Goal: Check status: Check status

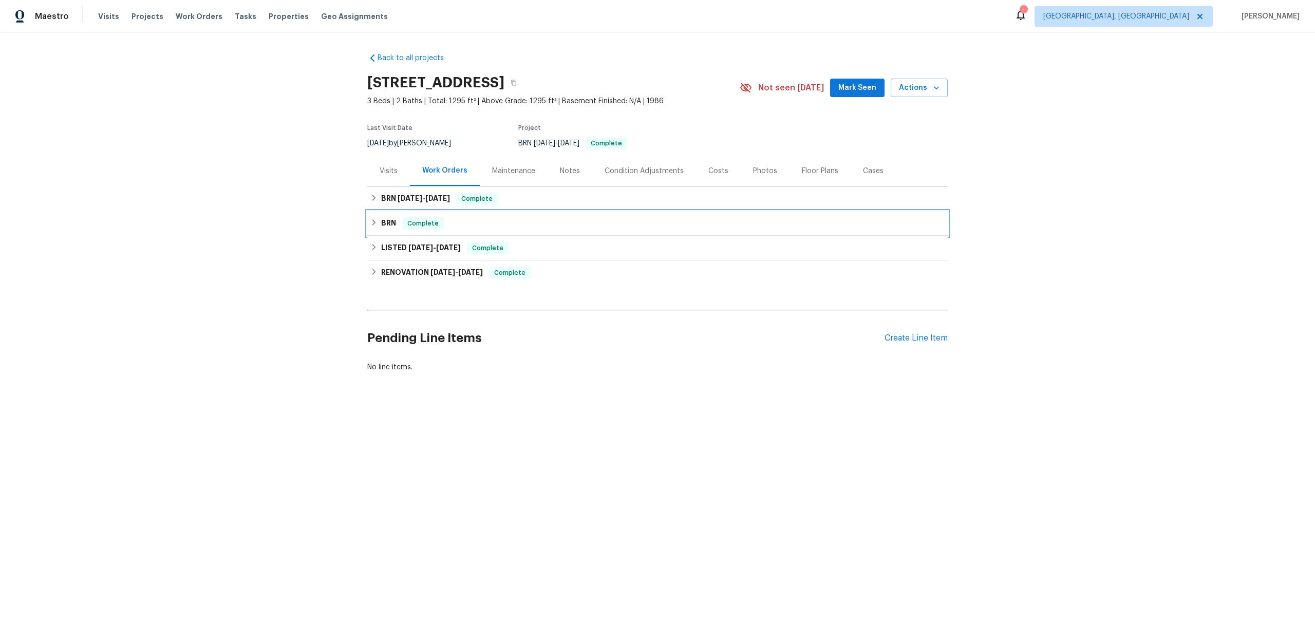
click at [417, 227] on span "Complete" at bounding box center [423, 223] width 40 height 10
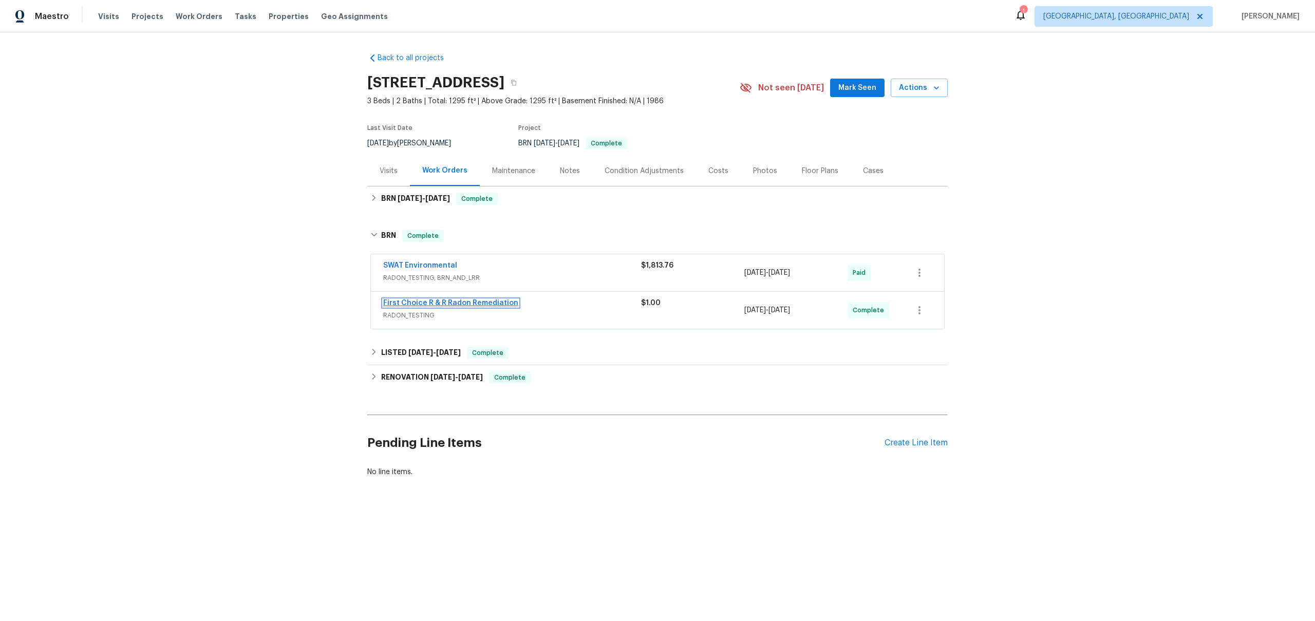
click at [432, 301] on link "First Choice R & R Radon Remediation" at bounding box center [450, 302] width 135 height 7
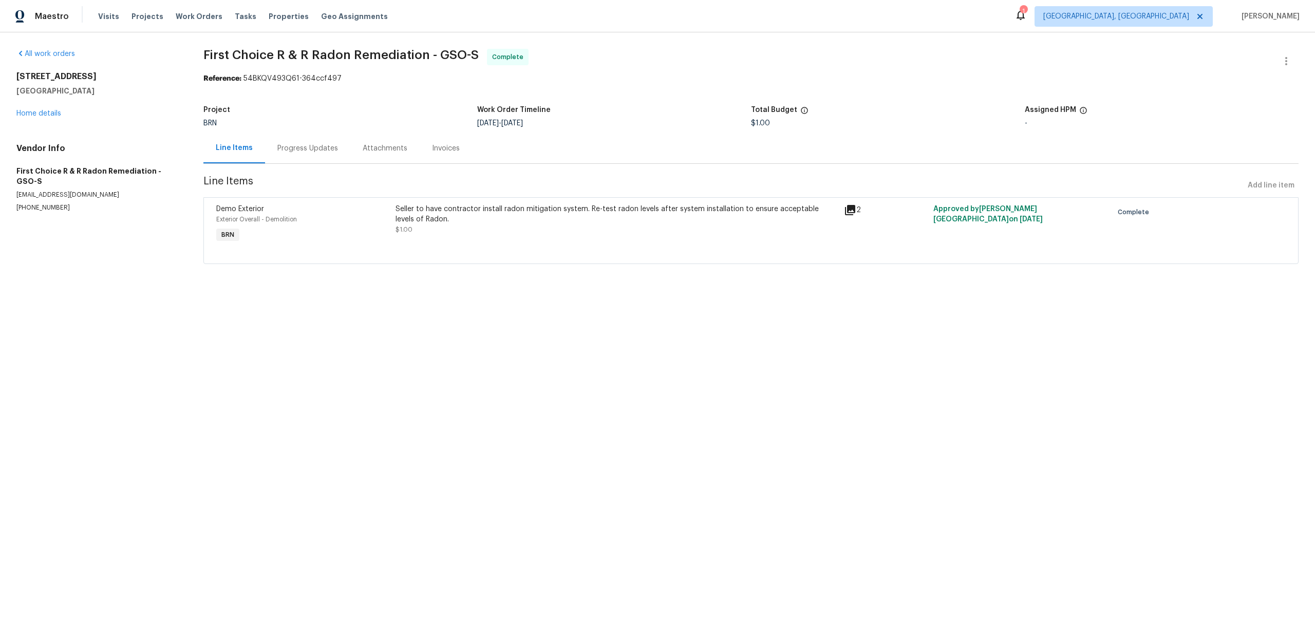
click at [311, 149] on div "Progress Updates" at bounding box center [307, 148] width 61 height 10
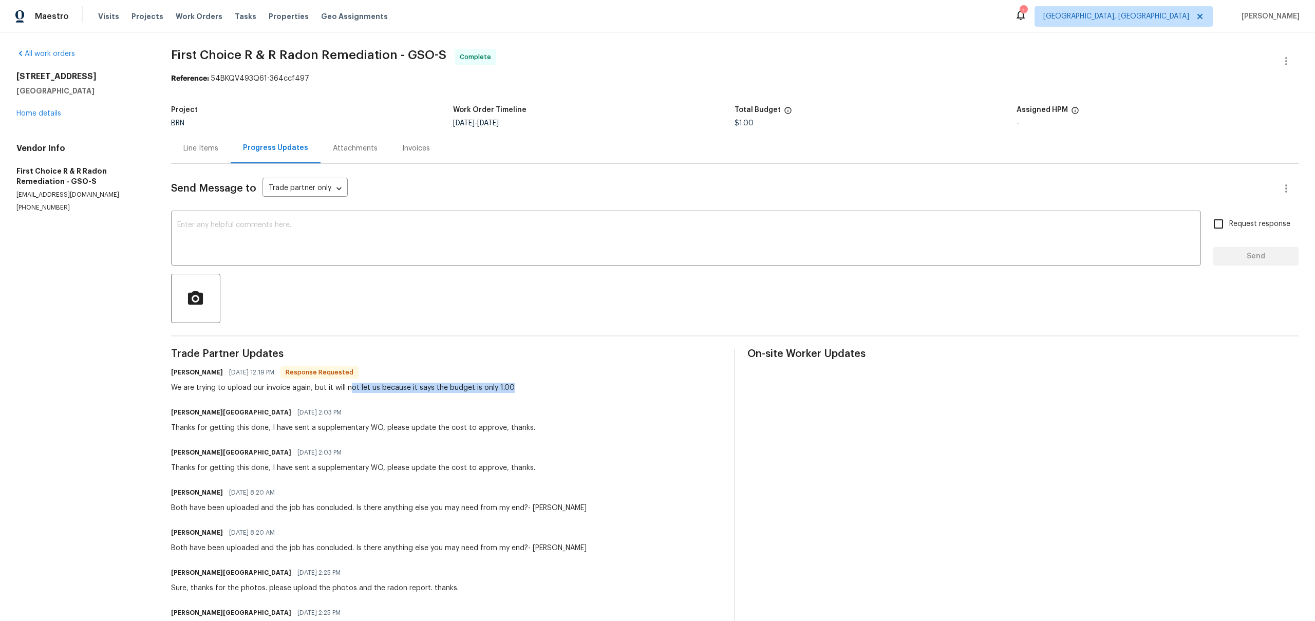
drag, startPoint x: 355, startPoint y: 385, endPoint x: 519, endPoint y: 392, distance: 164.0
click at [519, 392] on div "Randy paquette 07/29/2025 12:19 PM Response Requested We are trying to upload o…" at bounding box center [446, 379] width 551 height 28
click at [198, 157] on div "Line Items" at bounding box center [201, 148] width 60 height 30
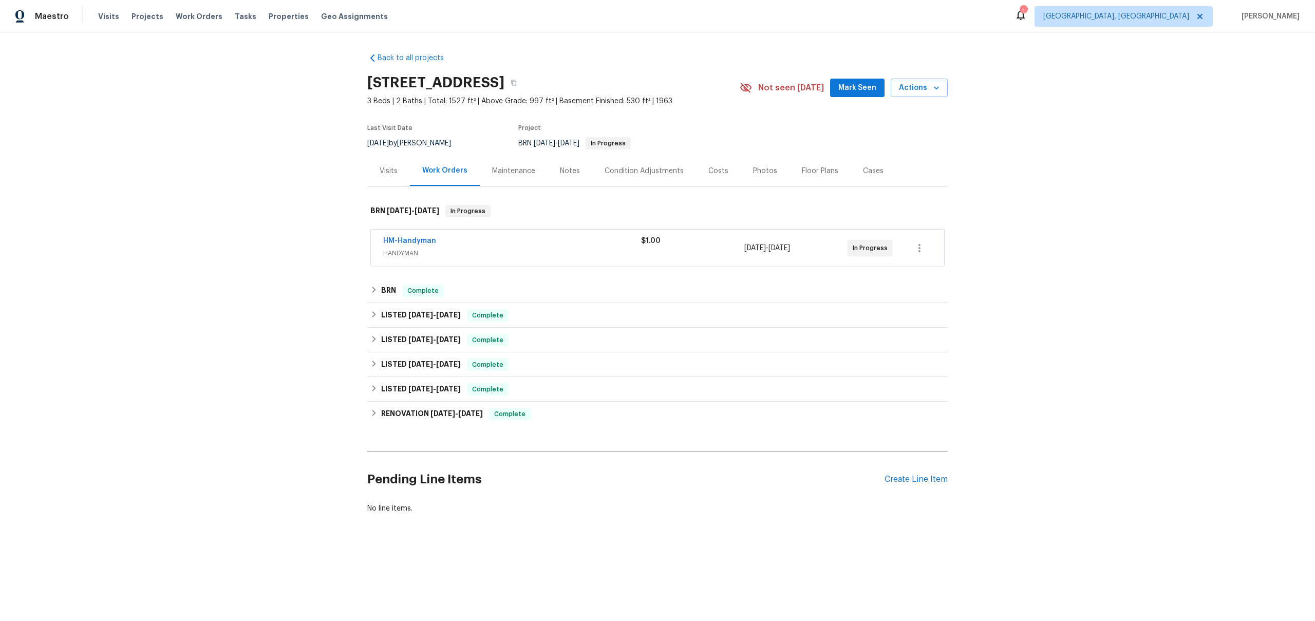
click at [436, 303] on div "LISTED 4/3/25 - 4/10/25 Complete Skyline Glass LLC GLASS_WINDOW $75.00 3 Repair…" at bounding box center [657, 315] width 580 height 25
click at [394, 294] on h6 "BRN" at bounding box center [388, 291] width 15 height 12
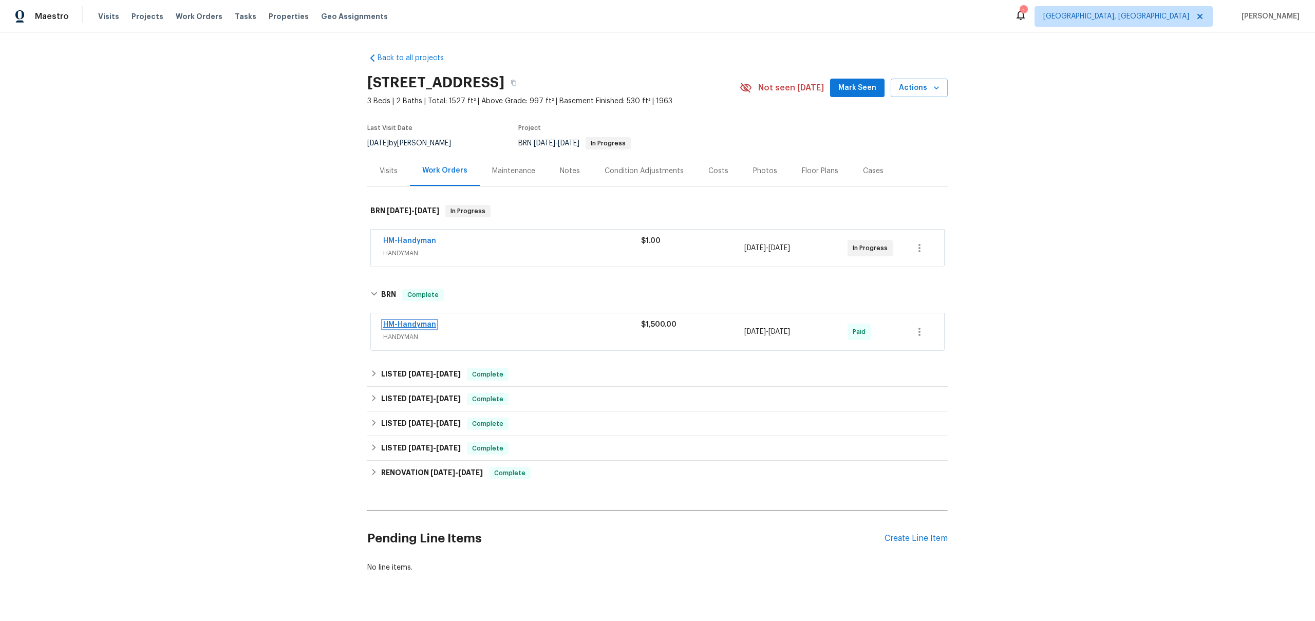
click at [430, 325] on link "HM-Handyman" at bounding box center [409, 324] width 53 height 7
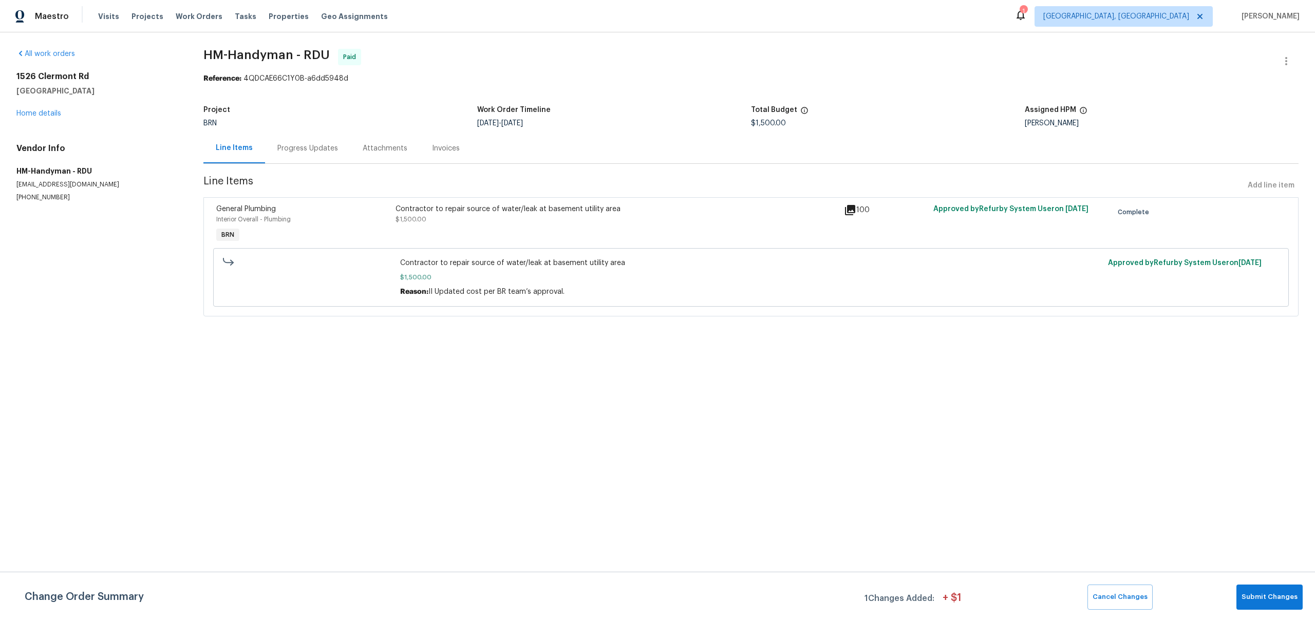
click at [323, 140] on div "Progress Updates" at bounding box center [307, 148] width 85 height 30
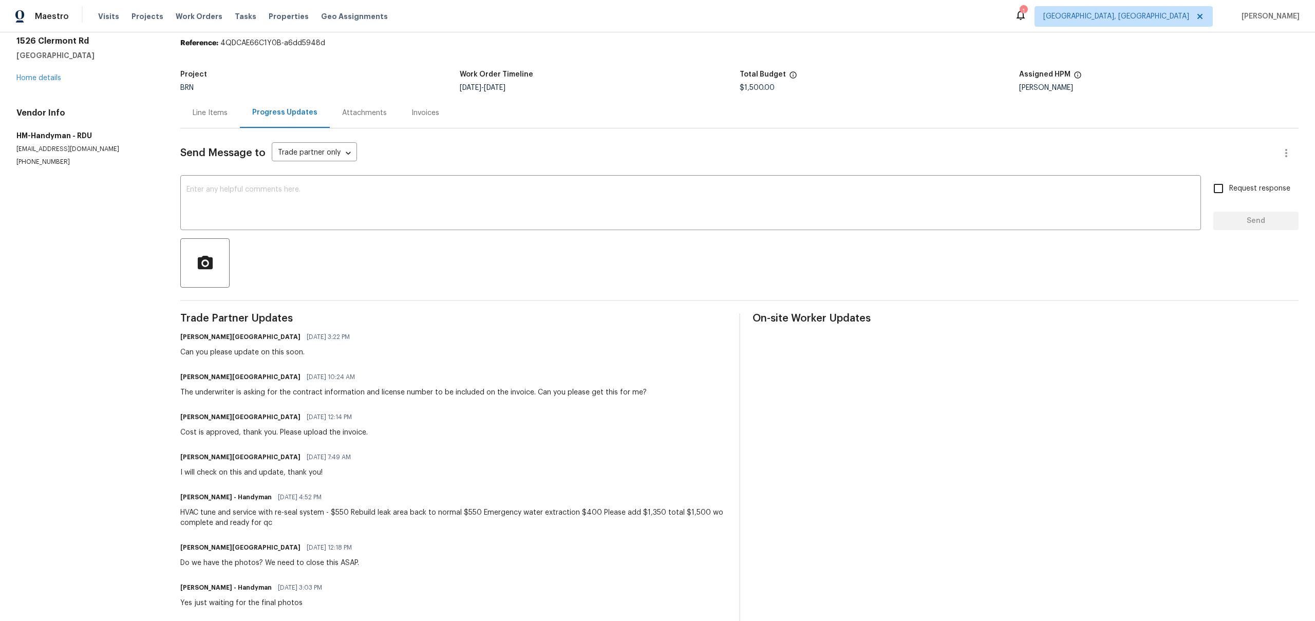
scroll to position [60, 0]
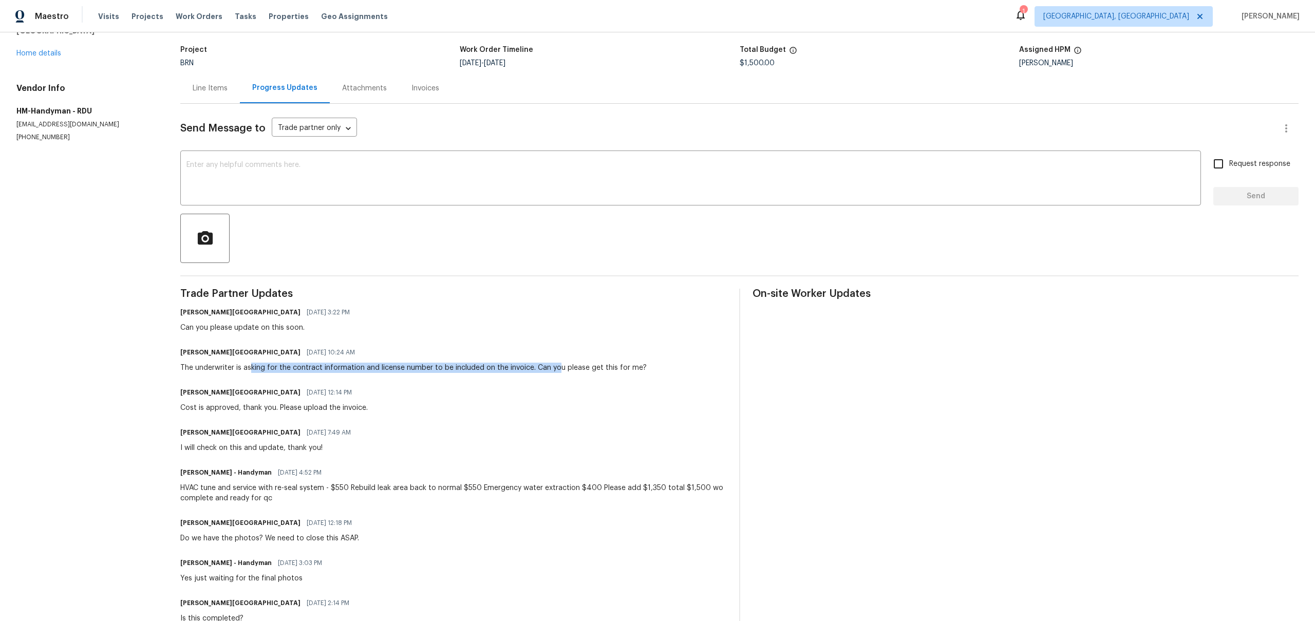
drag, startPoint x: 278, startPoint y: 366, endPoint x: 557, endPoint y: 363, distance: 278.4
click at [554, 363] on div "The underwriter is asking for the contract information and license number to be…" at bounding box center [413, 368] width 466 height 10
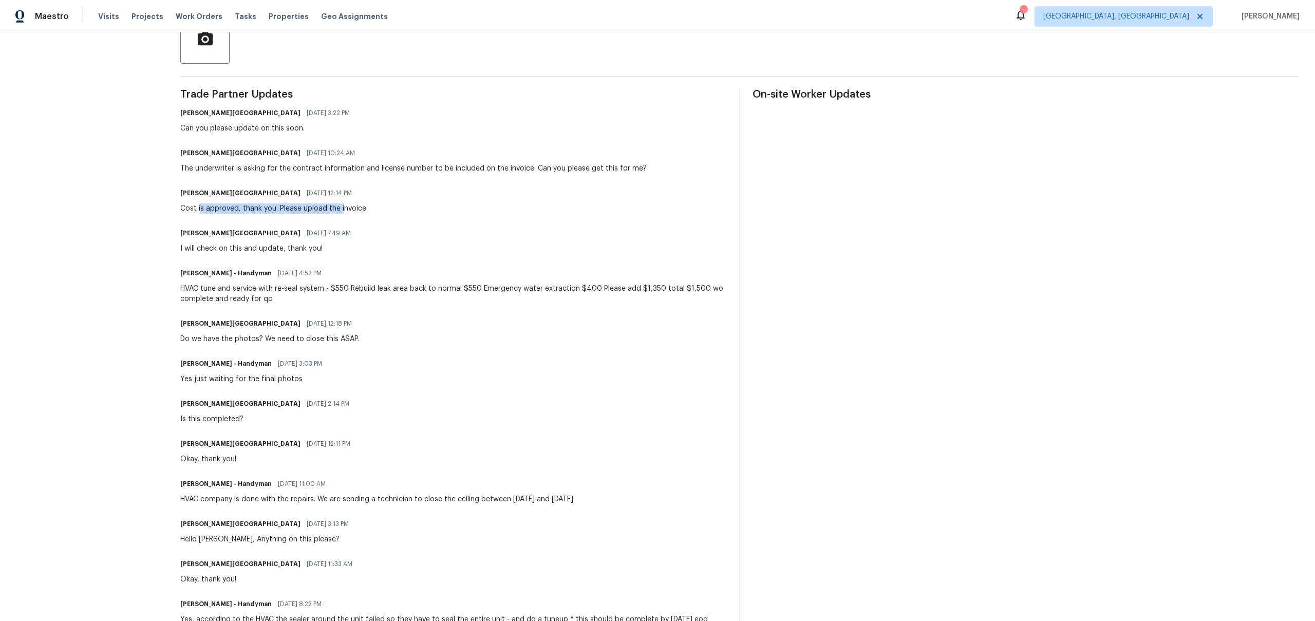
drag, startPoint x: 210, startPoint y: 206, endPoint x: 409, endPoint y: 206, distance: 199.3
click at [406, 206] on div "Isabel Sangeetha Ireland 07/22/2025 12:14 PM Cost is approved, thank you. Pleas…" at bounding box center [453, 200] width 546 height 28
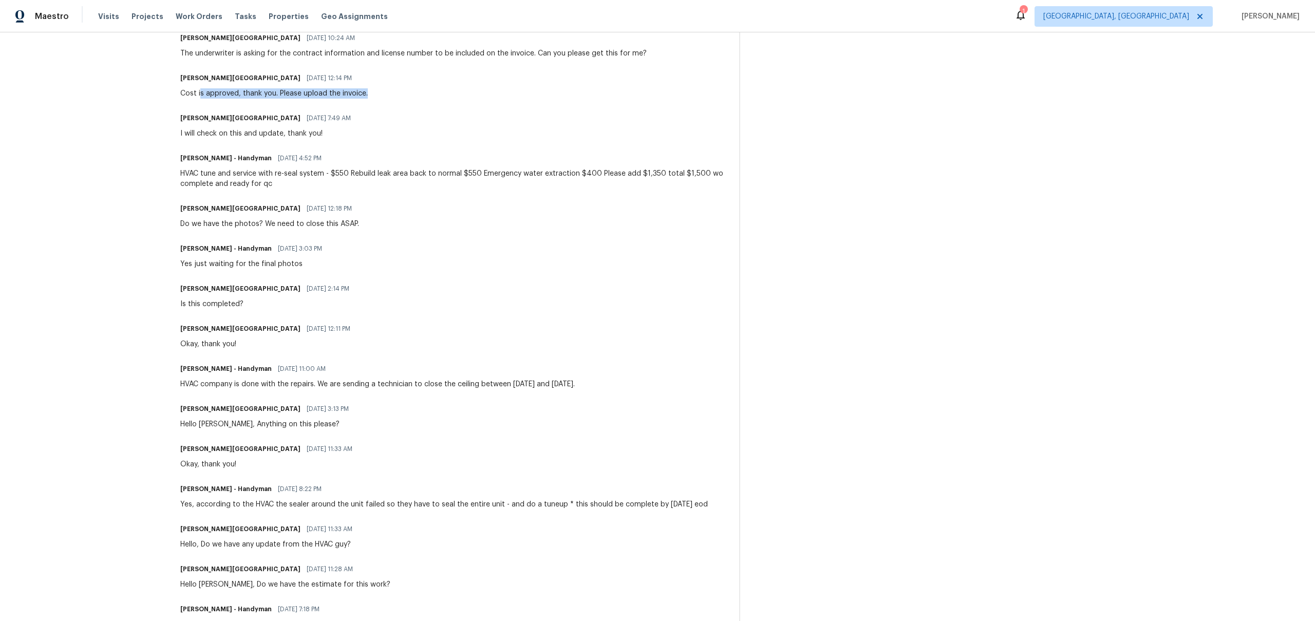
scroll to position [422, 0]
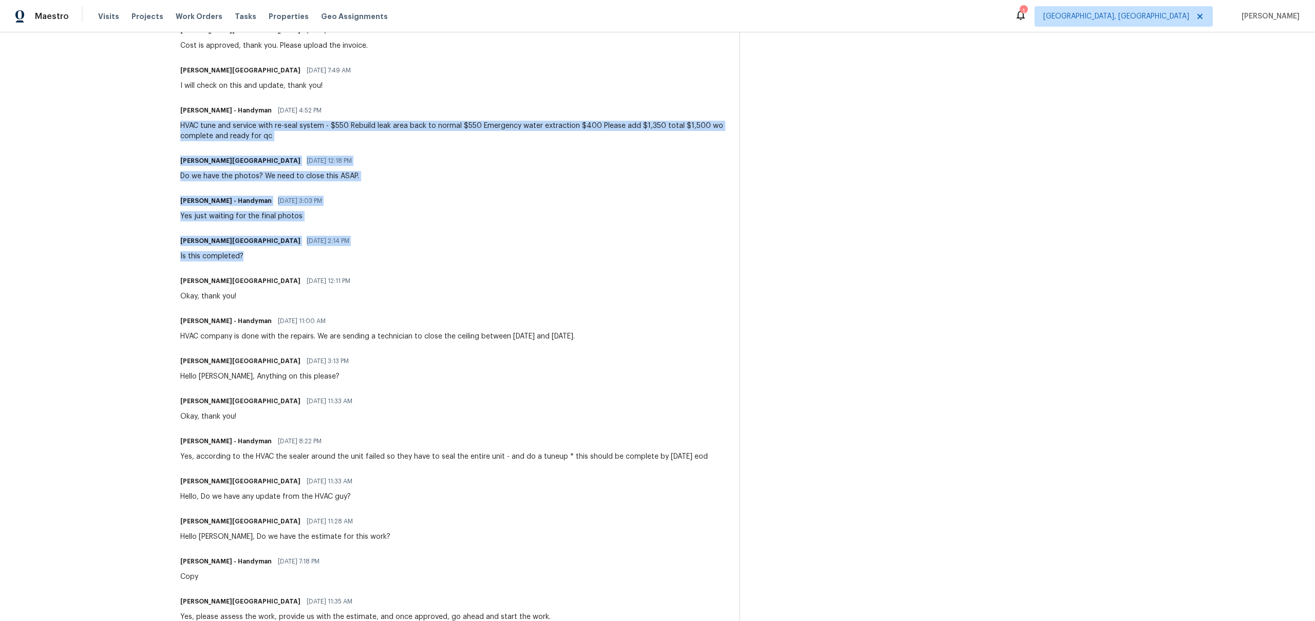
drag, startPoint x: 326, startPoint y: 262, endPoint x: 177, endPoint y: 125, distance: 202.4
click at [177, 125] on div "All work orders 1526 Clermont Rd Durham, NC 27713 Home details Vendor Info HM-H…" at bounding box center [657, 246] width 1315 height 1272
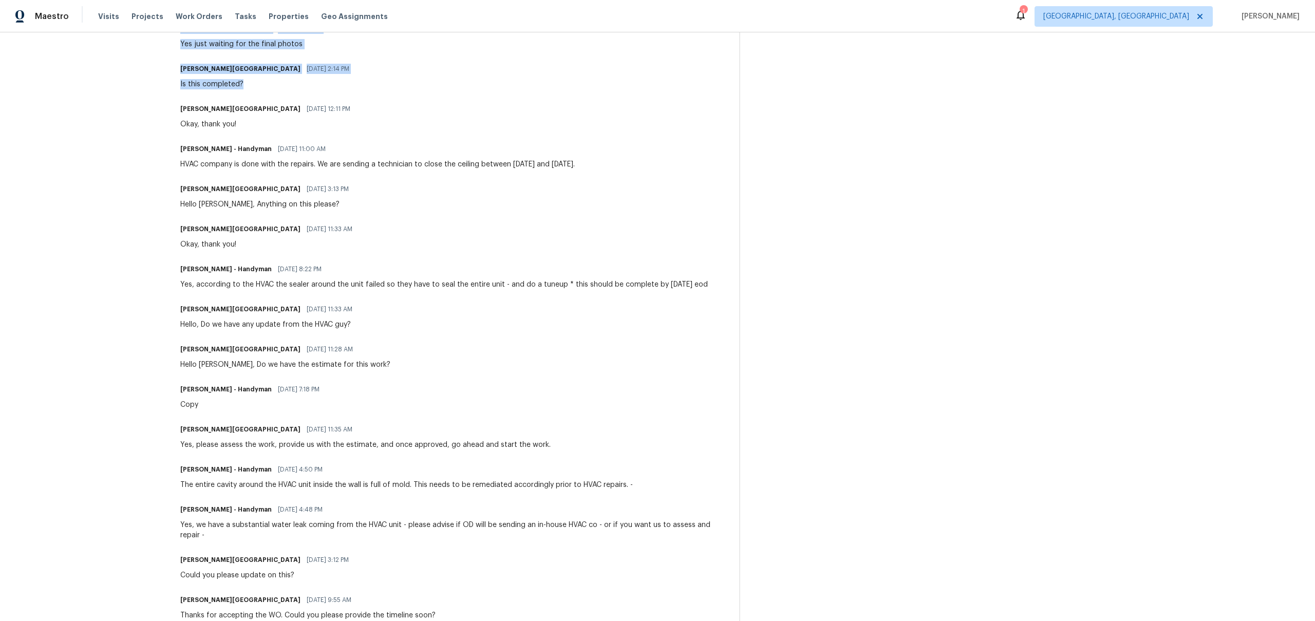
scroll to position [642, 0]
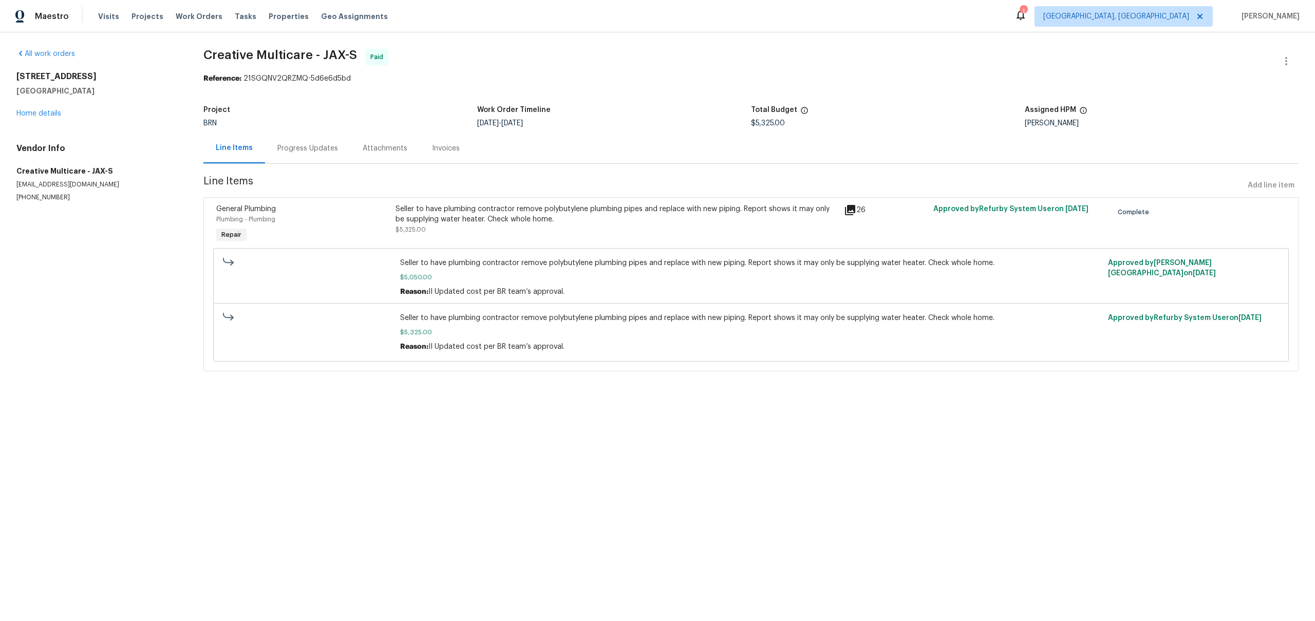
click at [312, 147] on div "Progress Updates" at bounding box center [307, 148] width 61 height 10
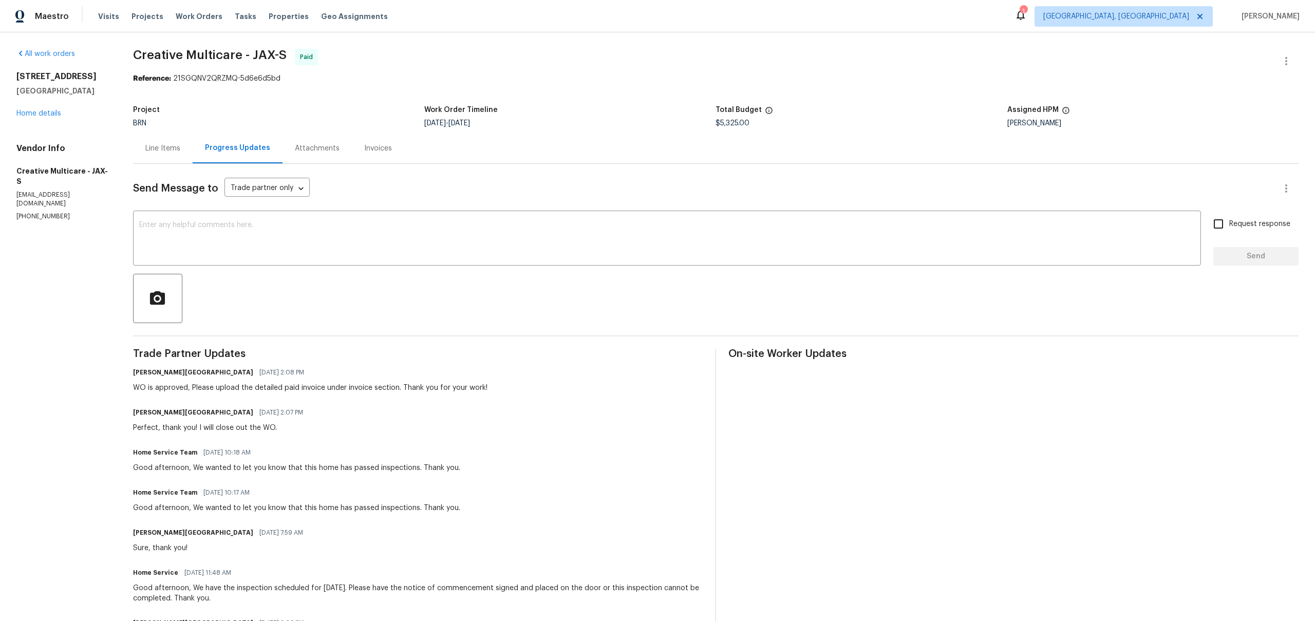
click at [193, 159] on div "Line Items" at bounding box center [163, 148] width 60 height 30
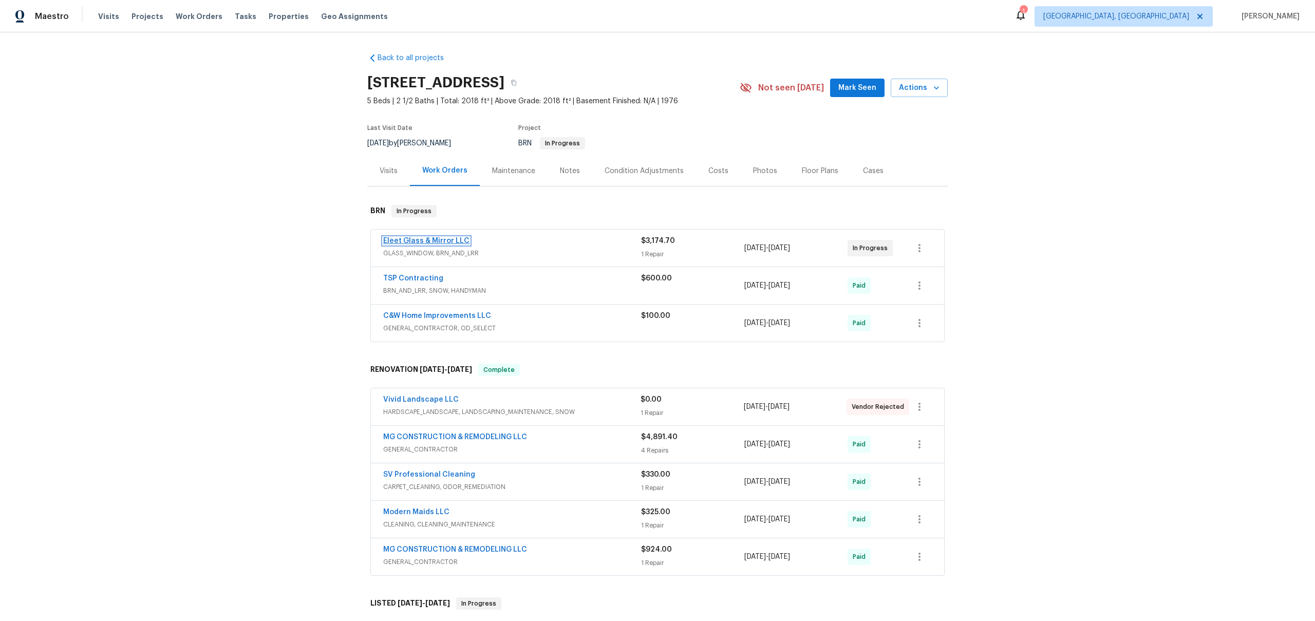
click at [432, 240] on link "Eleet Glass & Mirror LLC" at bounding box center [426, 240] width 86 height 7
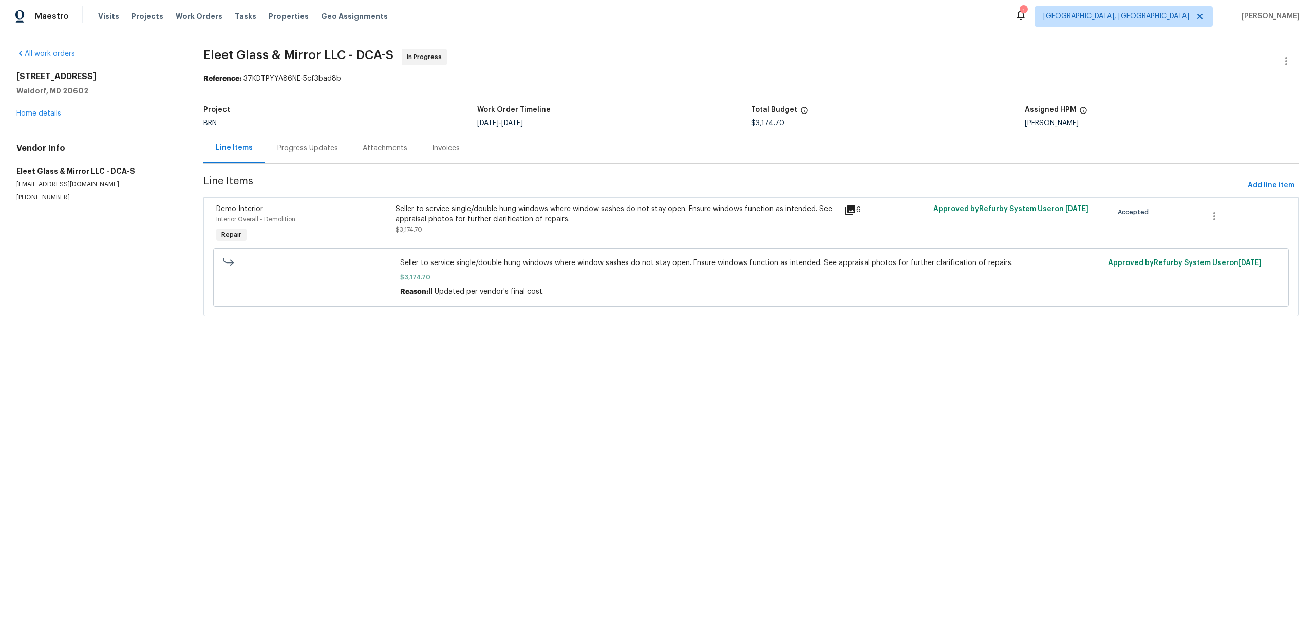
click at [290, 156] on div "Progress Updates" at bounding box center [307, 148] width 85 height 30
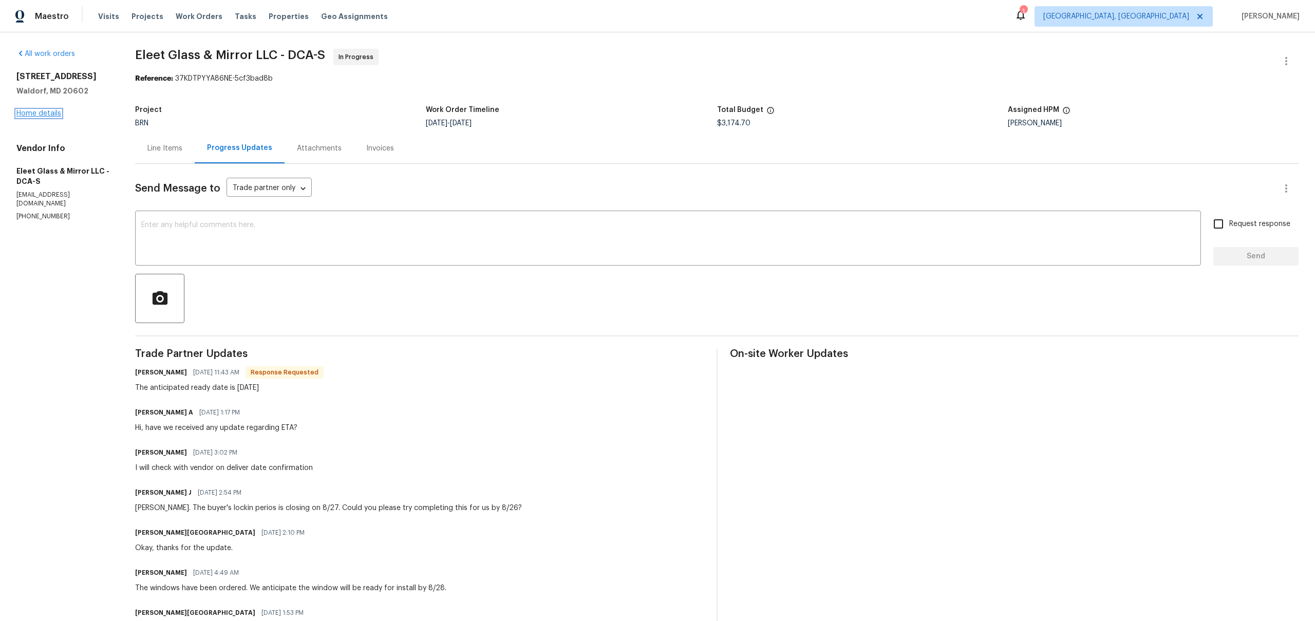
click at [46, 112] on link "Home details" at bounding box center [38, 113] width 45 height 7
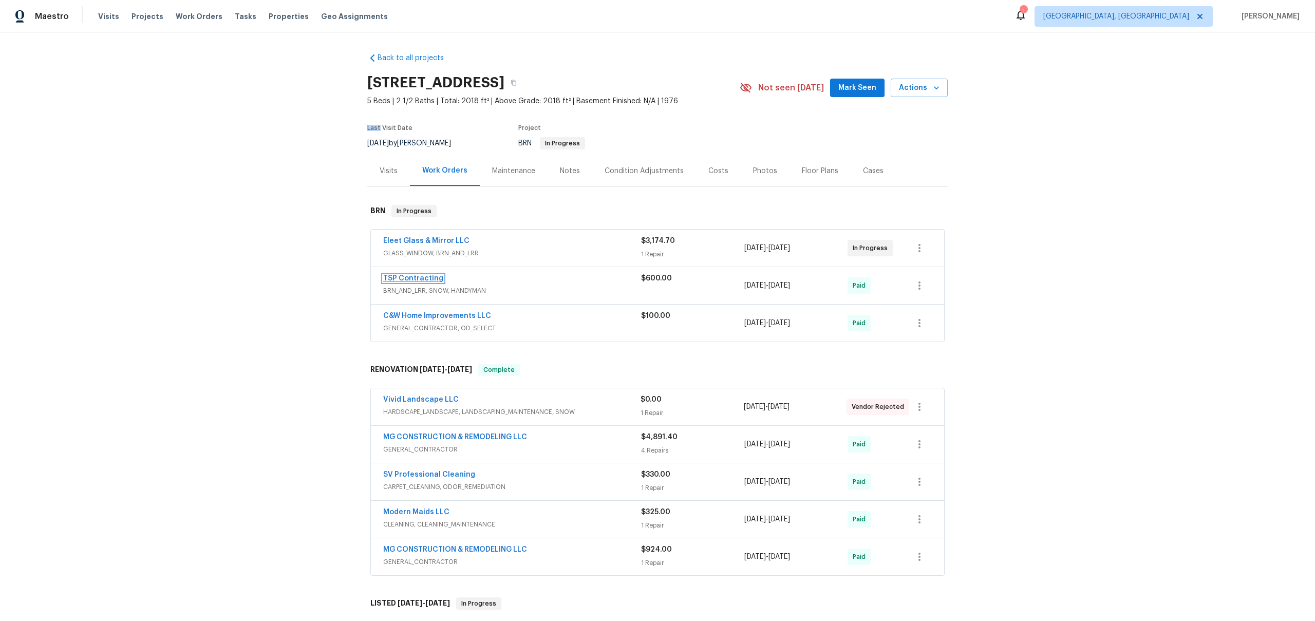
click at [436, 275] on link "TSP Contracting" at bounding box center [413, 278] width 60 height 7
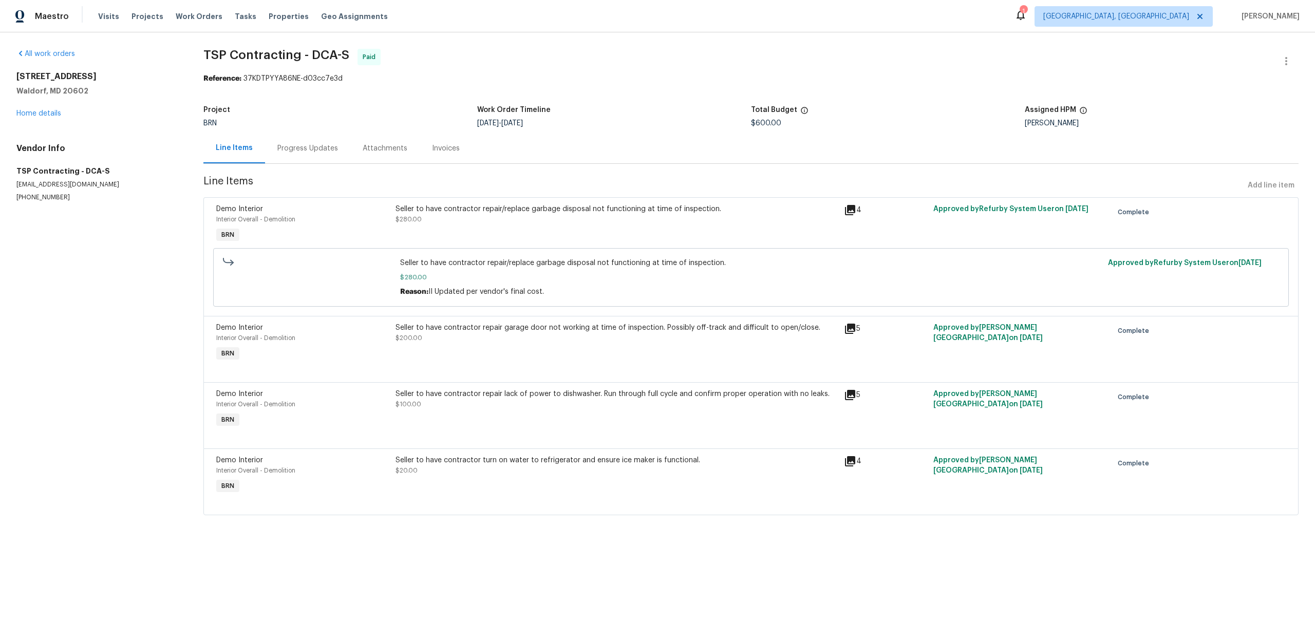
click at [306, 155] on div "Progress Updates" at bounding box center [307, 148] width 85 height 30
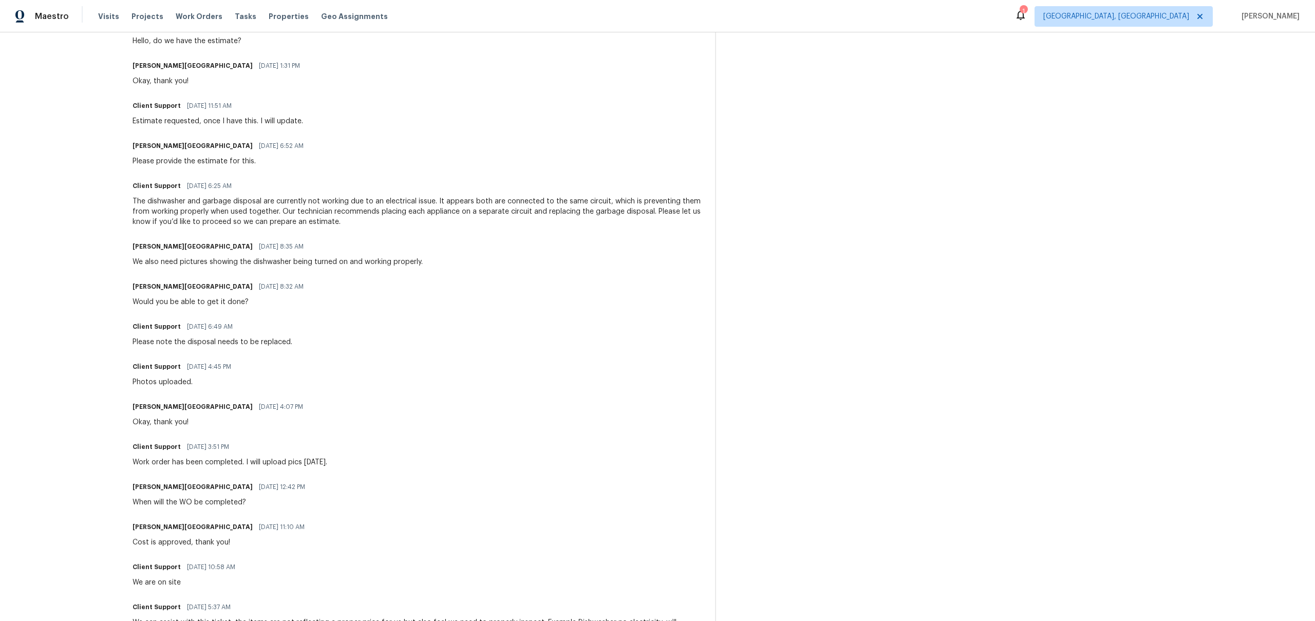
scroll to position [844, 0]
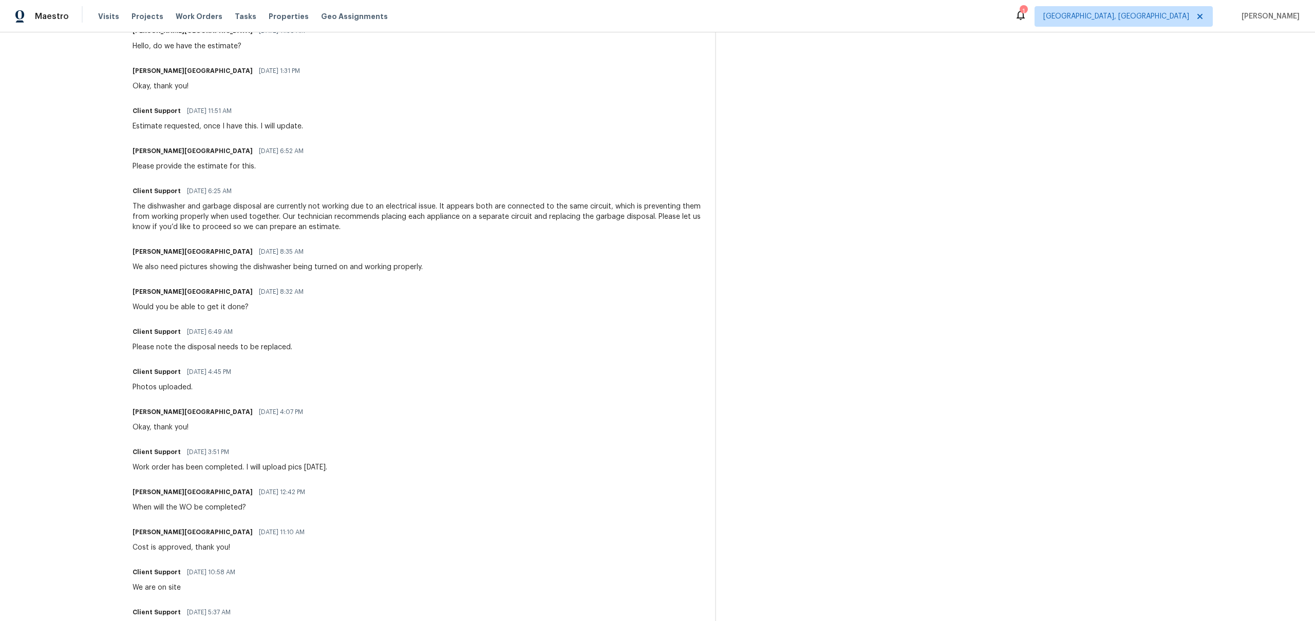
drag, startPoint x: 348, startPoint y: 467, endPoint x: 155, endPoint y: 461, distance: 193.7
click at [165, 461] on div "Client Support 06/27/2025 3:51 PM Work order has been completed. I will upload …" at bounding box center [418, 459] width 570 height 28
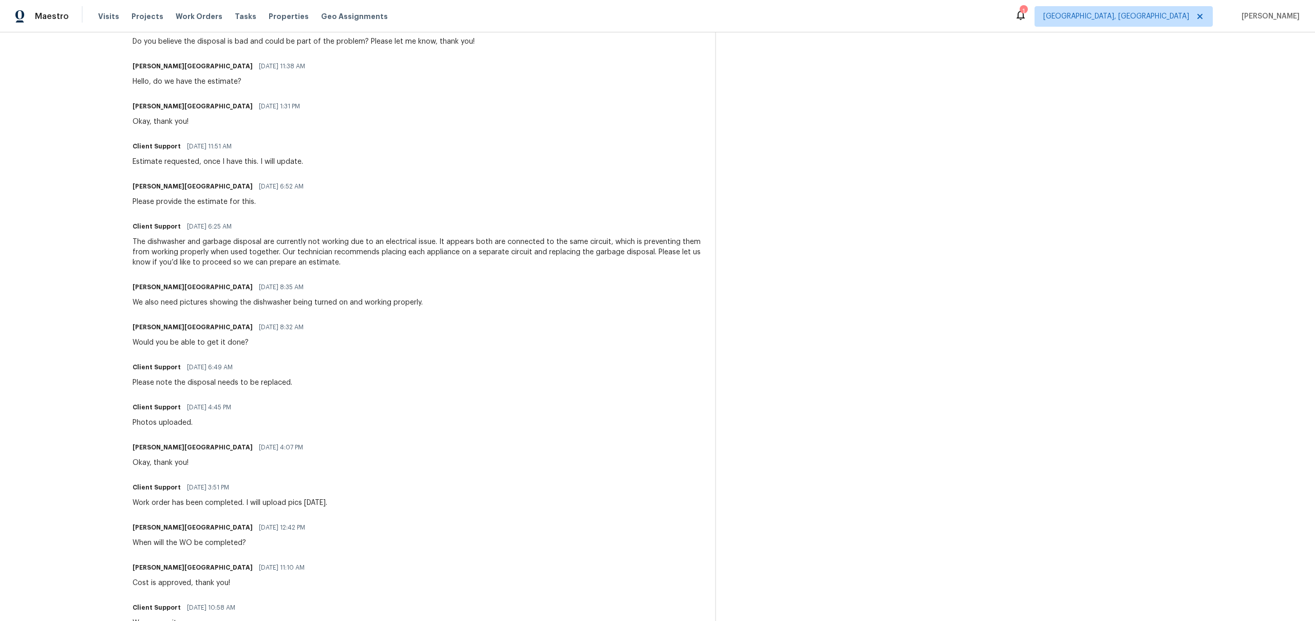
scroll to position [790, 0]
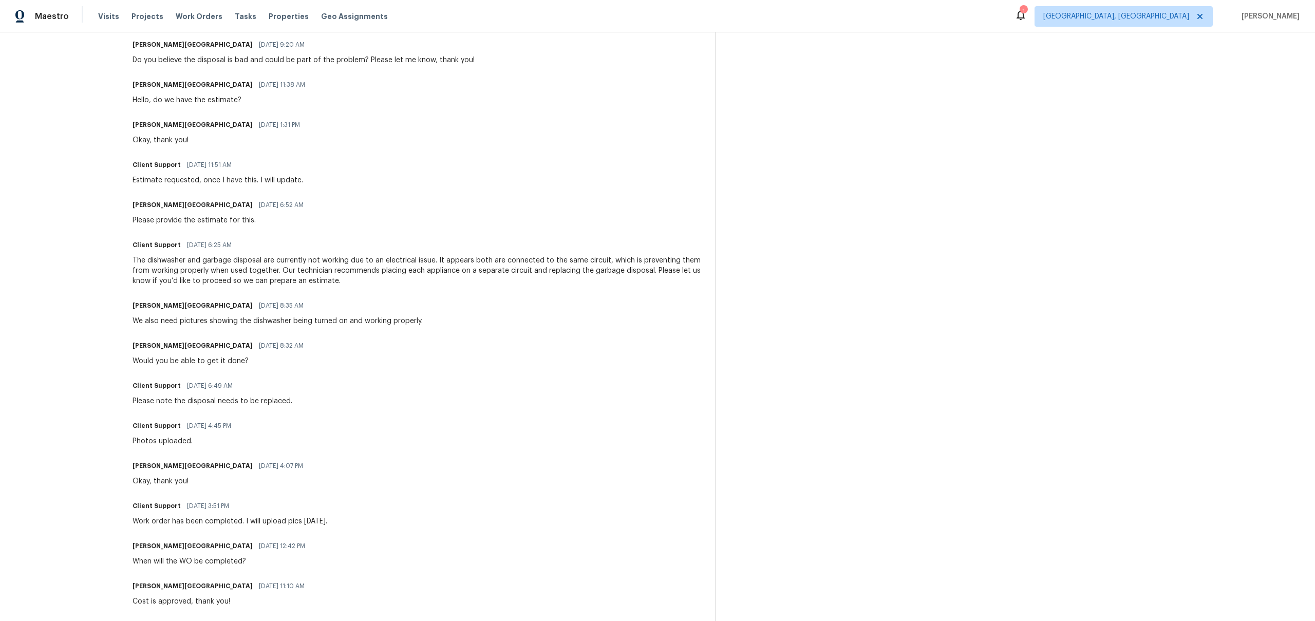
drag, startPoint x: 142, startPoint y: 436, endPoint x: 193, endPoint y: 439, distance: 50.9
click at [158, 436] on div "Photos uploaded." at bounding box center [185, 441] width 105 height 10
drag, startPoint x: 154, startPoint y: 398, endPoint x: 292, endPoint y: 398, distance: 138.7
click at [292, 398] on div "Client Support 06/30/2025 6:49 AM Please note the disposal needs to be replaced." at bounding box center [418, 393] width 570 height 28
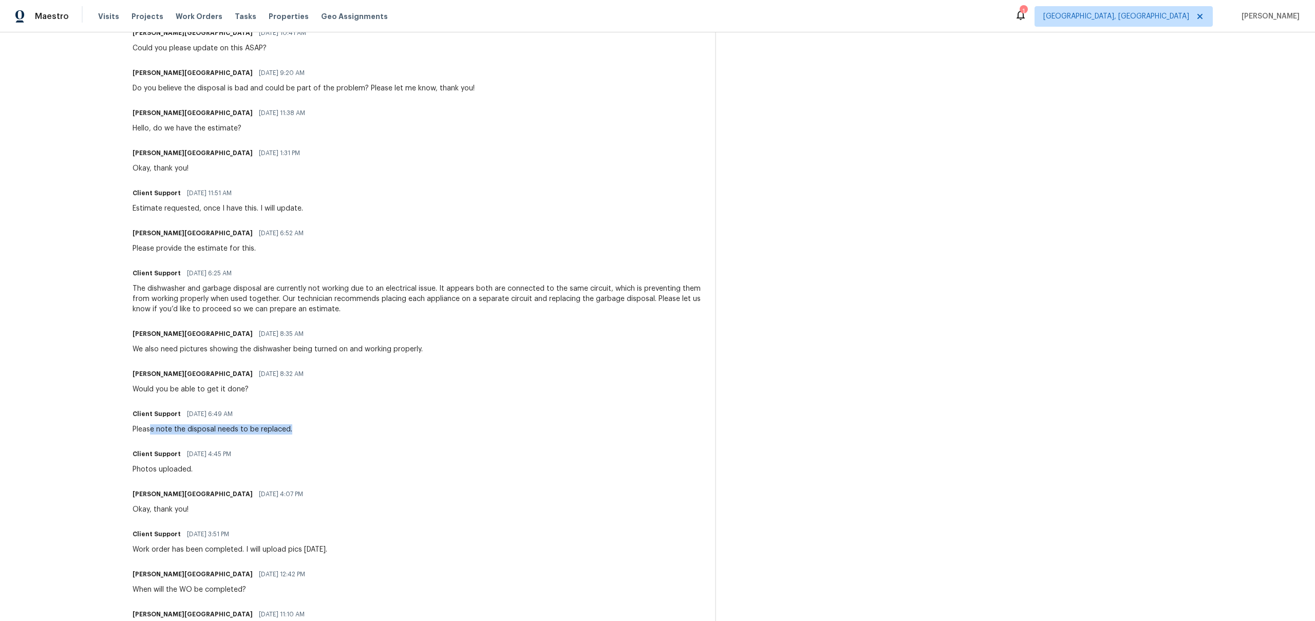
scroll to position [721, 0]
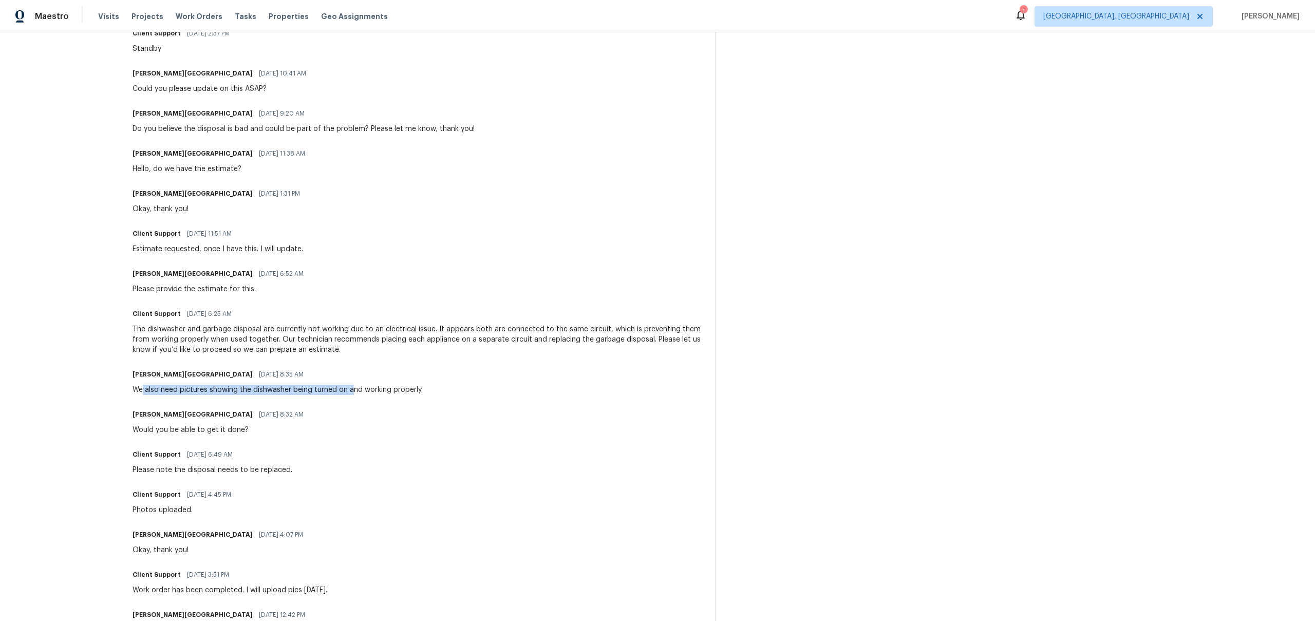
drag, startPoint x: 145, startPoint y: 389, endPoint x: 354, endPoint y: 387, distance: 208.5
click at [354, 387] on div "We also need pictures showing the dishwasher being turned on and working proper…" at bounding box center [278, 390] width 290 height 10
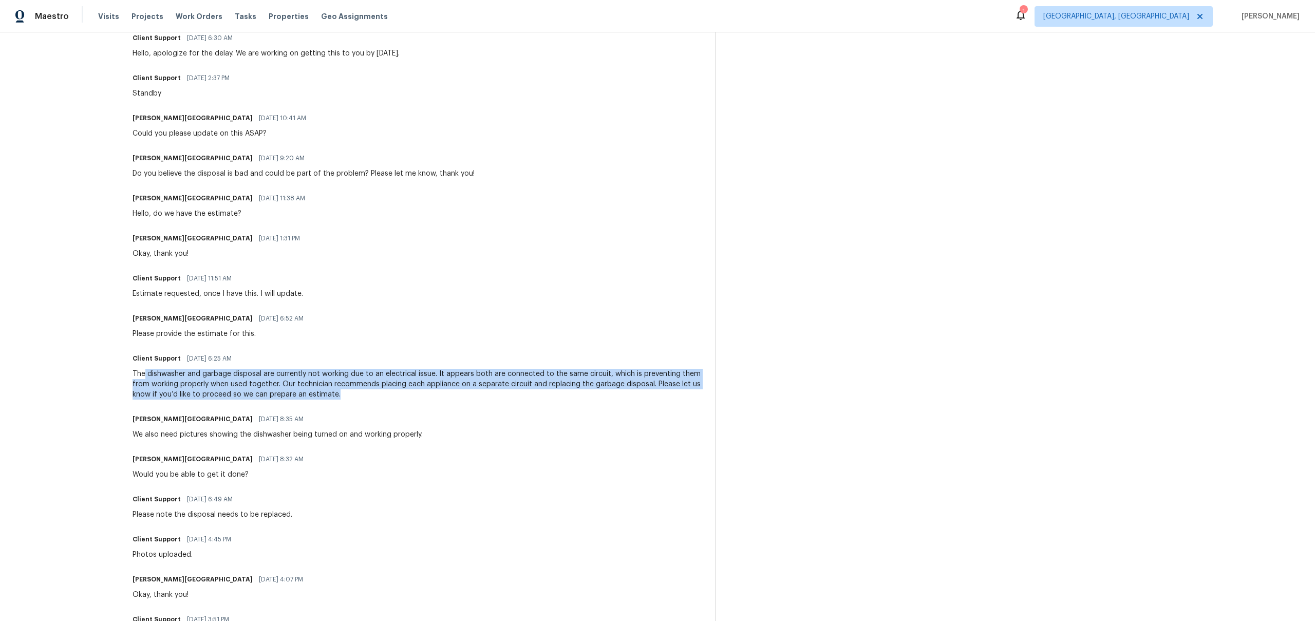
drag, startPoint x: 147, startPoint y: 378, endPoint x: 419, endPoint y: 390, distance: 271.4
click at [419, 390] on div "The dishwasher and garbage disposal are currently not working due to an electri…" at bounding box center [418, 384] width 570 height 31
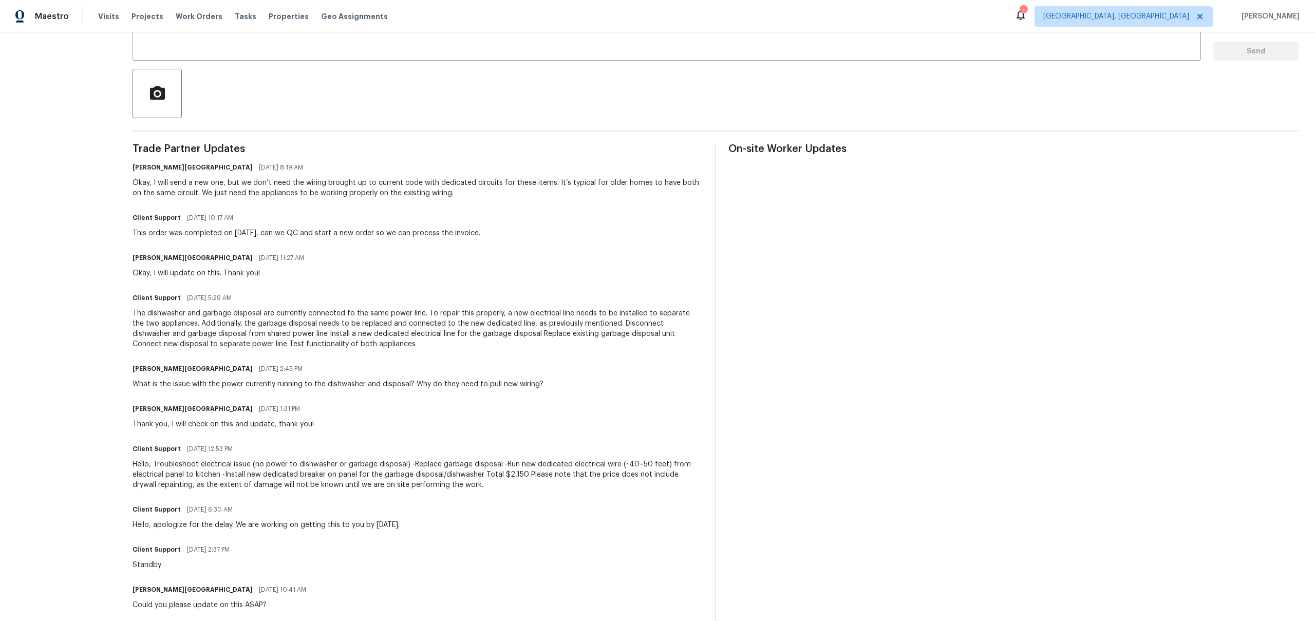
scroll to position [216, 0]
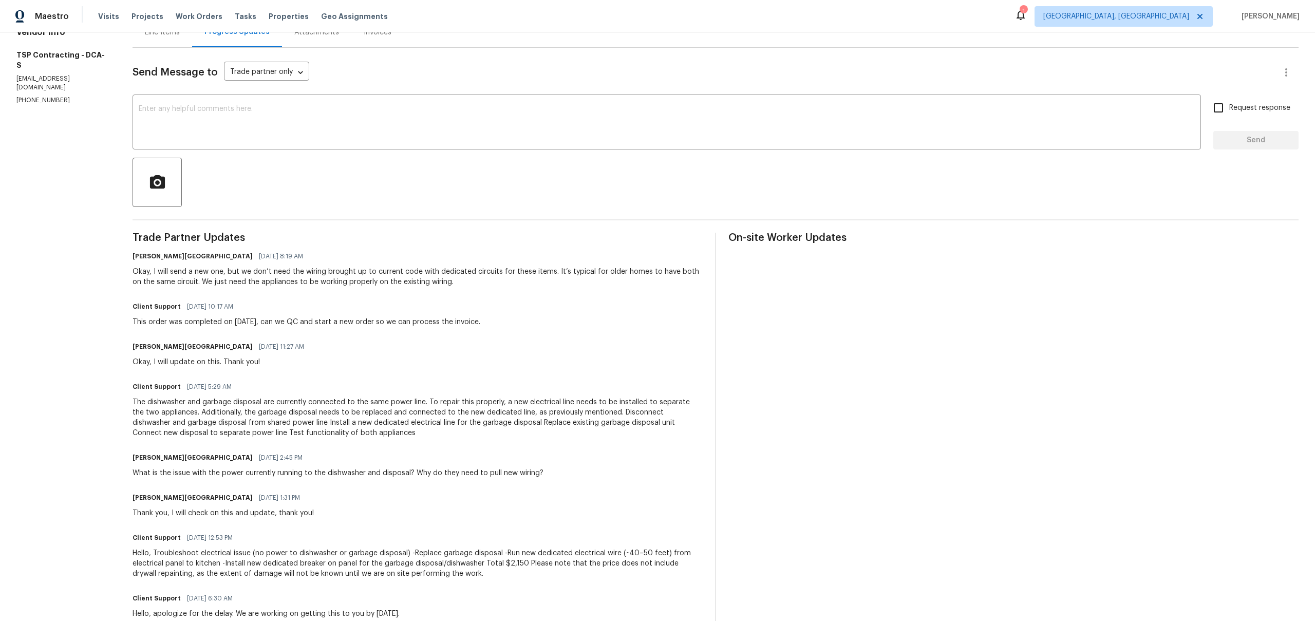
scroll to position [100, 0]
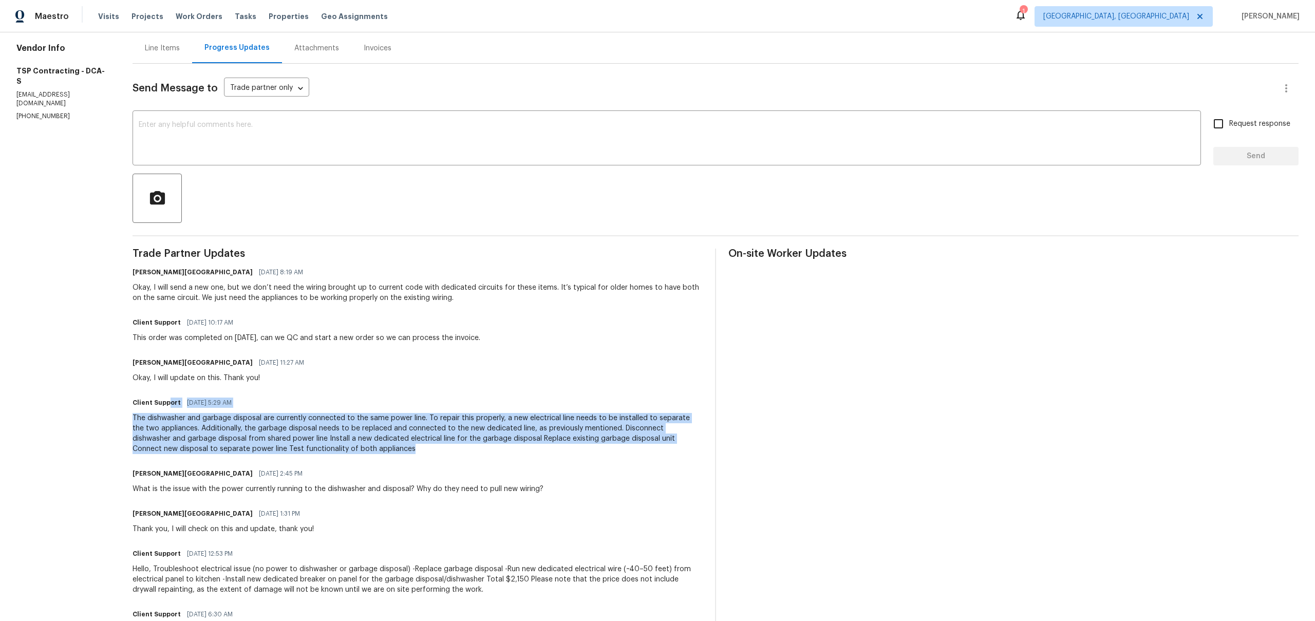
drag, startPoint x: 333, startPoint y: 446, endPoint x: 171, endPoint y: 400, distance: 169.3
click at [171, 400] on div "Client Support 07/11/2025 5:29 AM The dishwasher and garbage disposal are curre…" at bounding box center [418, 424] width 570 height 59
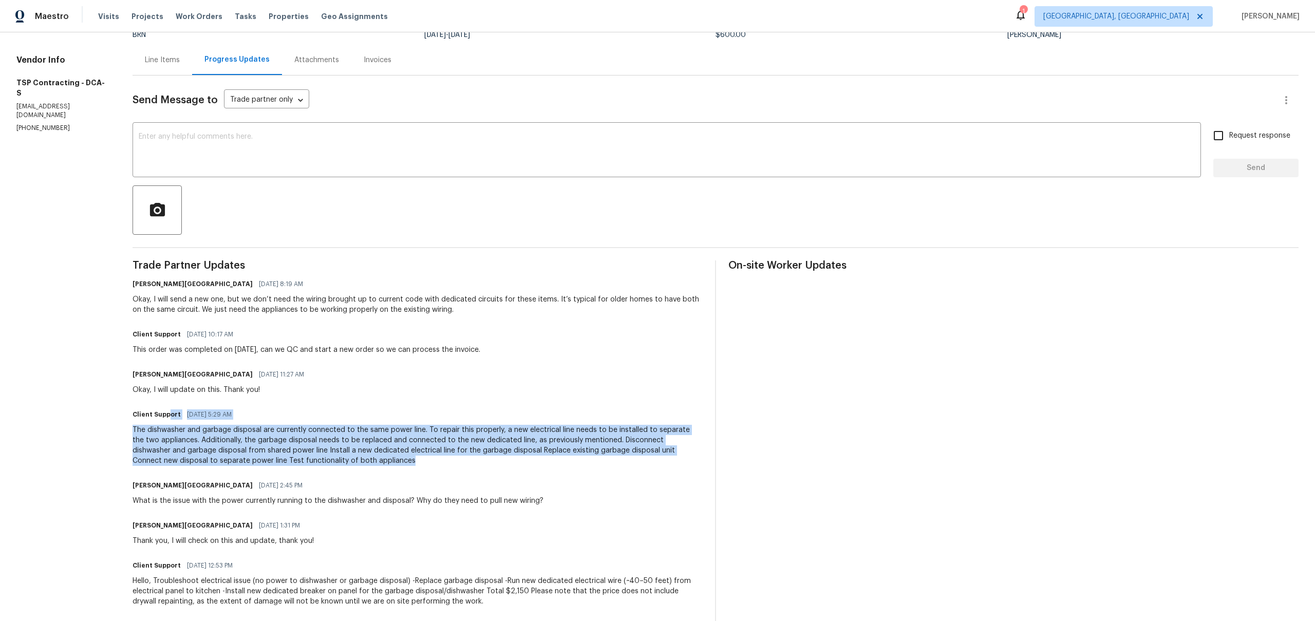
drag, startPoint x: 267, startPoint y: 348, endPoint x: 474, endPoint y: 336, distance: 206.8
click at [474, 336] on div "Client Support 07/13/2025 10:17 AM This order was completed on June 28th, can w…" at bounding box center [307, 341] width 348 height 28
click at [491, 347] on div "Client Support 07/13/2025 10:17 AM This order was completed on June 28th, can w…" at bounding box center [418, 341] width 570 height 28
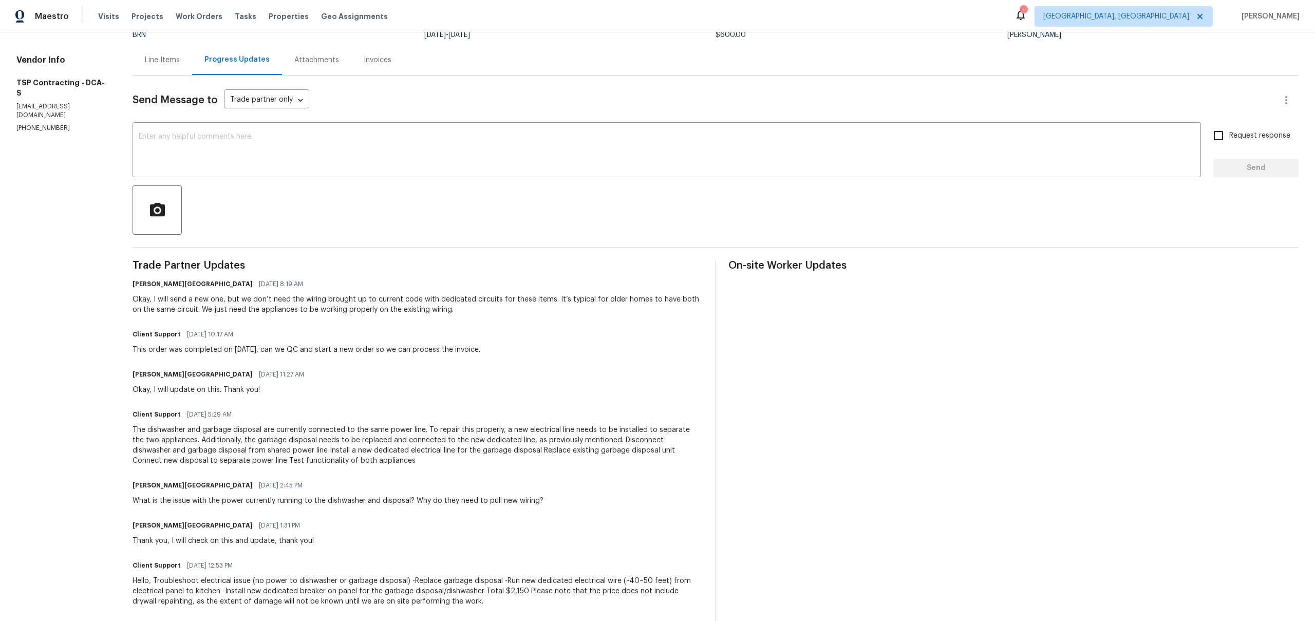
drag, startPoint x: 491, startPoint y: 347, endPoint x: 258, endPoint y: 347, distance: 233.2
click at [258, 347] on div "Client Support 07/13/2025 10:17 AM This order was completed on June 28th, can w…" at bounding box center [418, 341] width 570 height 28
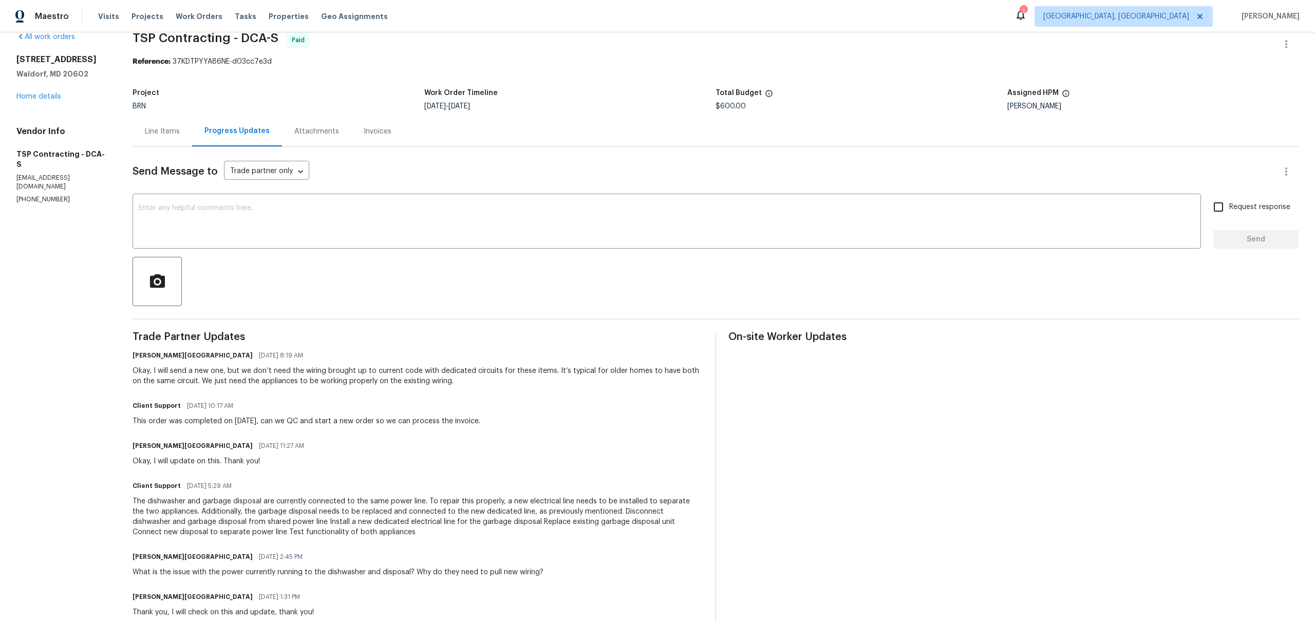
scroll to position [0, 0]
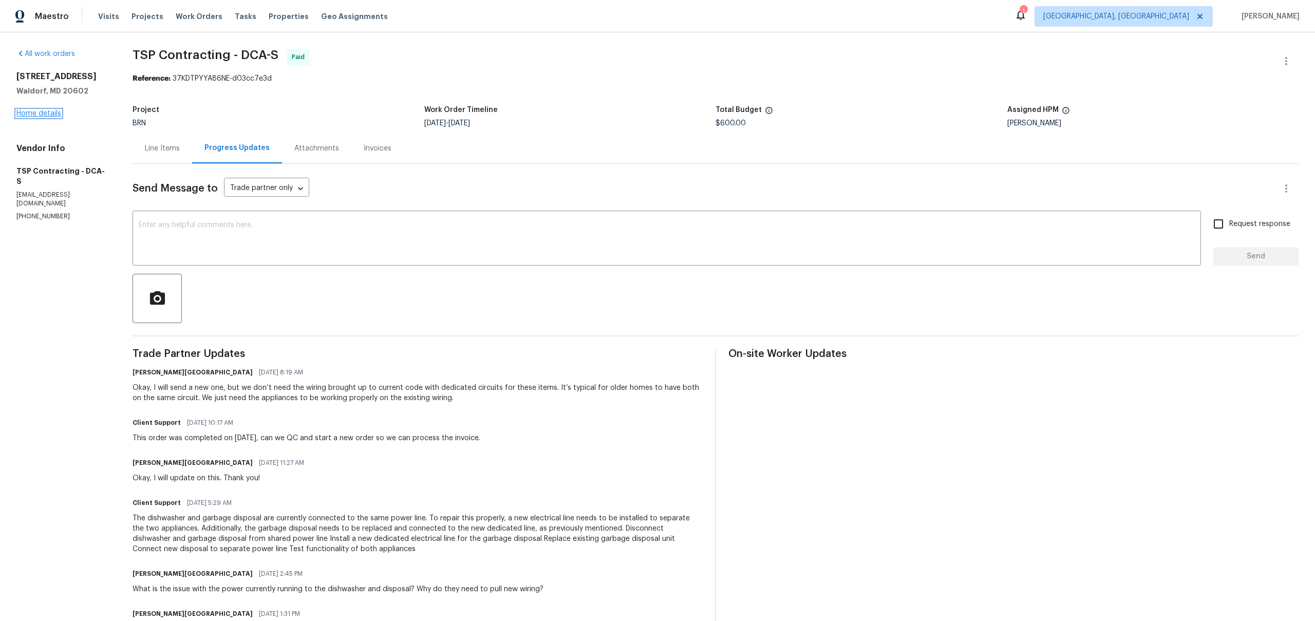
click at [36, 115] on link "Home details" at bounding box center [38, 113] width 45 height 7
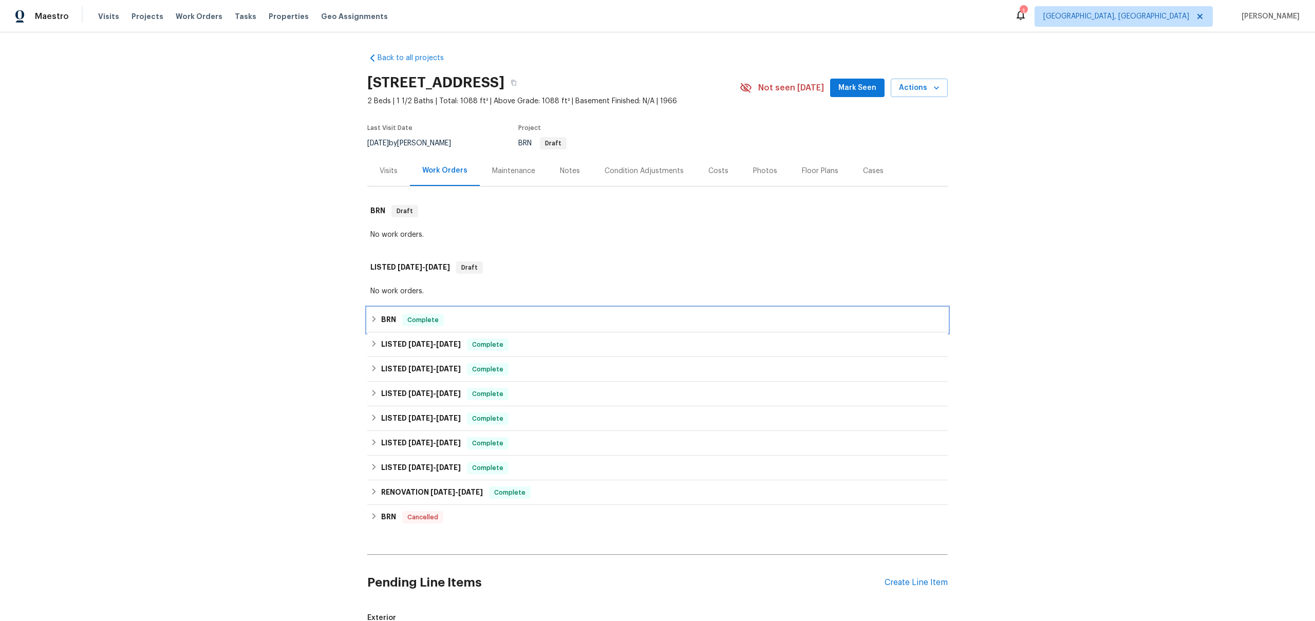
click at [411, 317] on span "Complete" at bounding box center [423, 320] width 40 height 10
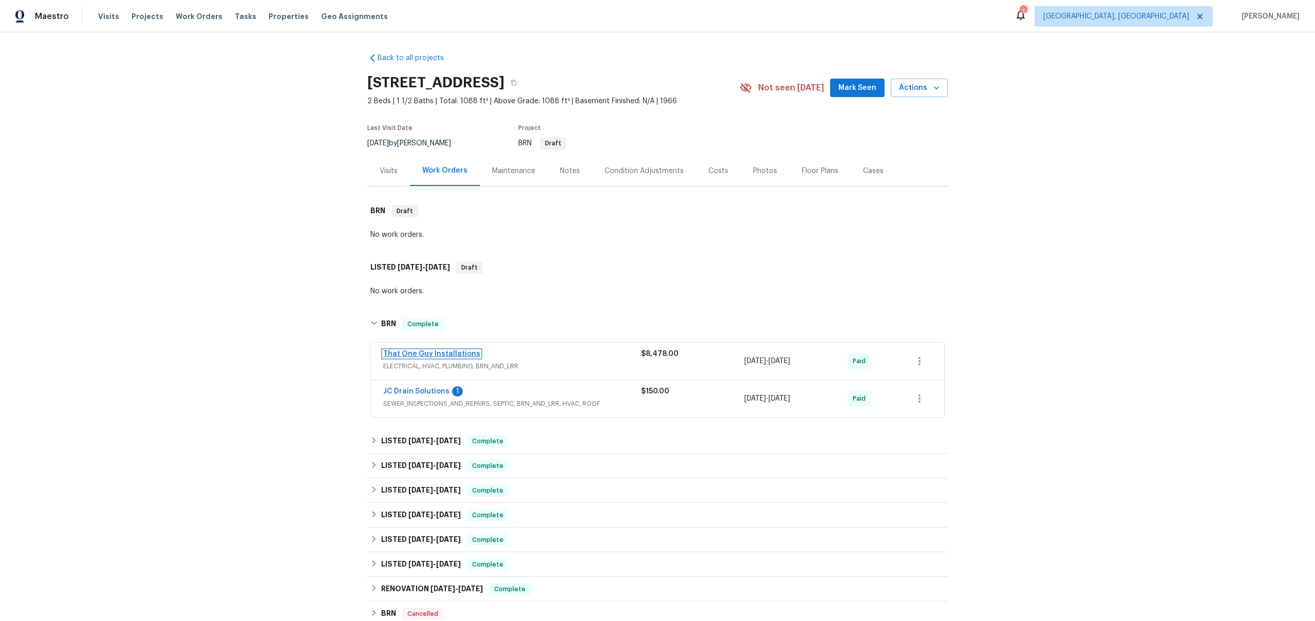
click at [410, 356] on link "That One Guy Installations" at bounding box center [431, 353] width 97 height 7
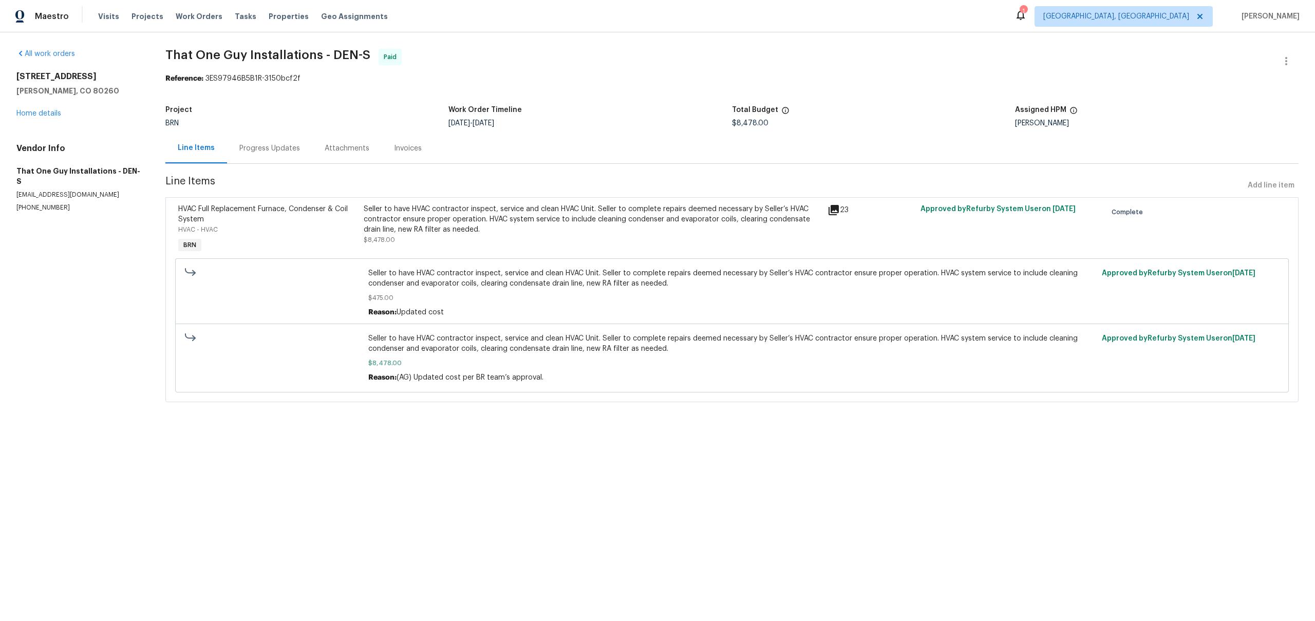
click at [271, 153] on div "Progress Updates" at bounding box center [269, 148] width 61 height 10
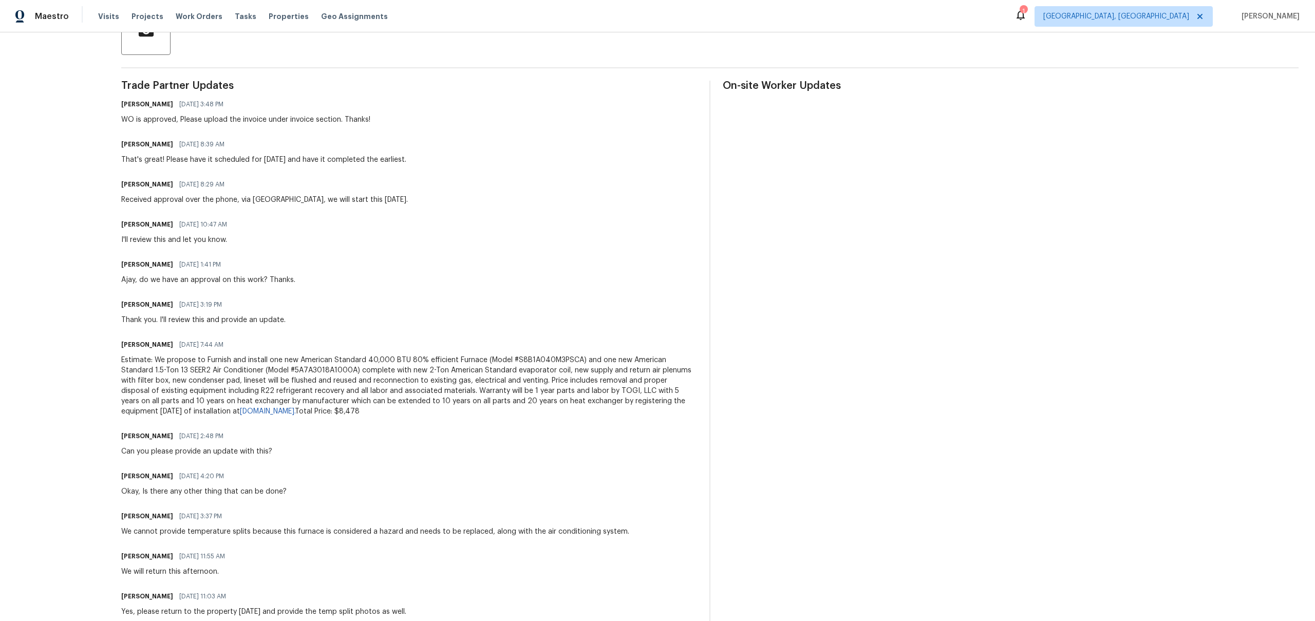
scroll to position [449, 0]
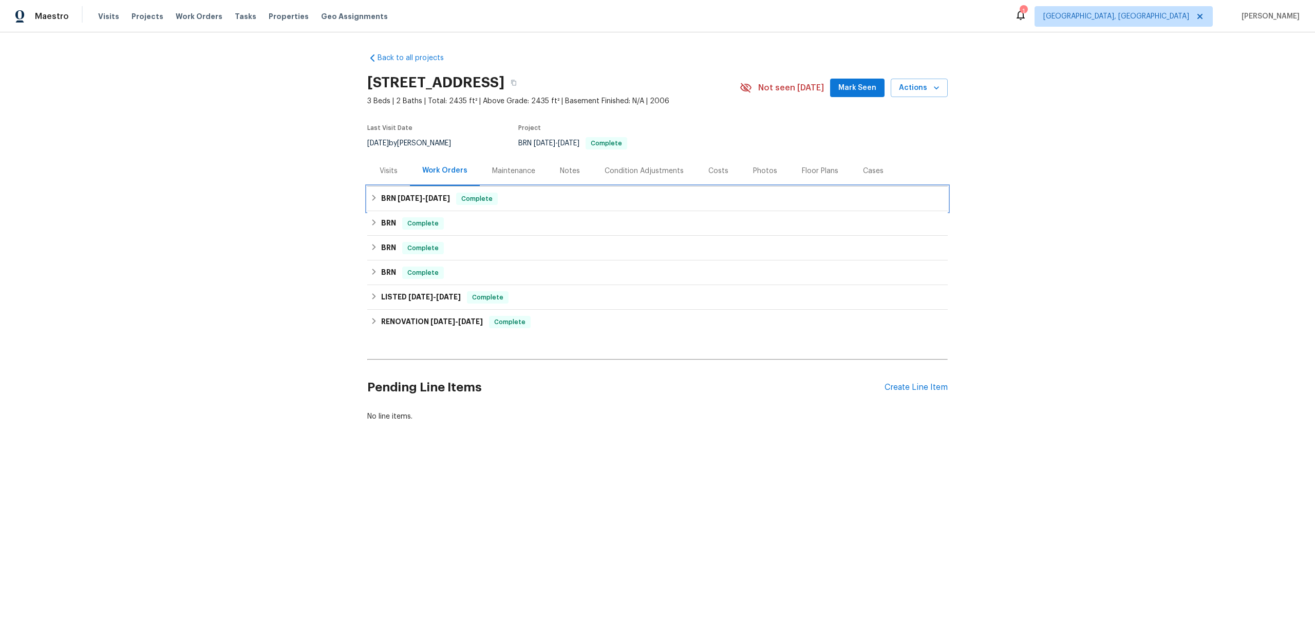
click at [387, 196] on h6 "BRN [DATE] - [DATE]" at bounding box center [415, 199] width 69 height 12
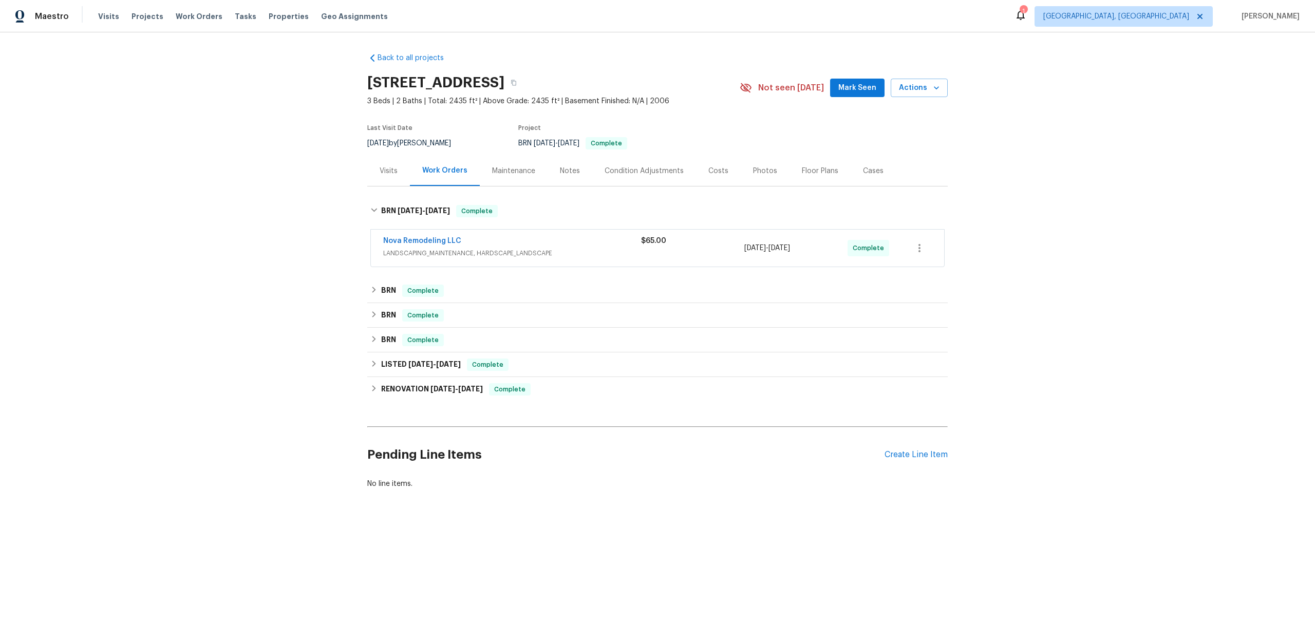
click at [391, 277] on div "Back to all projects [STREET_ADDRESS] 3 Beds | 2 Baths | Total: 2435 ft² | Abov…" at bounding box center [657, 271] width 580 height 452
click at [392, 285] on h6 "BRN" at bounding box center [388, 291] width 15 height 12
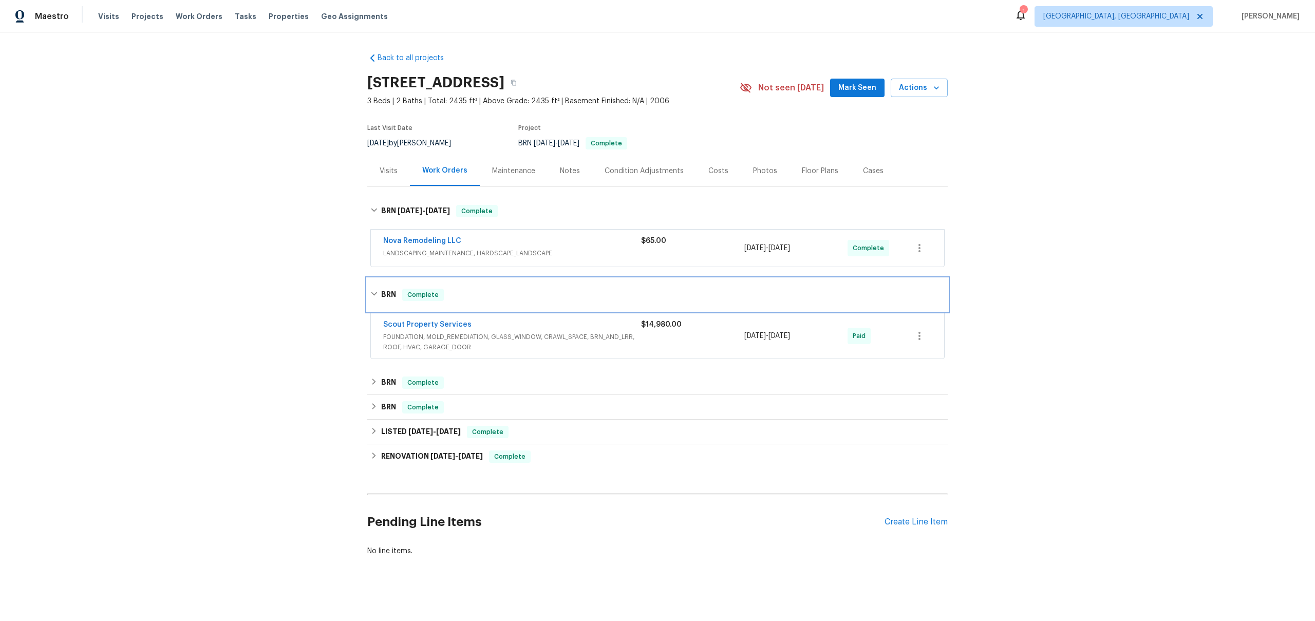
scroll to position [5, 0]
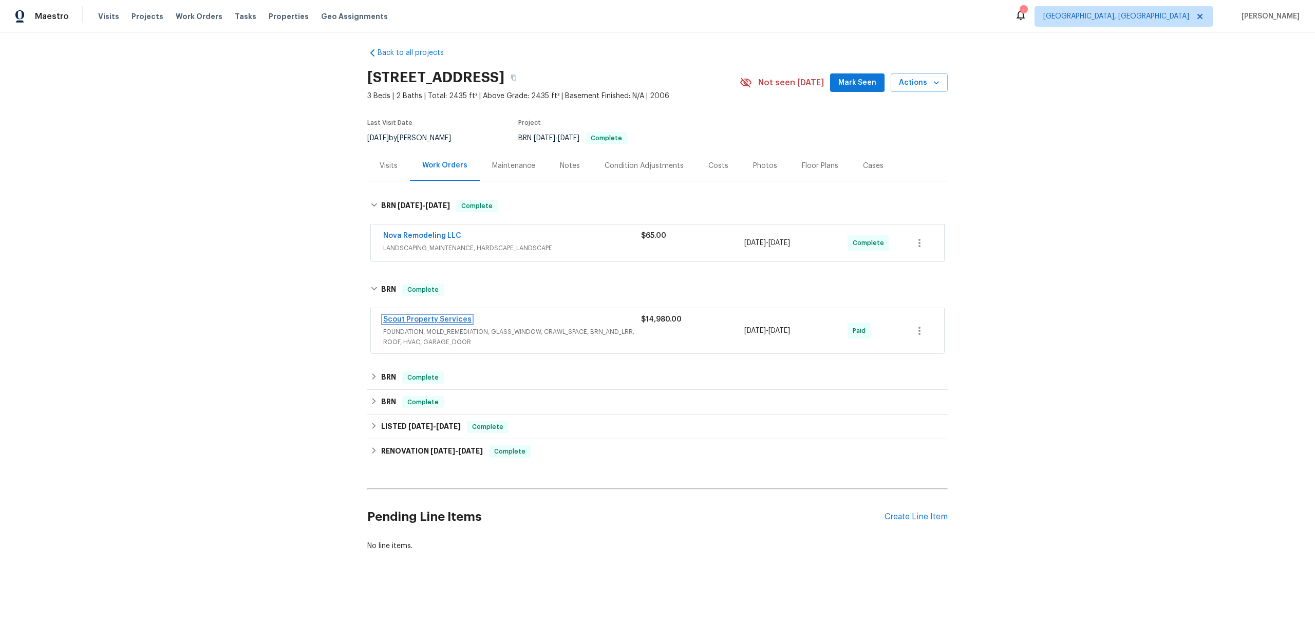
click at [403, 320] on link "Scout Property Services" at bounding box center [427, 319] width 88 height 7
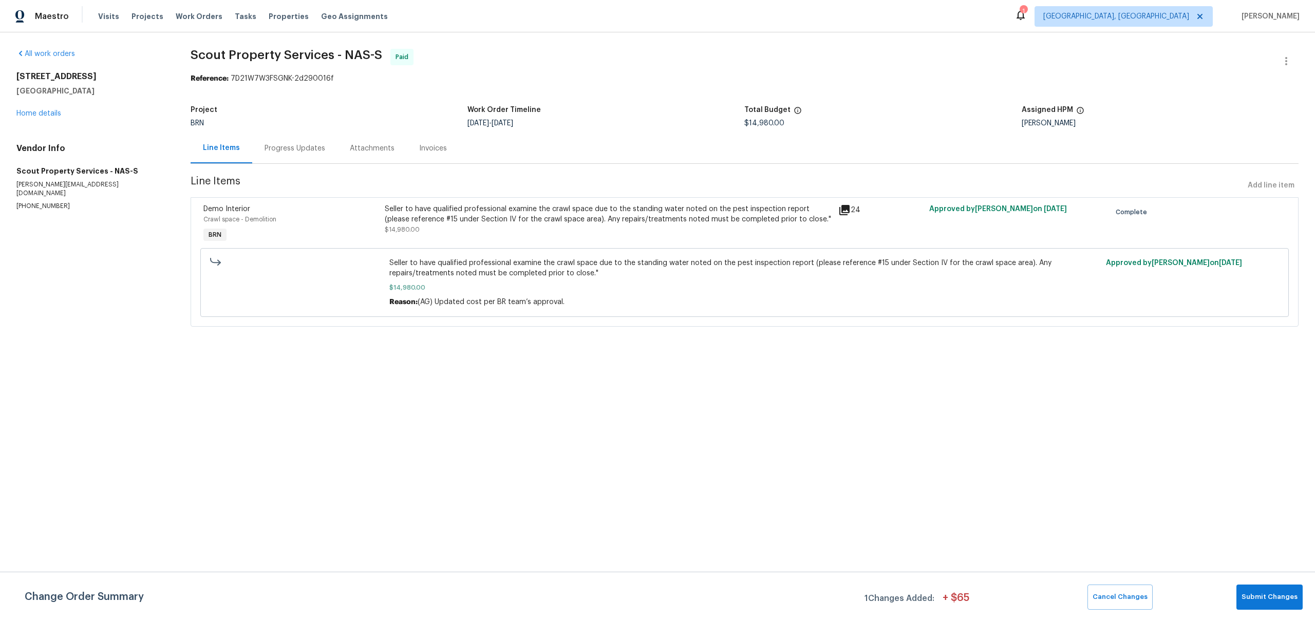
click at [301, 158] on div "Progress Updates" at bounding box center [294, 148] width 85 height 30
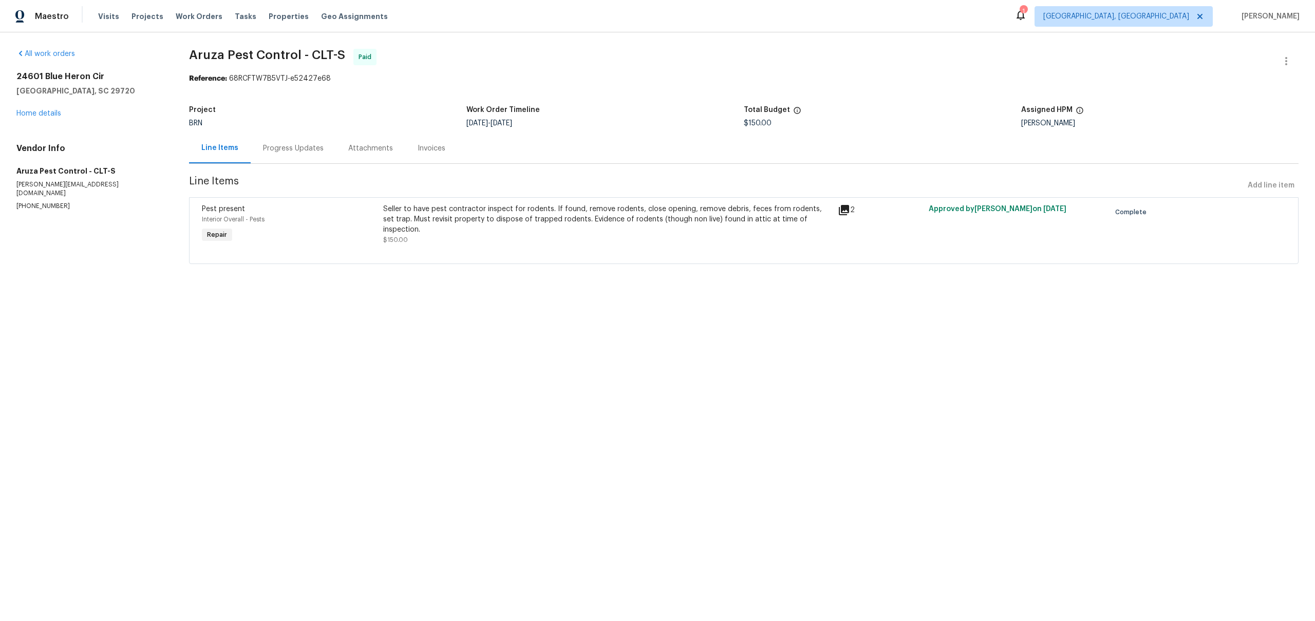
click at [289, 156] on div "Progress Updates" at bounding box center [293, 148] width 85 height 30
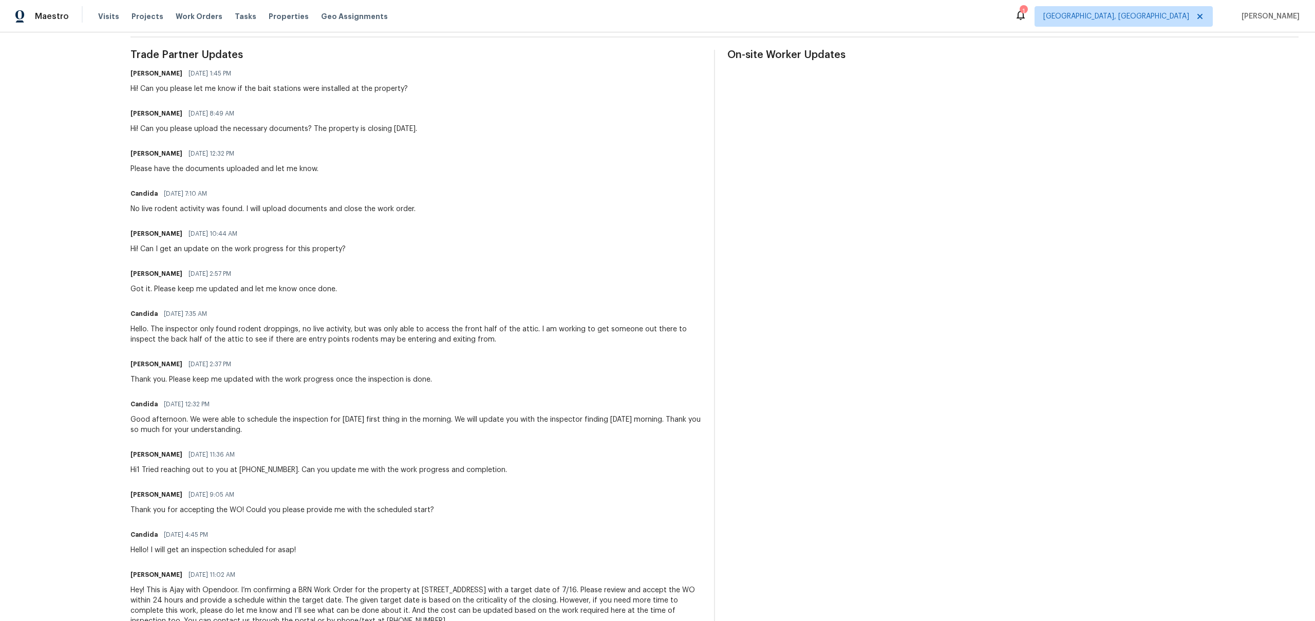
scroll to position [333, 0]
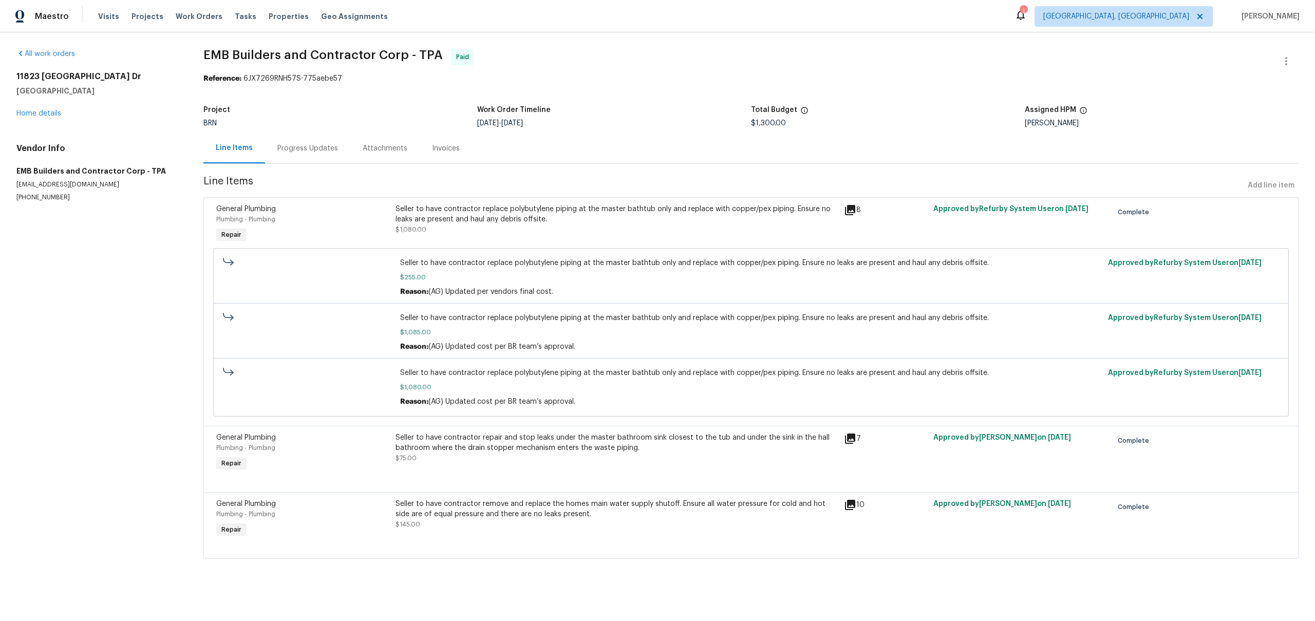
click at [309, 147] on div "Progress Updates" at bounding box center [307, 148] width 61 height 10
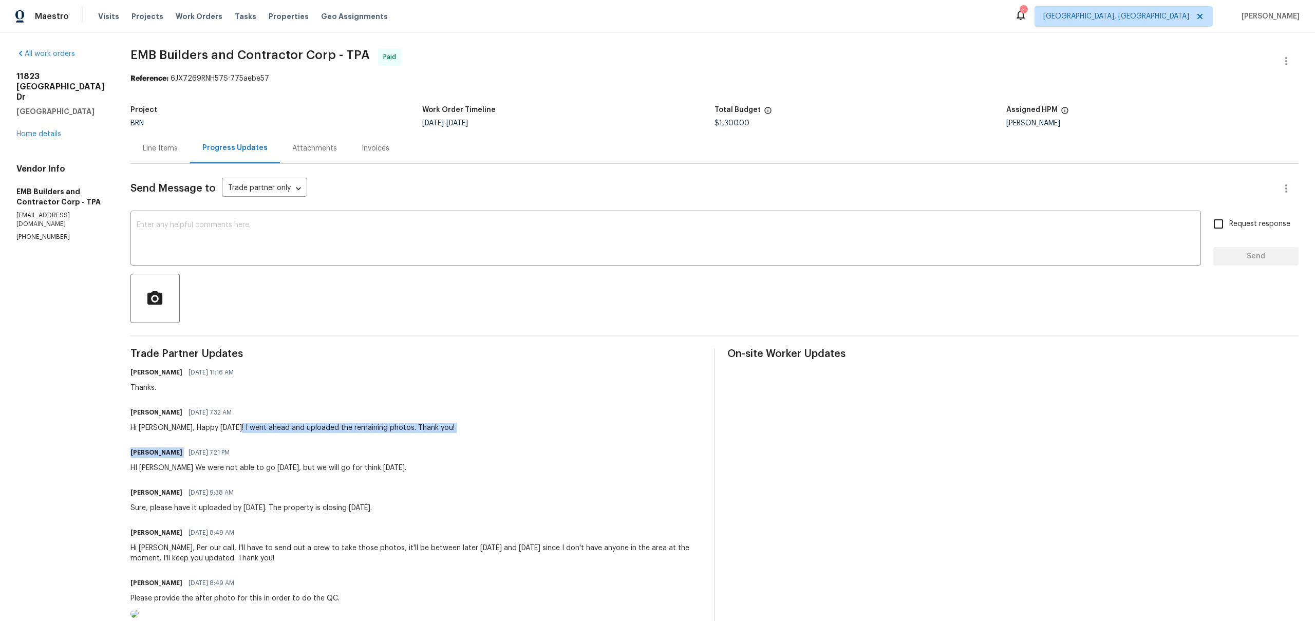
drag, startPoint x: 236, startPoint y: 431, endPoint x: 430, endPoint y: 443, distance: 195.0
click at [156, 152] on div "Line Items" at bounding box center [160, 148] width 35 height 10
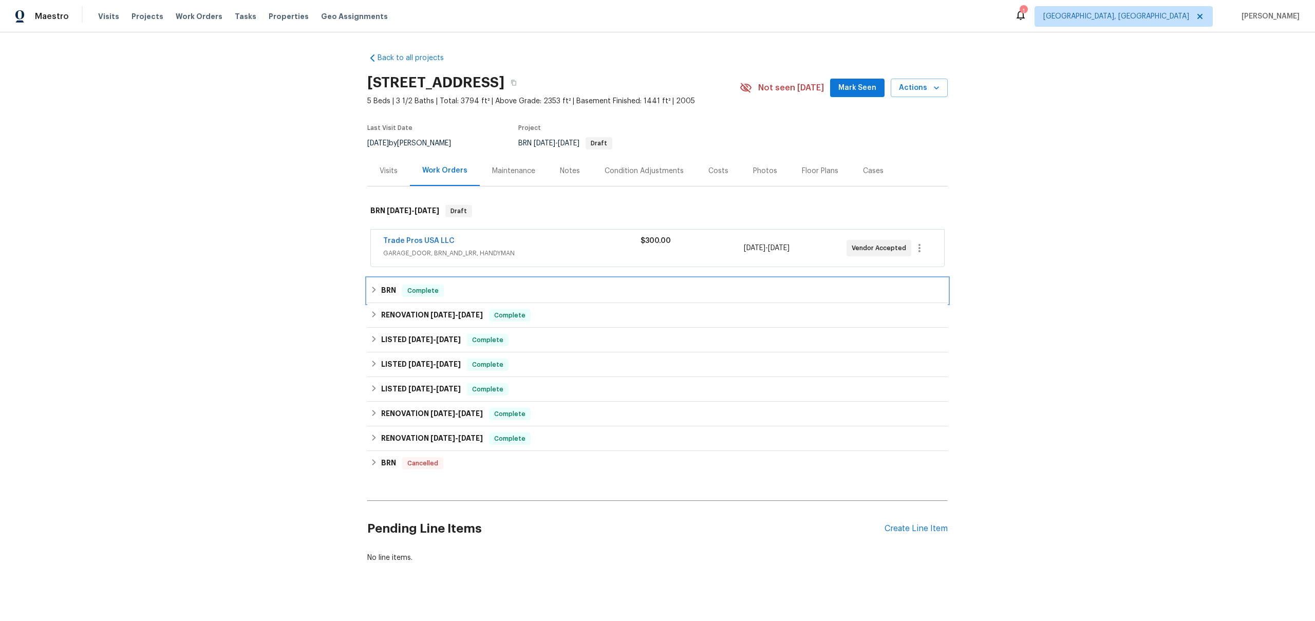
click at [386, 285] on h6 "BRN" at bounding box center [388, 291] width 15 height 12
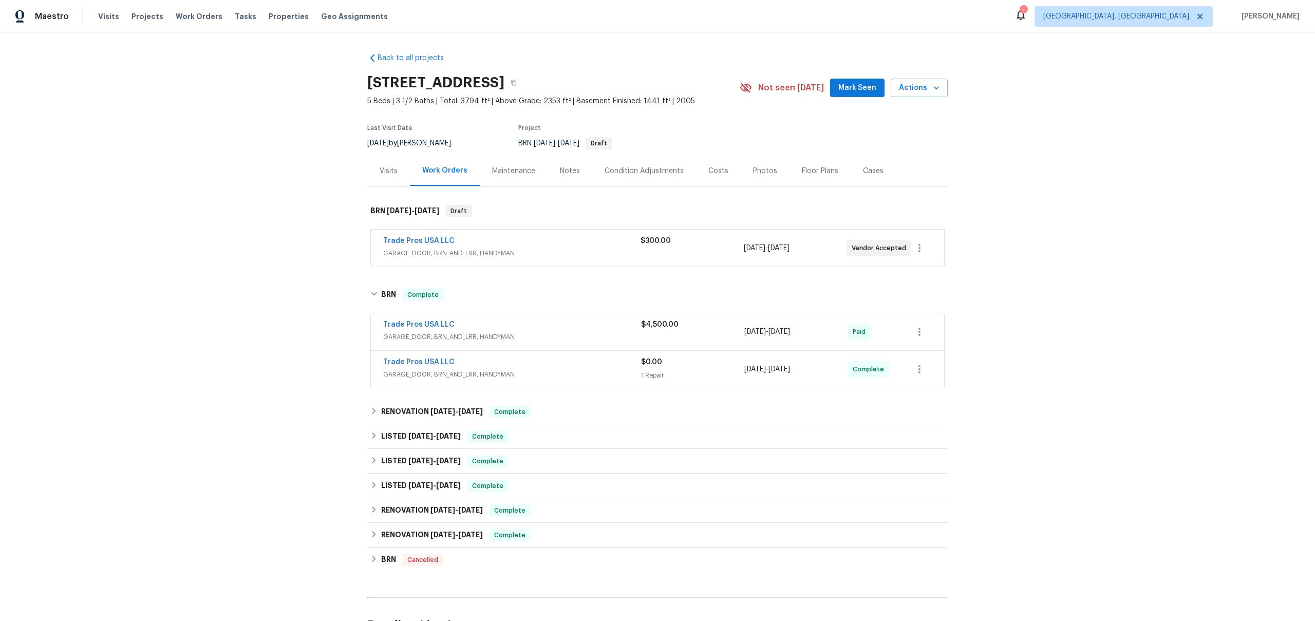
click at [522, 324] on div "Trade Pros USA LLC" at bounding box center [512, 325] width 258 height 12
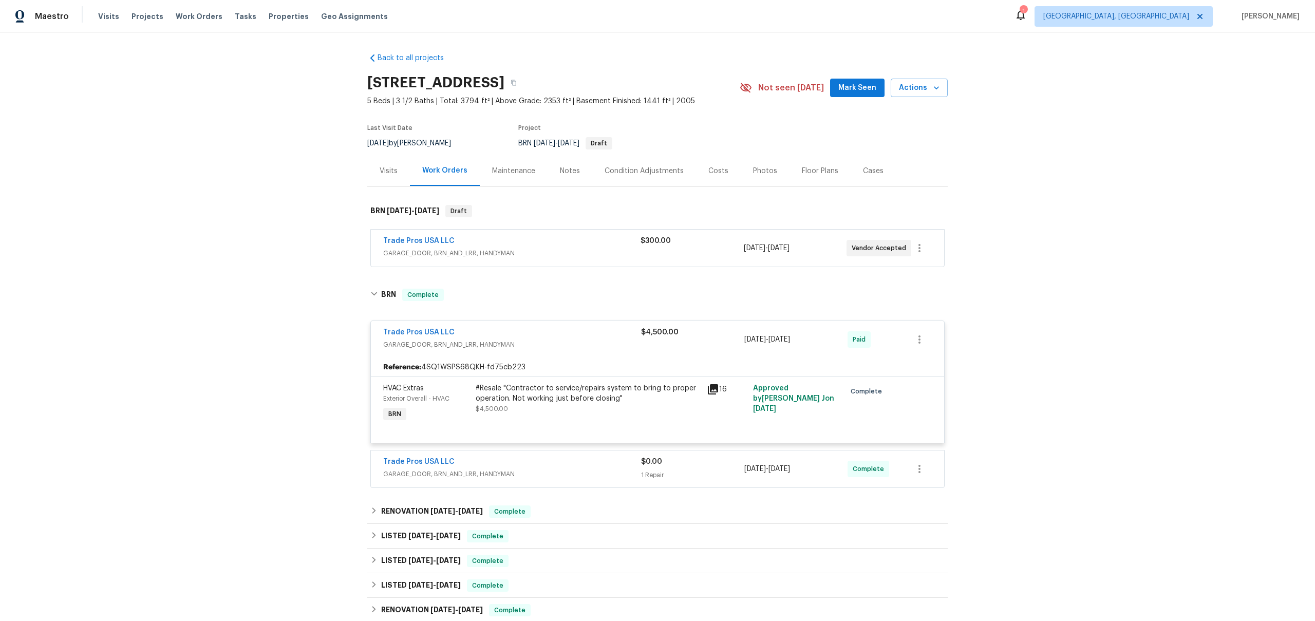
click at [532, 471] on span "GARAGE_DOOR, BRN_AND_LRR, HANDYMAN" at bounding box center [512, 474] width 258 height 10
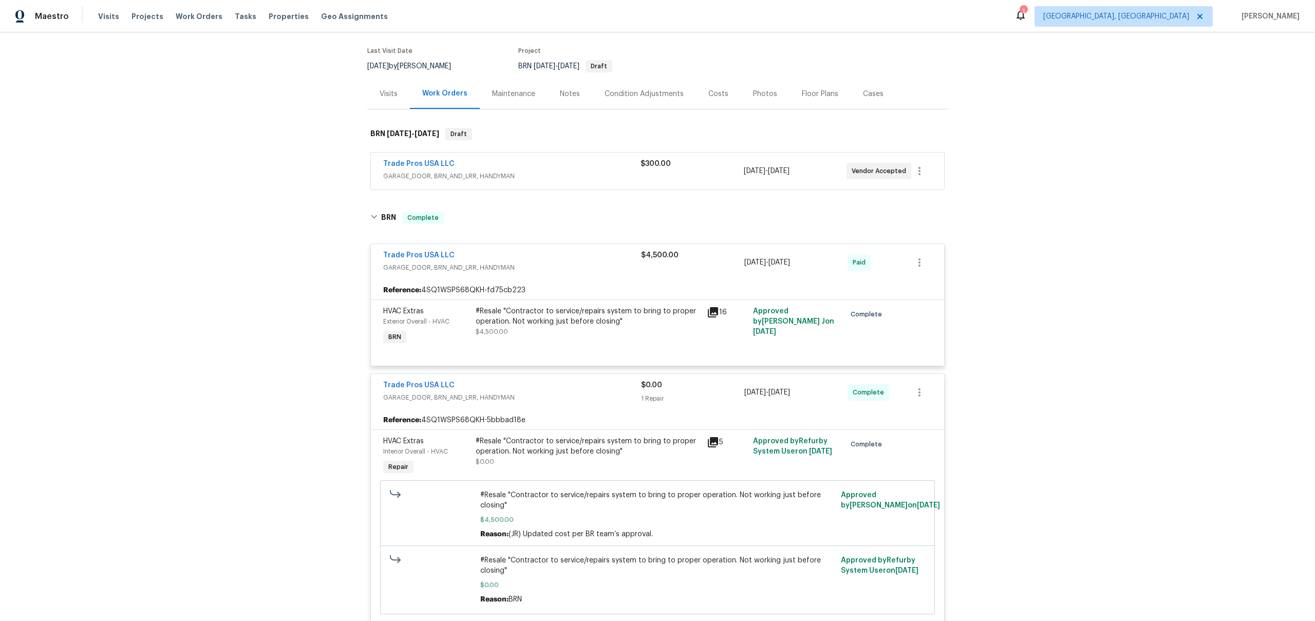
scroll to position [101, 0]
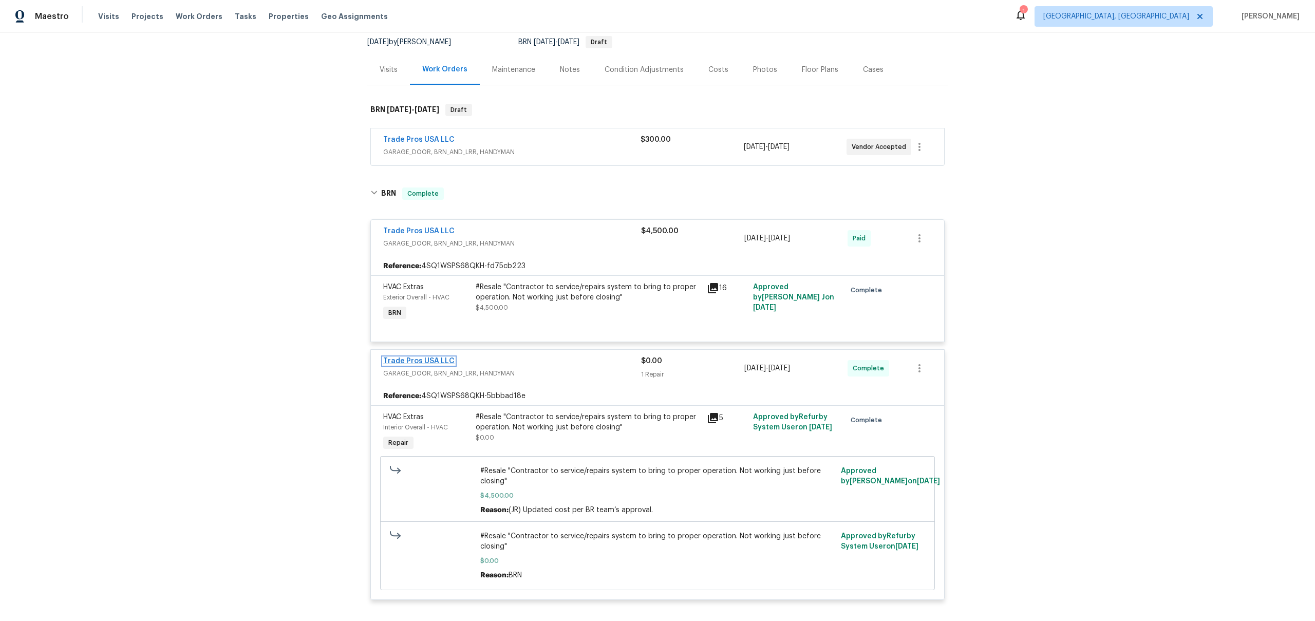
click at [440, 364] on link "Trade Pros USA LLC" at bounding box center [418, 360] width 71 height 7
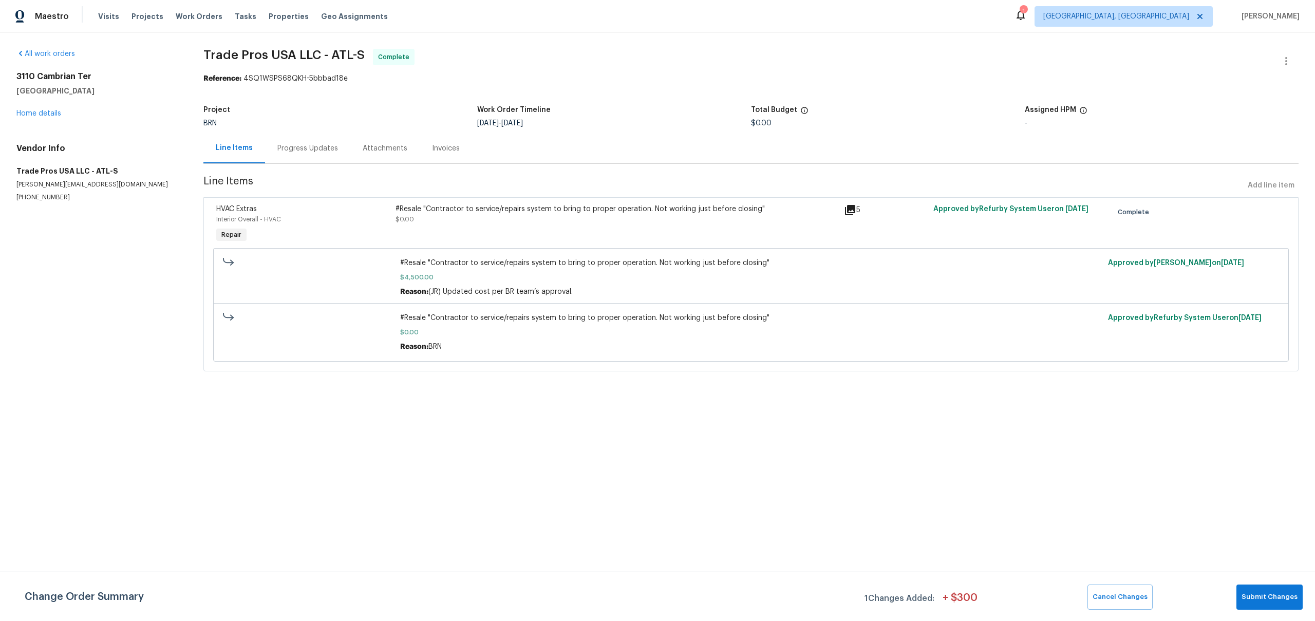
click at [314, 151] on div "Progress Updates" at bounding box center [307, 148] width 61 height 10
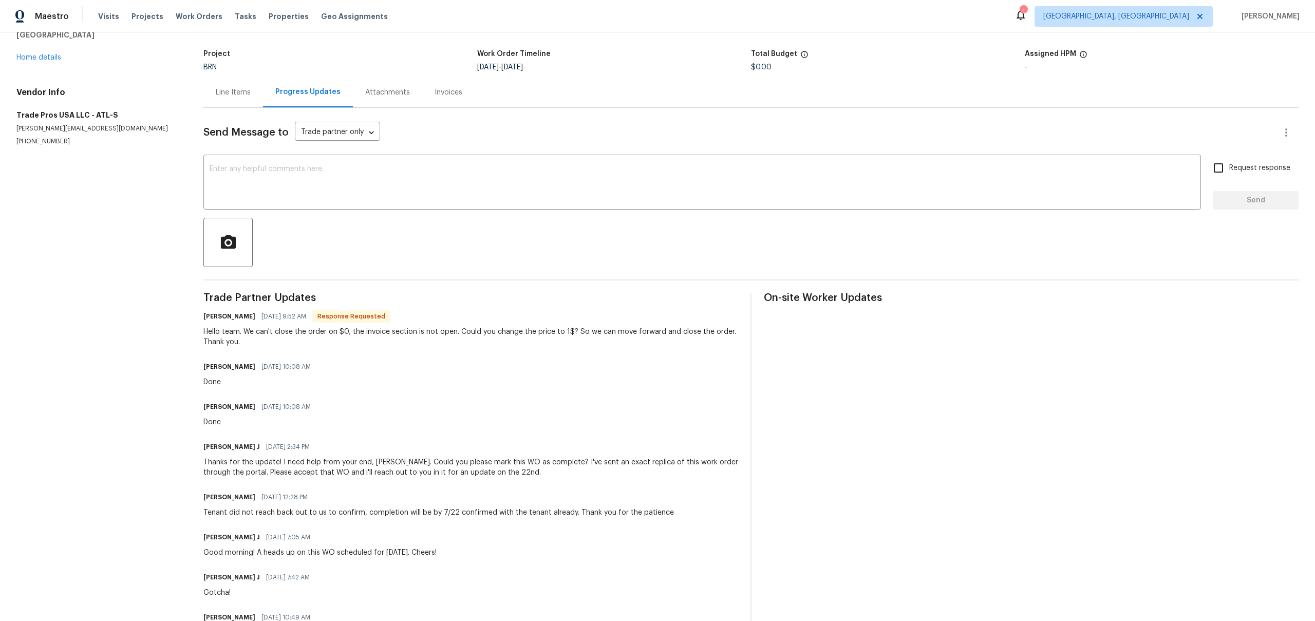
scroll to position [23, 0]
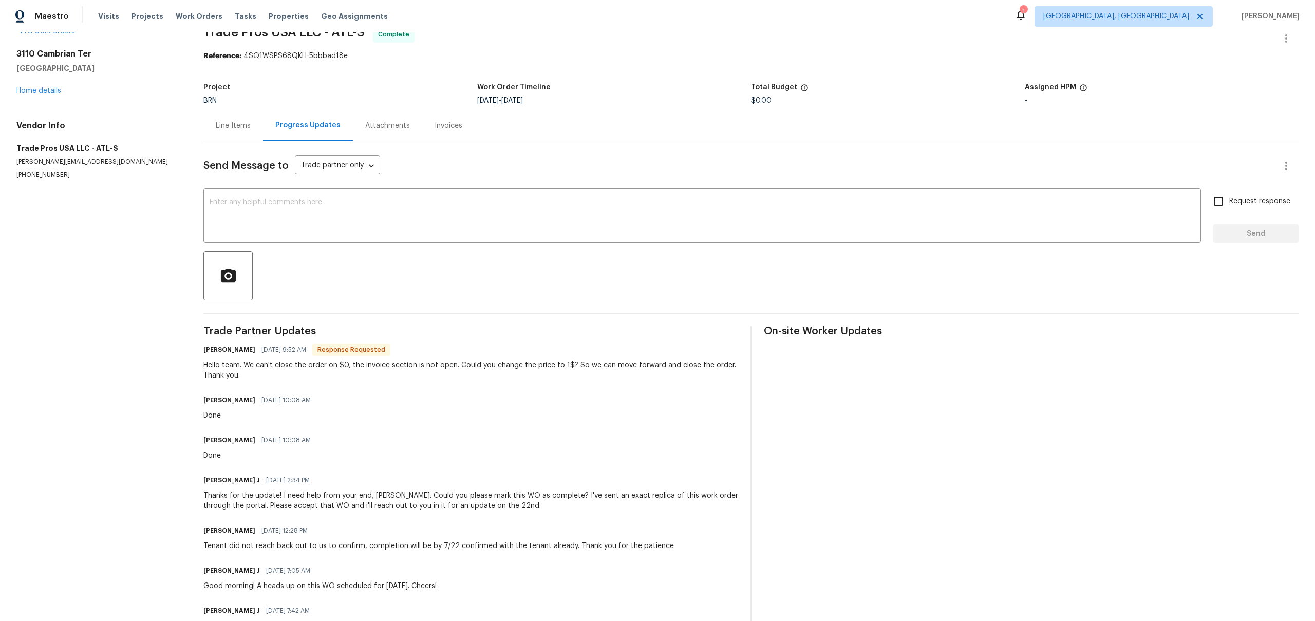
drag, startPoint x: 266, startPoint y: 397, endPoint x: 521, endPoint y: 409, distance: 255.6
click at [517, 407] on div "Trevor Davidson 07/21/2025 10:08 AM Done" at bounding box center [470, 407] width 535 height 28
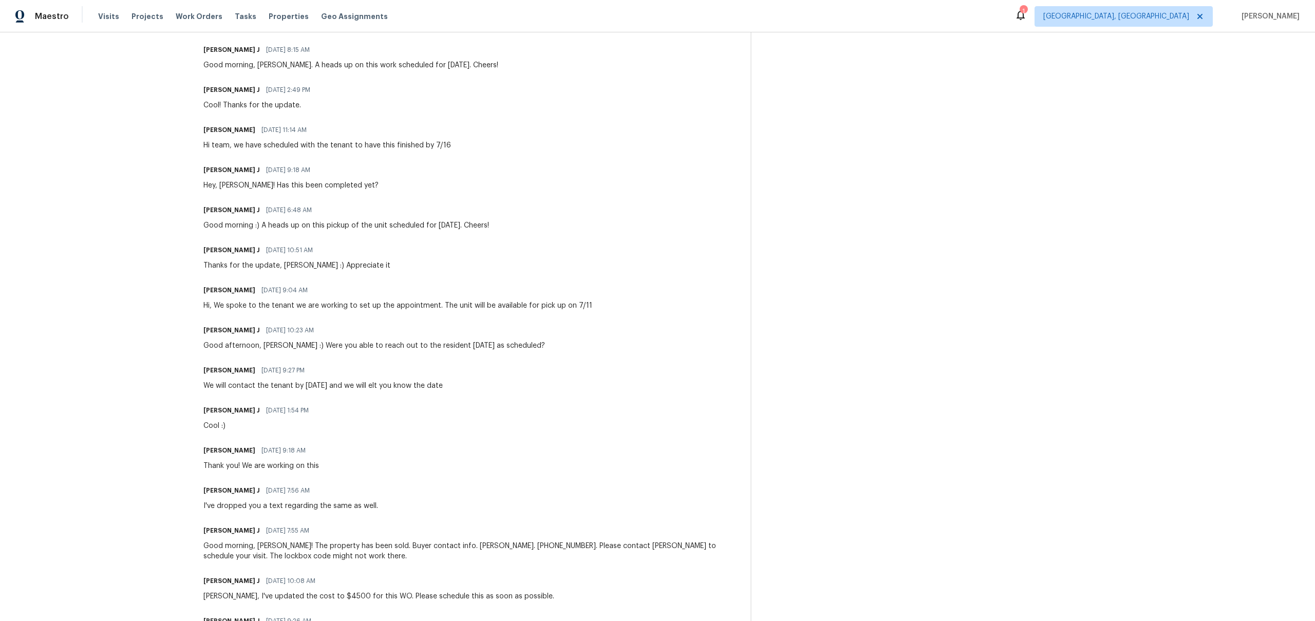
scroll to position [963, 0]
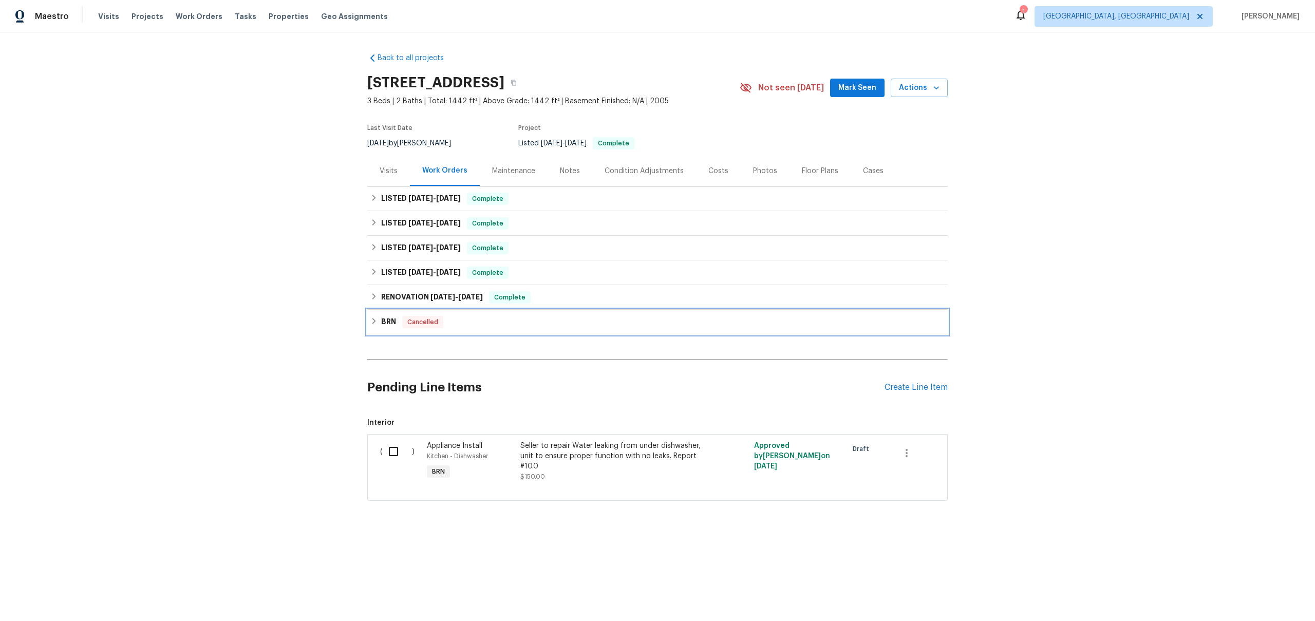
click at [383, 317] on h6 "BRN" at bounding box center [388, 322] width 15 height 12
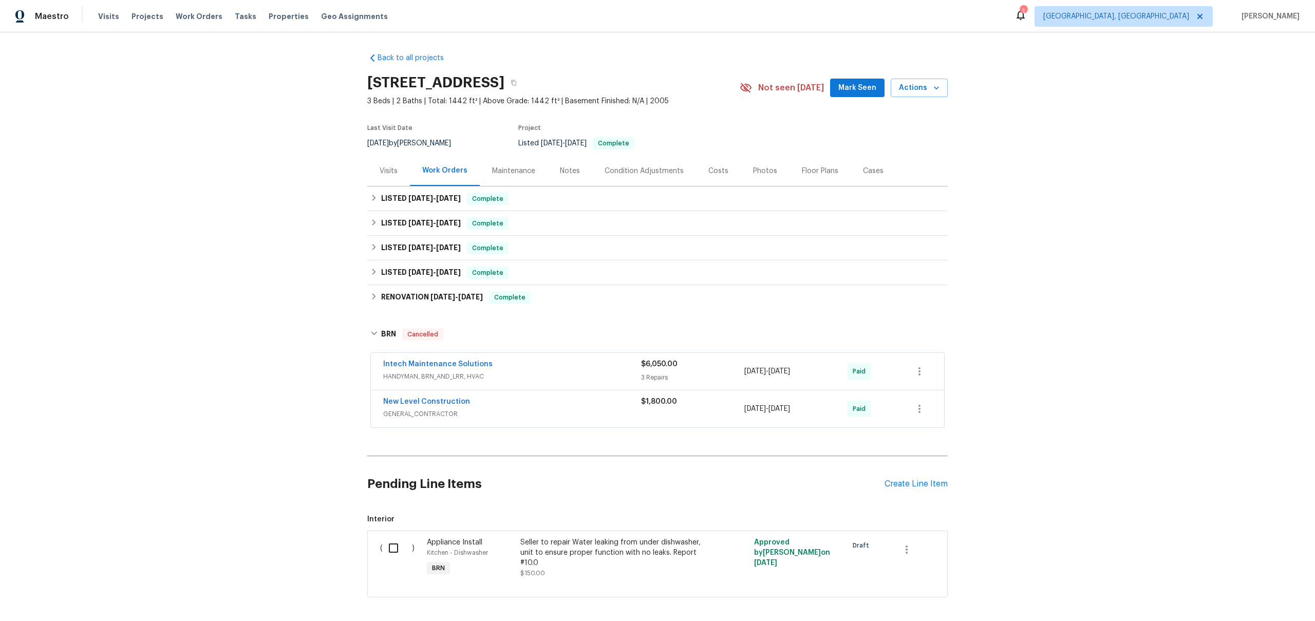
click at [419, 395] on div "New Level Construction GENERAL_CONTRACTOR $1,800.00 7/8/2025 - 7/18/2025 Paid" at bounding box center [657, 408] width 573 height 37
click at [432, 399] on link "New Level Construction" at bounding box center [426, 401] width 87 height 7
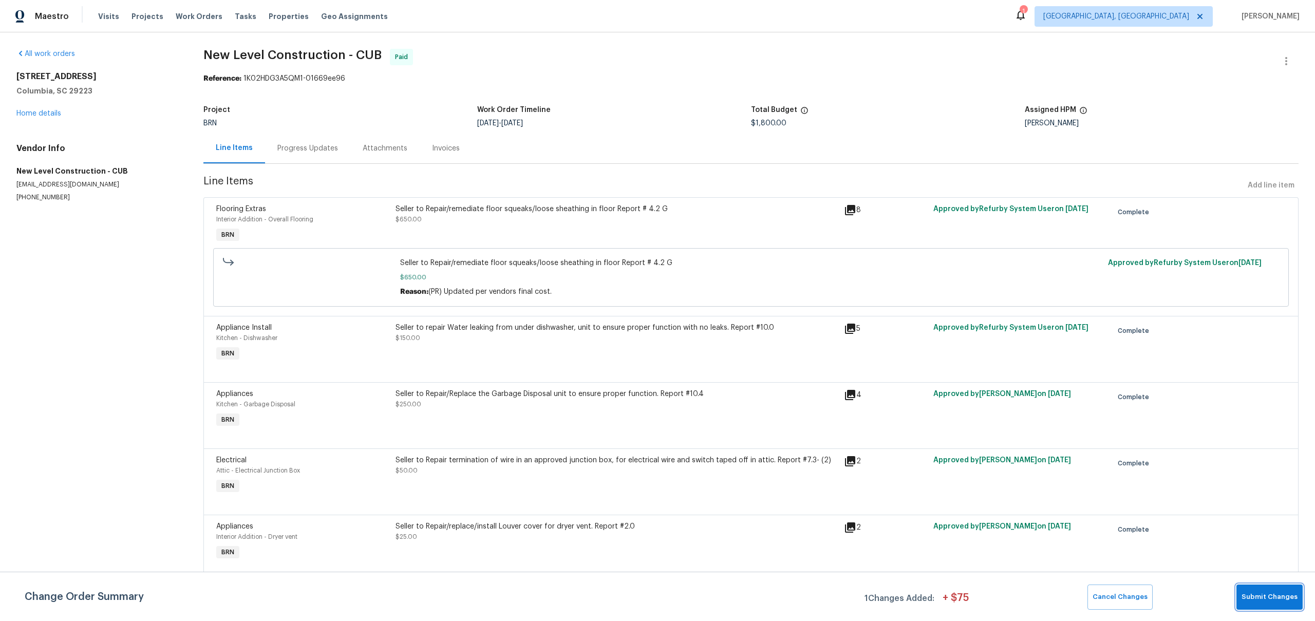
click at [1277, 597] on span "Submit Changes" at bounding box center [1269, 597] width 56 height 12
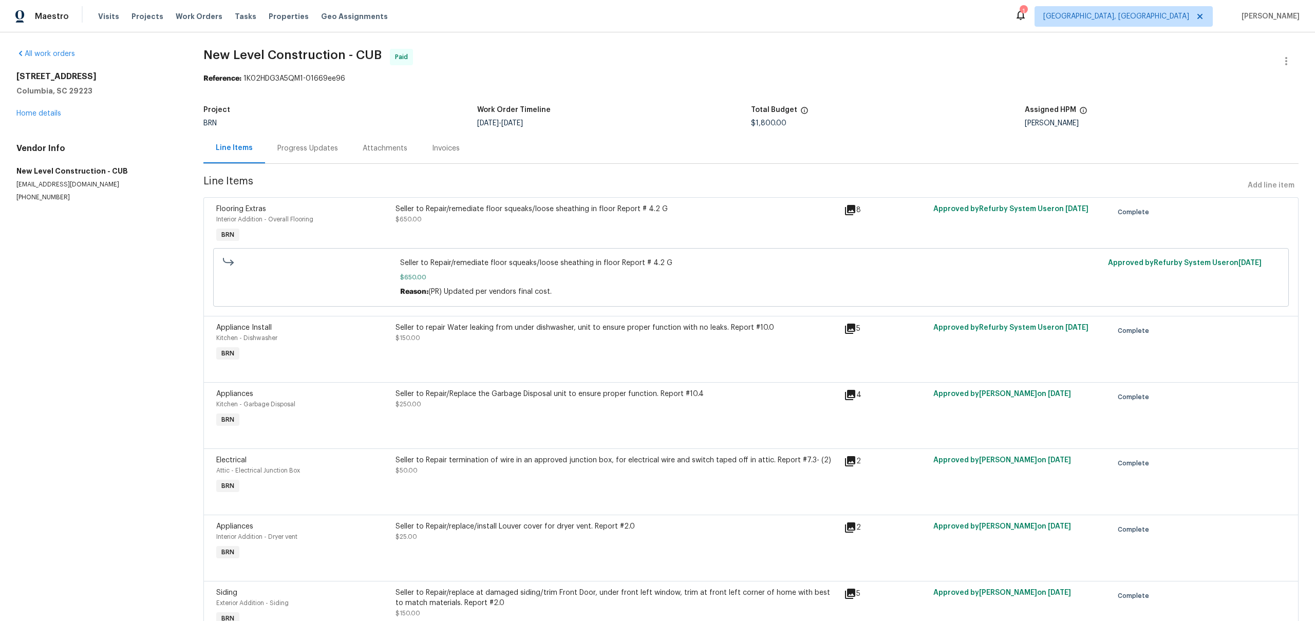
click at [300, 152] on div "Progress Updates" at bounding box center [307, 148] width 61 height 10
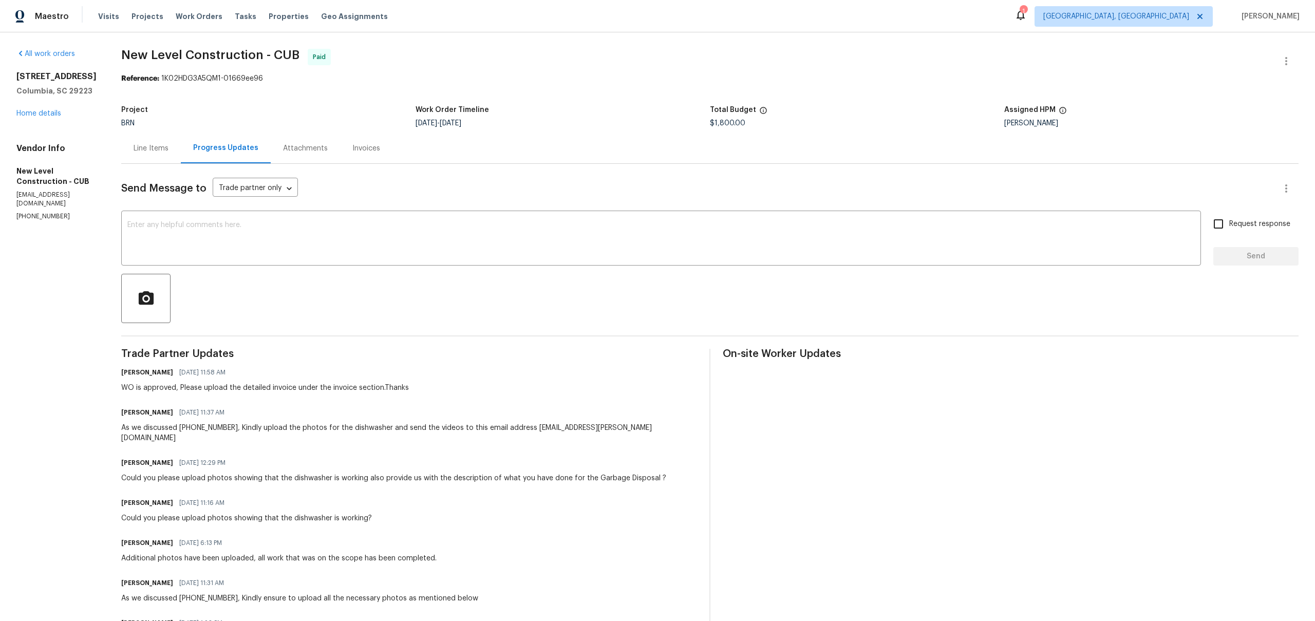
click at [524, 372] on div "Ananthi Mahendran 07/18/2025 11:58 AM WO is approved, Please upload the detaile…" at bounding box center [409, 379] width 576 height 28
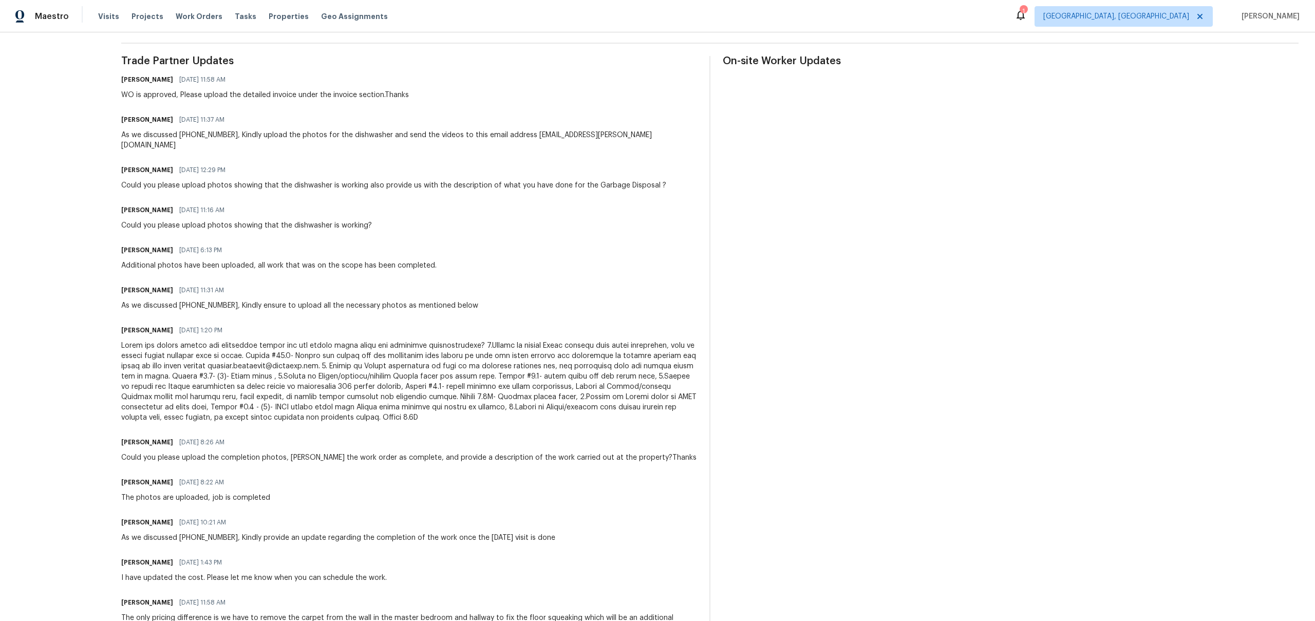
scroll to position [625, 0]
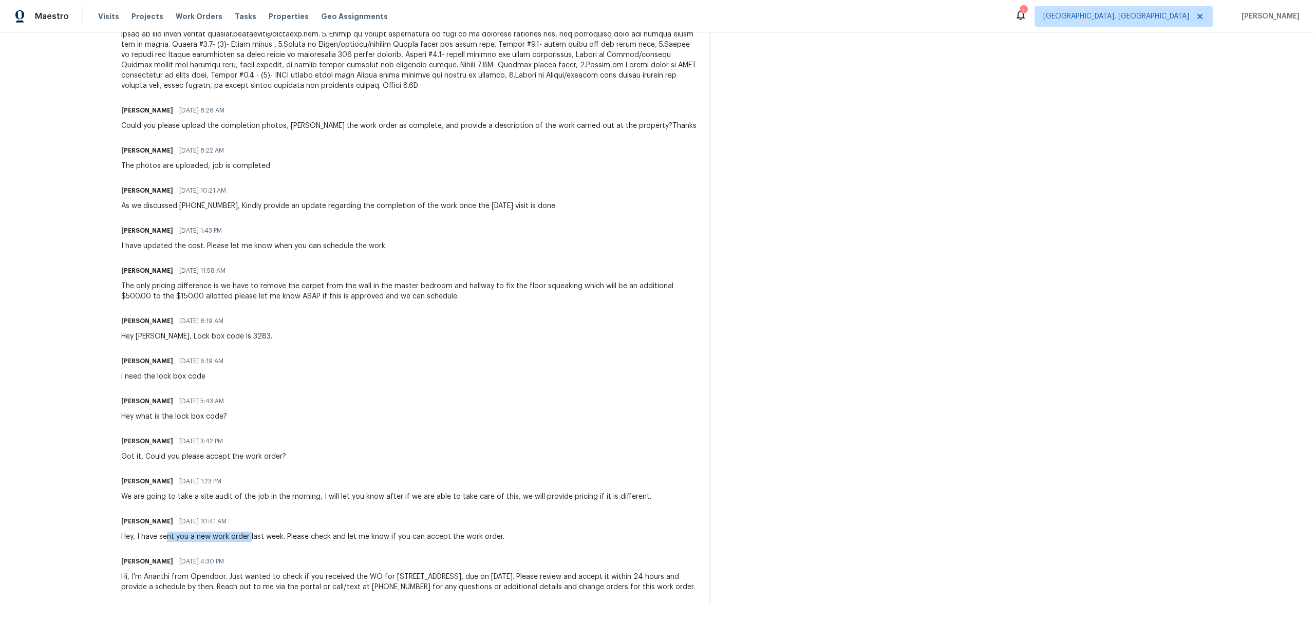
drag, startPoint x: 200, startPoint y: 527, endPoint x: 333, endPoint y: 531, distance: 133.6
click at [331, 532] on div "Hey, I have sent you a new work order last week. Please check and let me know i…" at bounding box center [312, 537] width 383 height 10
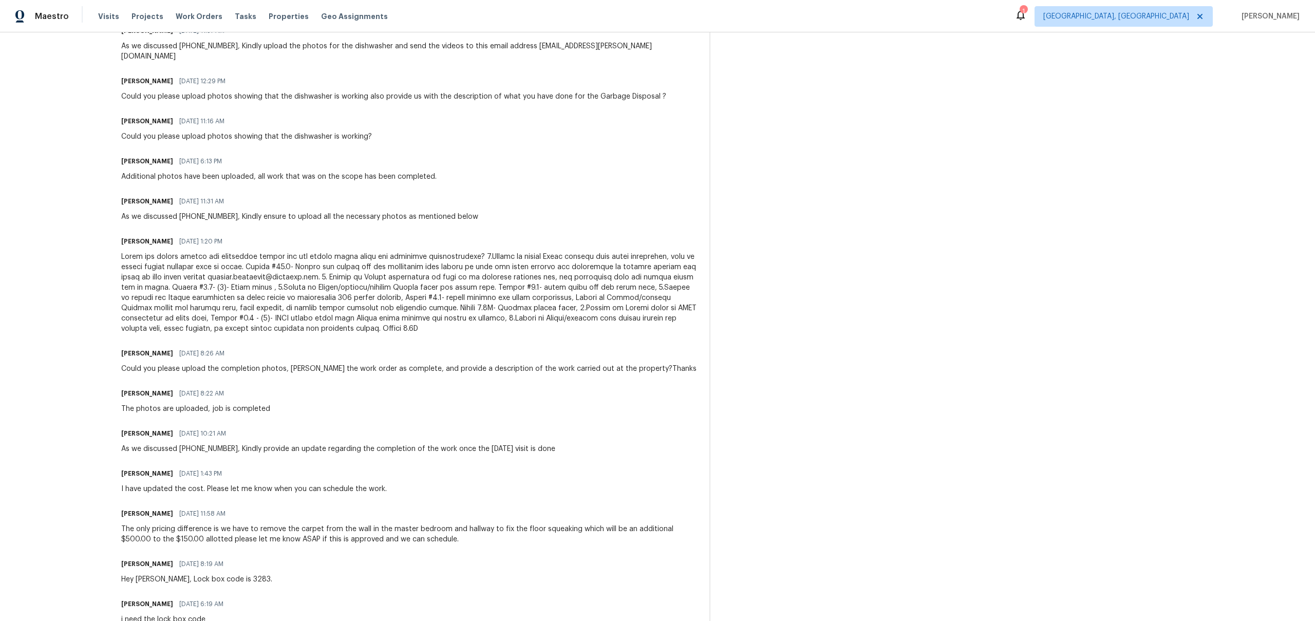
scroll to position [359, 0]
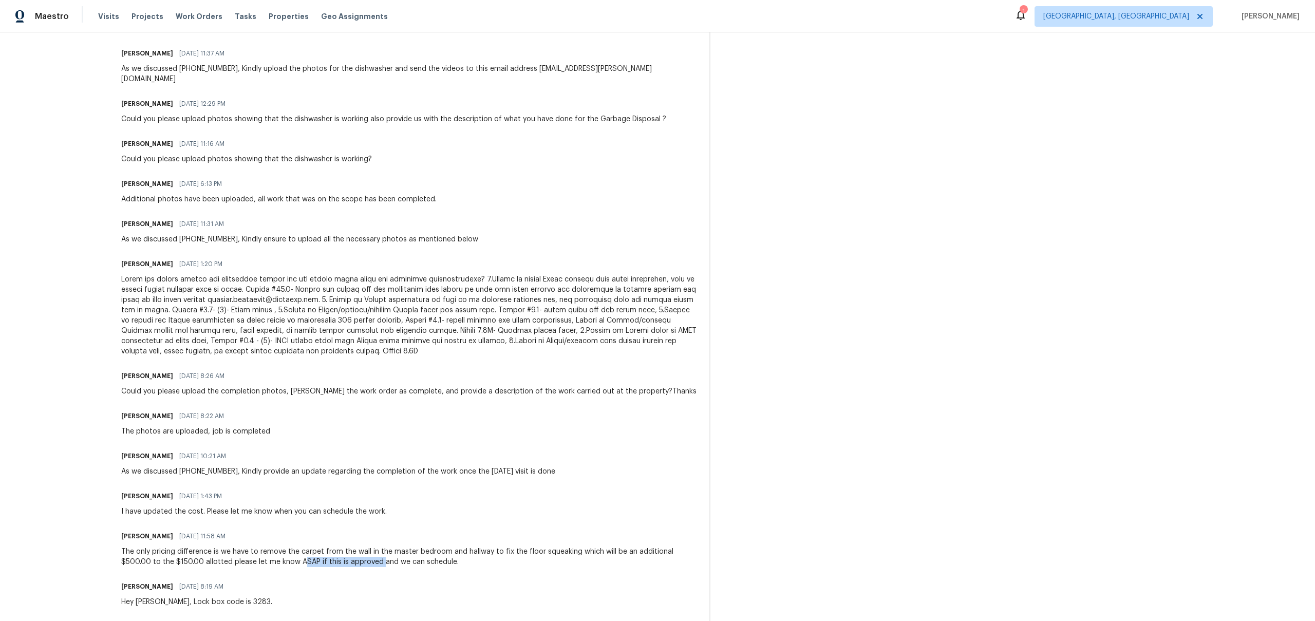
drag, startPoint x: 332, startPoint y: 548, endPoint x: 414, endPoint y: 548, distance: 81.7
click at [414, 548] on div "The only pricing difference is we have to remove the carpet from the wall in th…" at bounding box center [409, 556] width 576 height 21
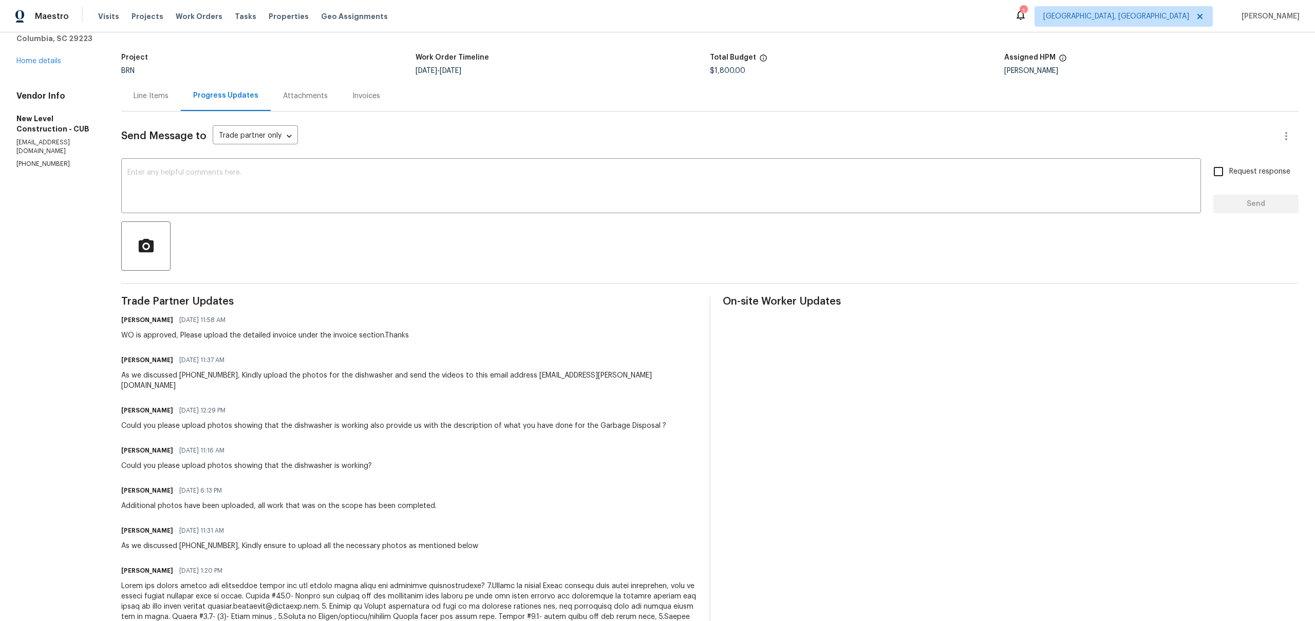
scroll to position [49, 0]
click at [181, 109] on div "Line Items" at bounding box center [151, 99] width 60 height 30
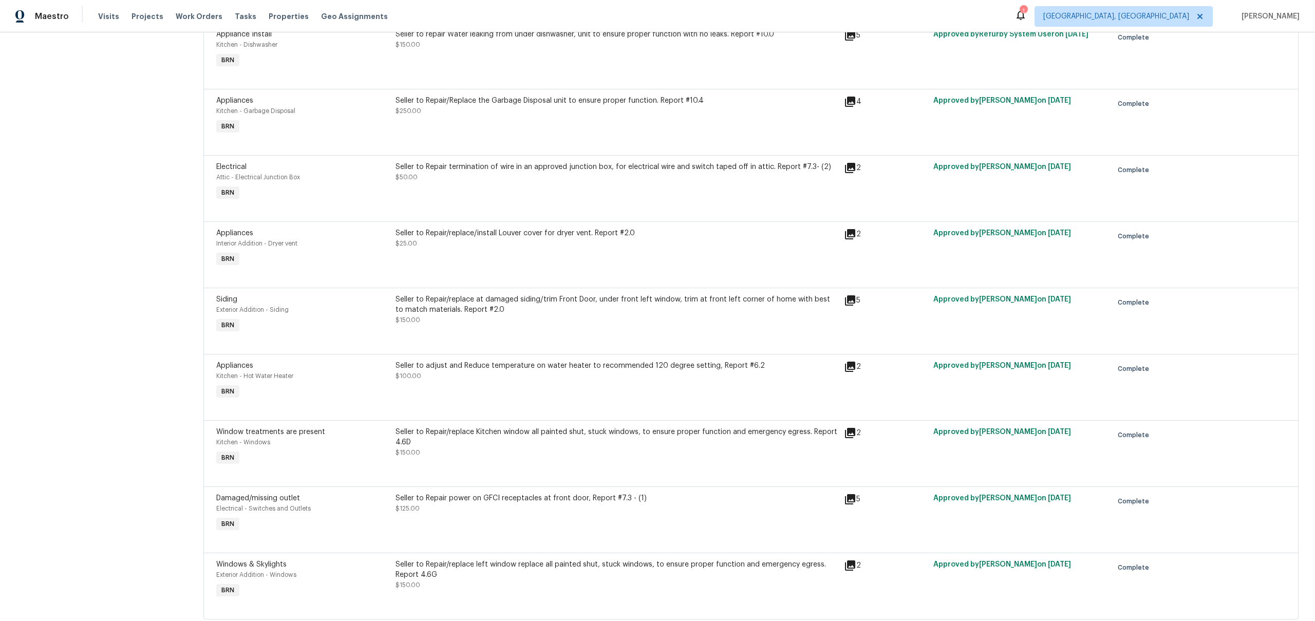
scroll to position [308, 0]
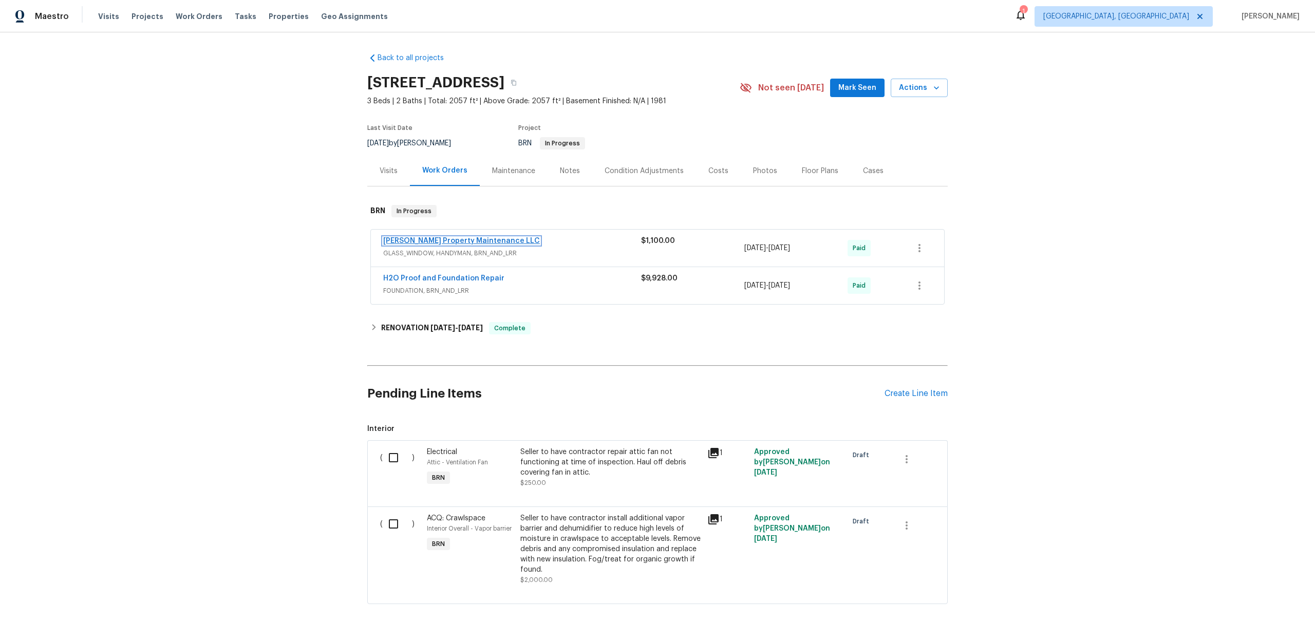
click at [411, 241] on link "[PERSON_NAME] Property Maintenance LLC" at bounding box center [461, 240] width 157 height 7
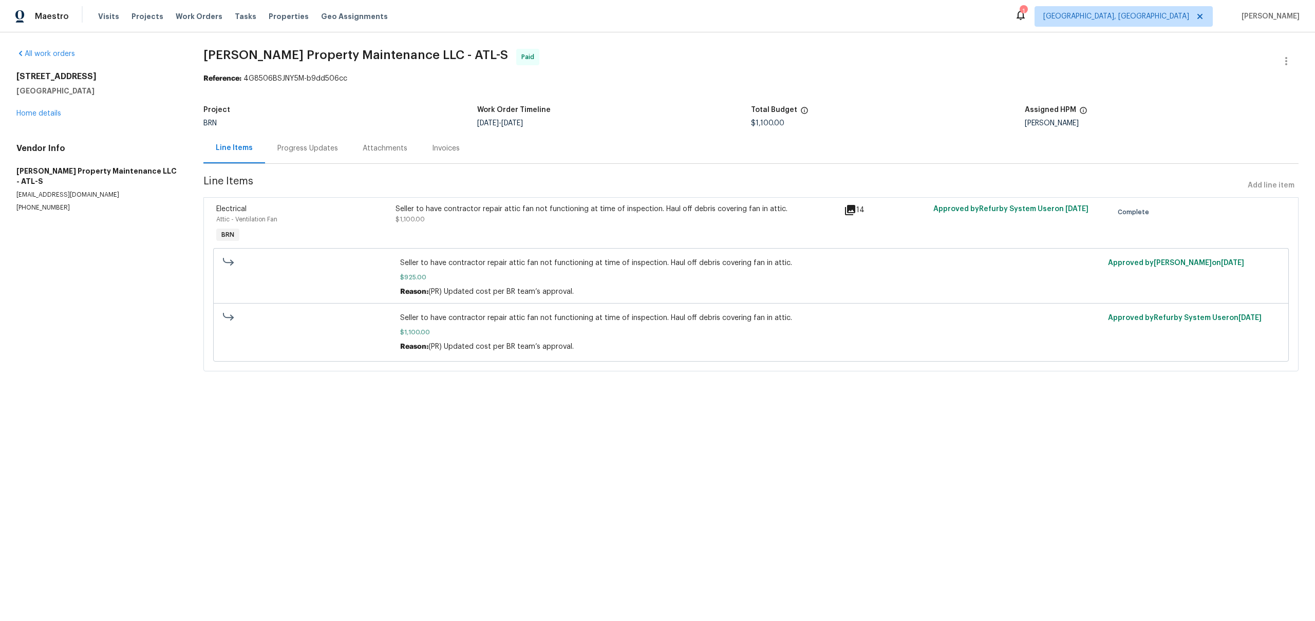
click at [322, 158] on div "Progress Updates" at bounding box center [307, 148] width 85 height 30
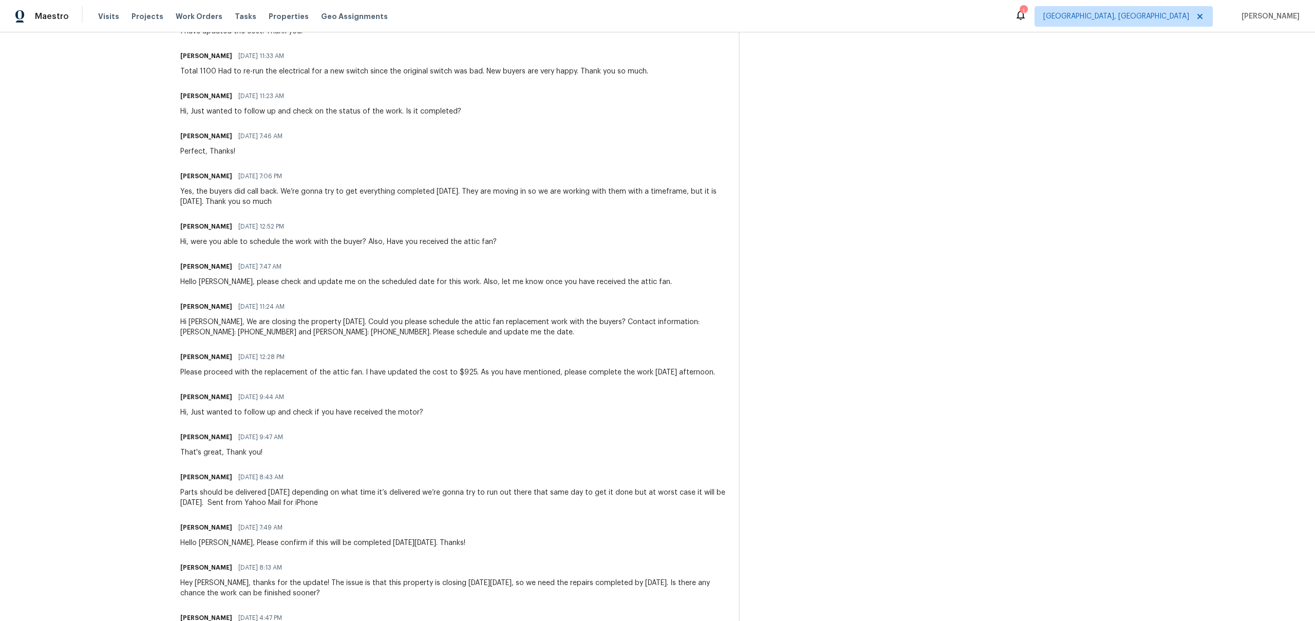
scroll to position [554, 0]
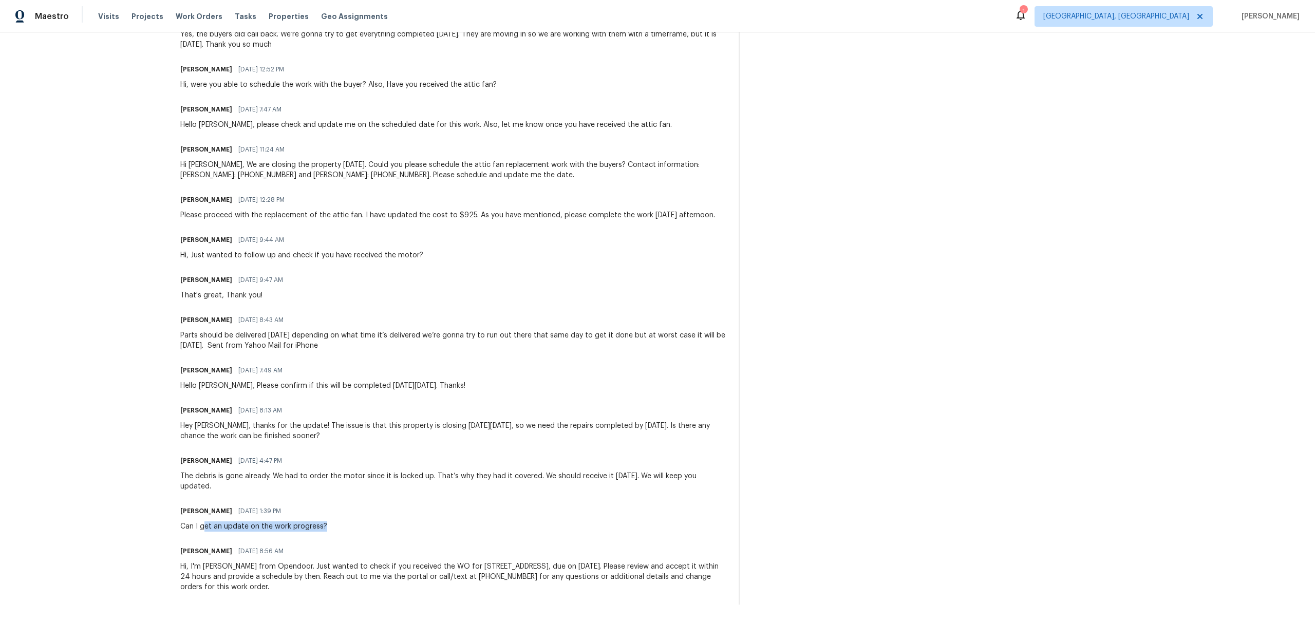
drag, startPoint x: 203, startPoint y: 525, endPoint x: 329, endPoint y: 534, distance: 126.2
click at [330, 535] on div "Trade Partner Updates [PERSON_NAME] R [DATE] 3:39 PM WO is approved, Please upl…" at bounding box center [453, 199] width 546 height 809
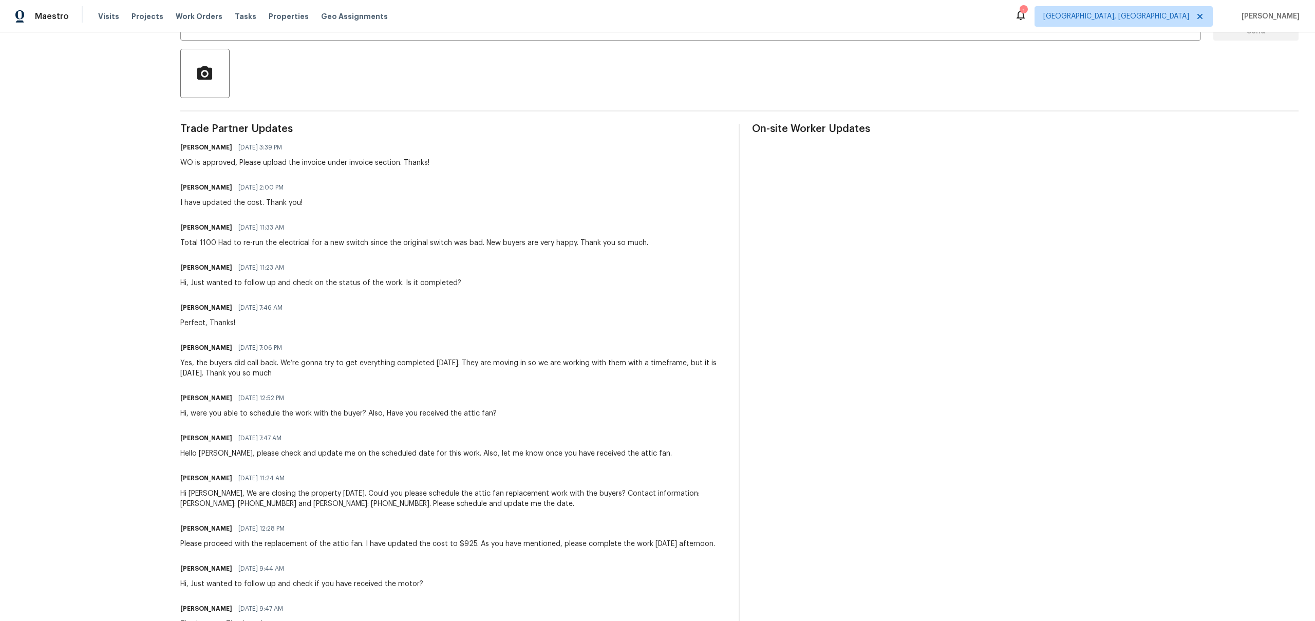
scroll to position [223, 0]
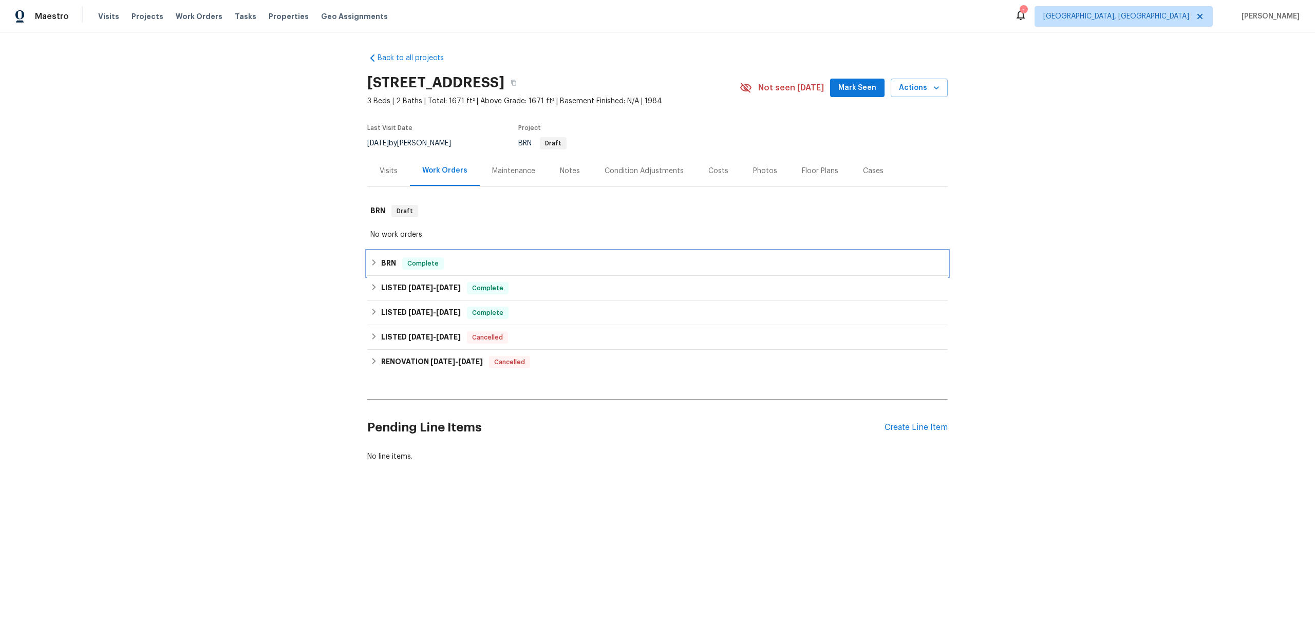
click at [385, 268] on h6 "BRN" at bounding box center [388, 263] width 15 height 12
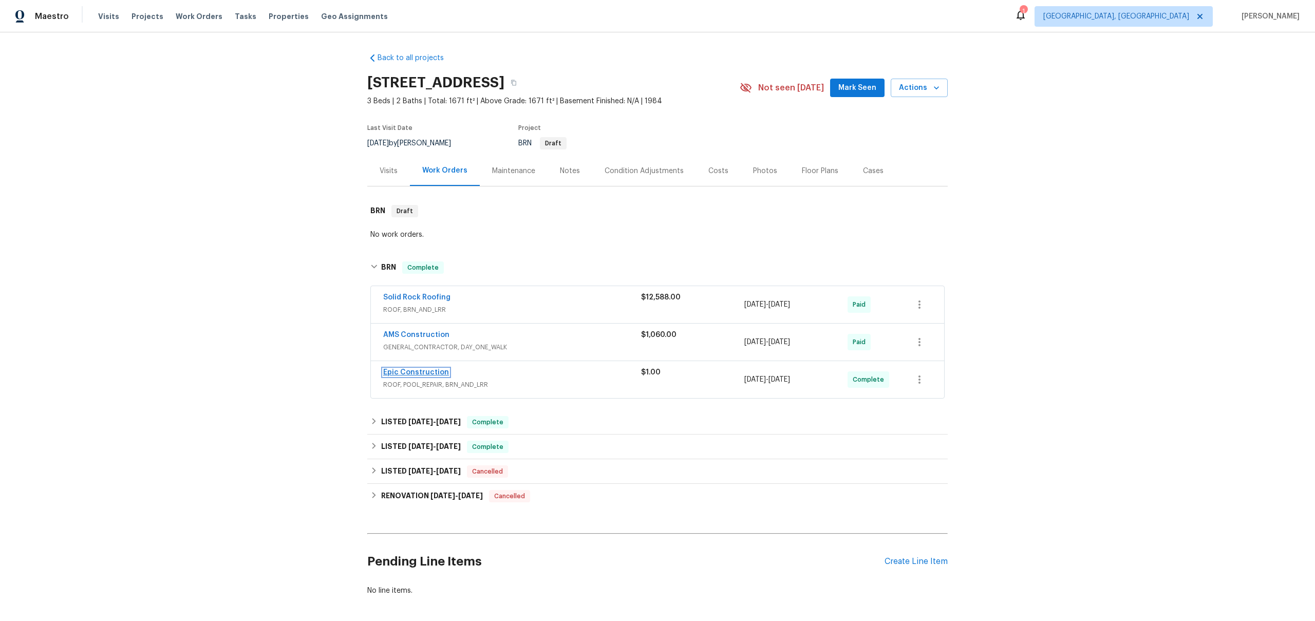
click at [414, 372] on link "Epic Construction" at bounding box center [416, 372] width 66 height 7
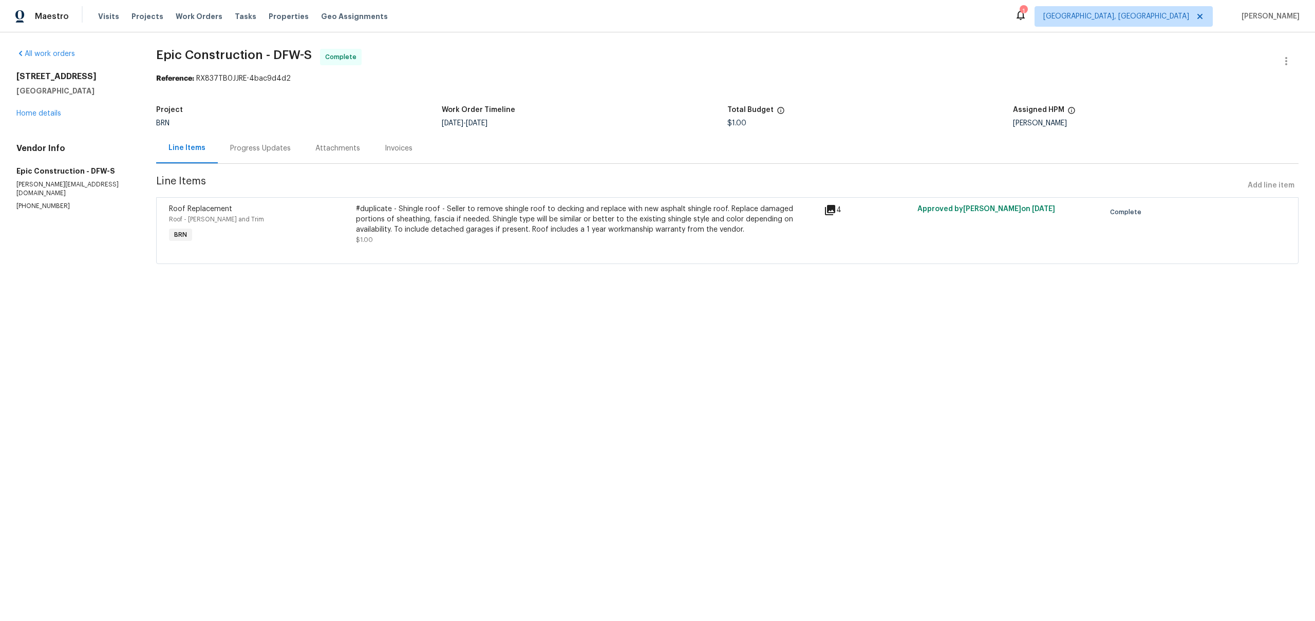
click at [255, 156] on div "Progress Updates" at bounding box center [260, 148] width 85 height 30
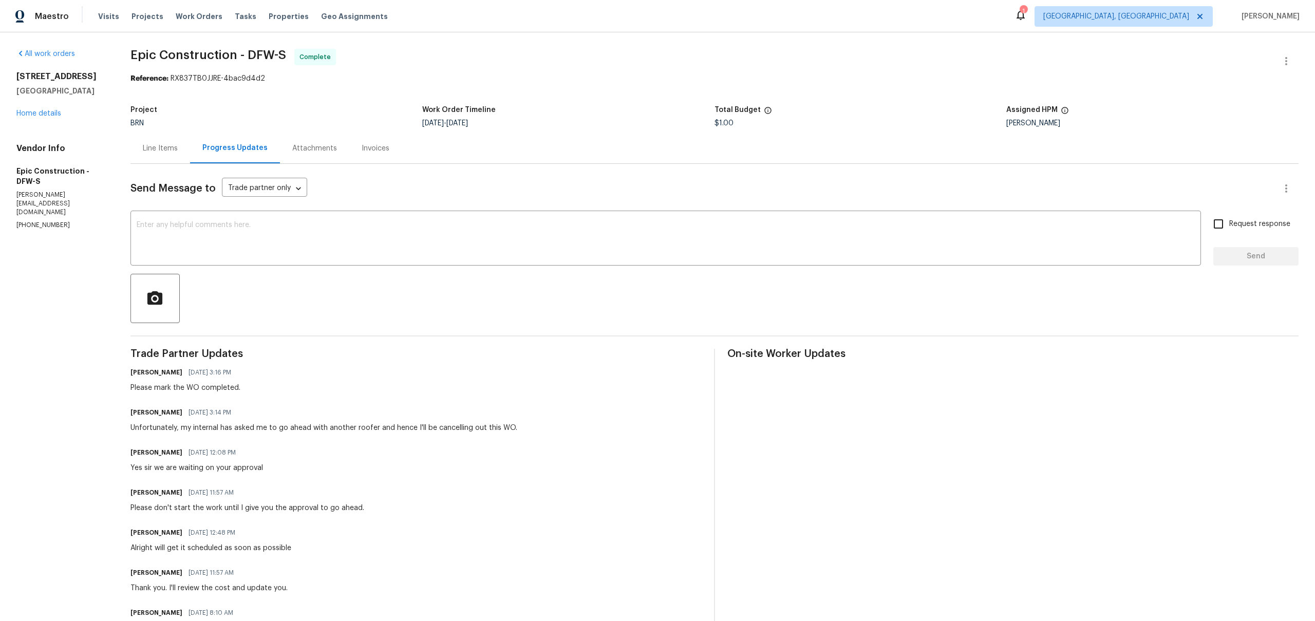
scroll to position [233, 0]
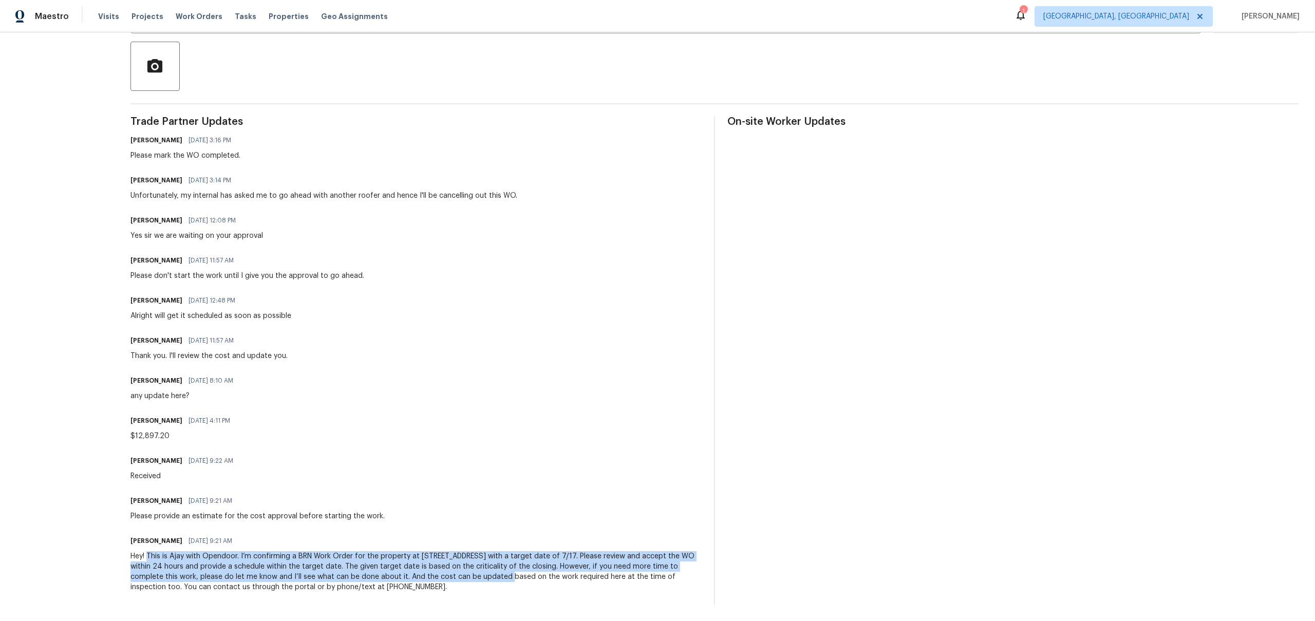
drag, startPoint x: 147, startPoint y: 554, endPoint x: 447, endPoint y: 581, distance: 301.7
click at [447, 581] on div "Hey! This is Ajay with Opendoor. I’m confirming a BRN Work Order for the proper…" at bounding box center [415, 571] width 571 height 41
click at [220, 519] on div "Please provide an estimate for the cost approval before starting the work." at bounding box center [257, 516] width 254 height 10
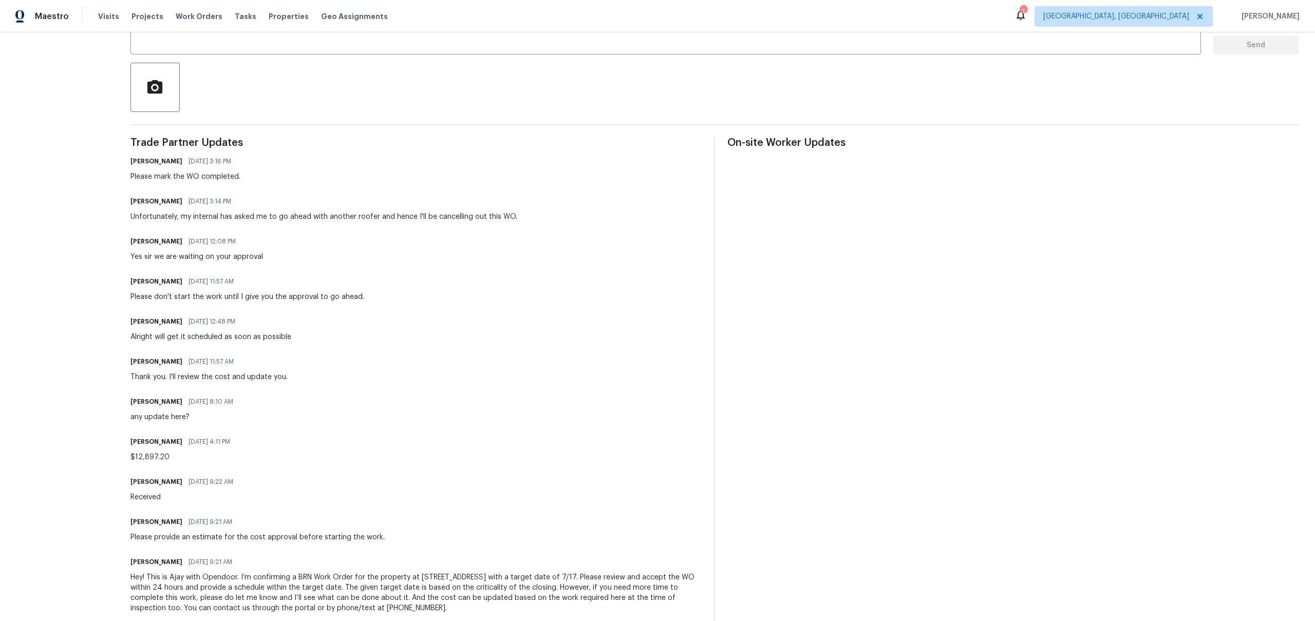
scroll to position [200, 0]
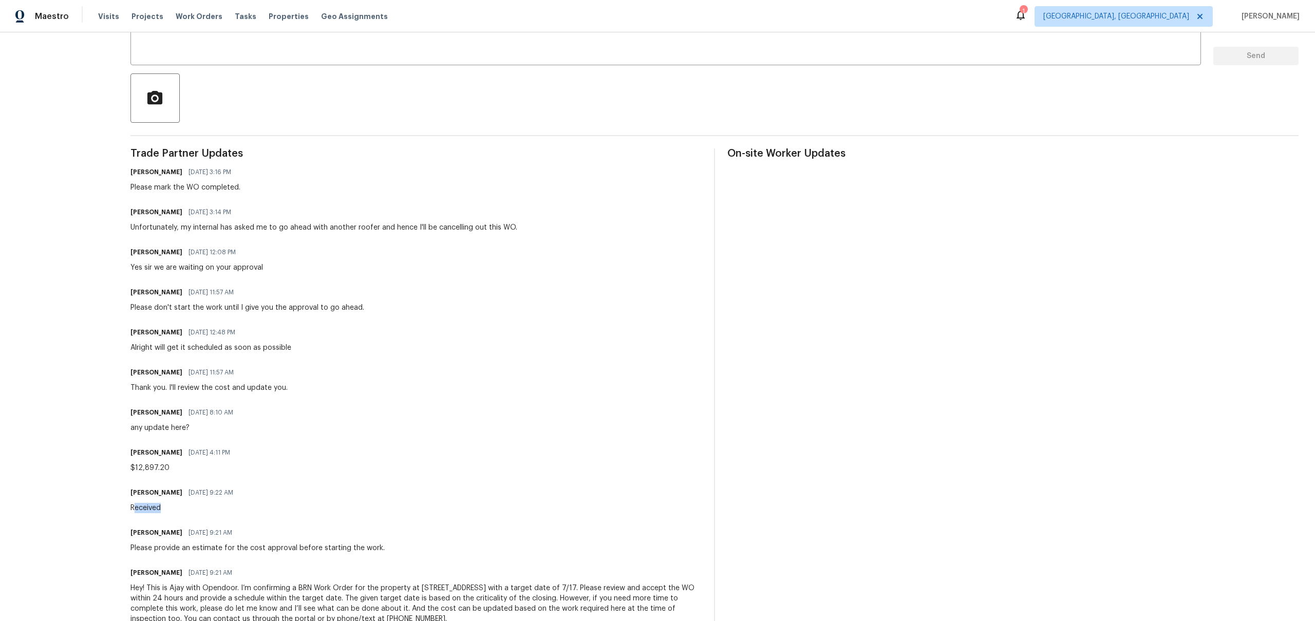
drag, startPoint x: 136, startPoint y: 510, endPoint x: 243, endPoint y: 514, distance: 107.4
click at [239, 512] on div "Received" at bounding box center [184, 508] width 109 height 10
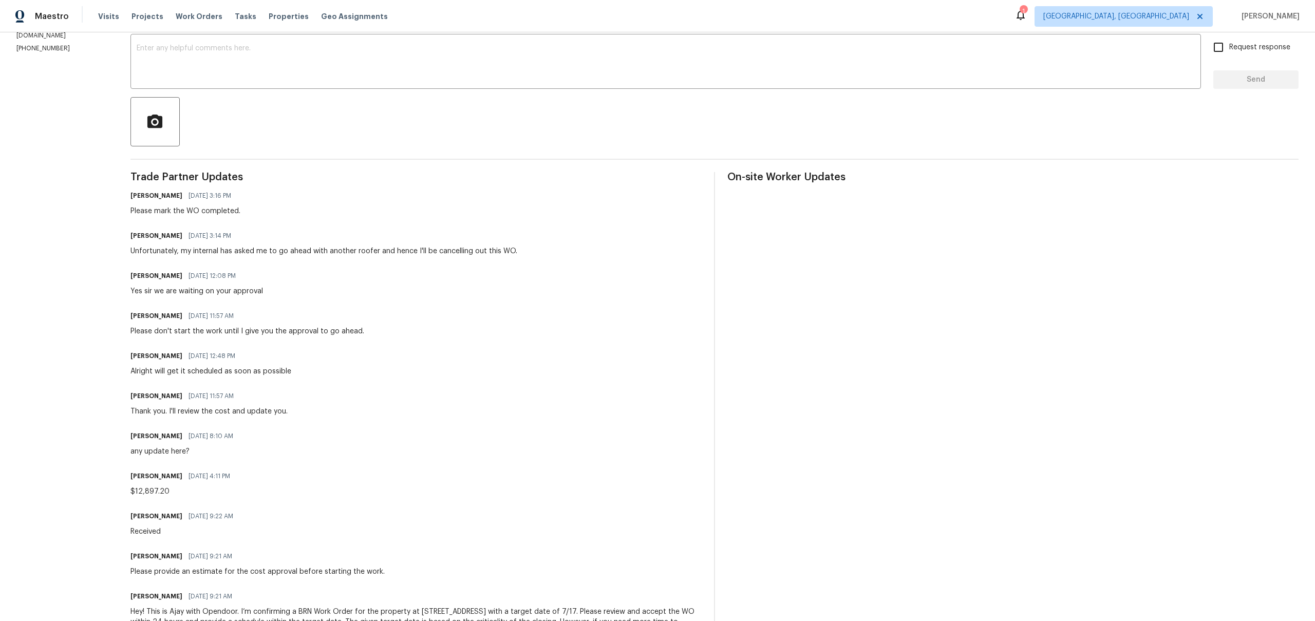
drag, startPoint x: 149, startPoint y: 493, endPoint x: 216, endPoint y: 502, distance: 67.5
click at [172, 493] on div "$12,897.20" at bounding box center [183, 491] width 106 height 10
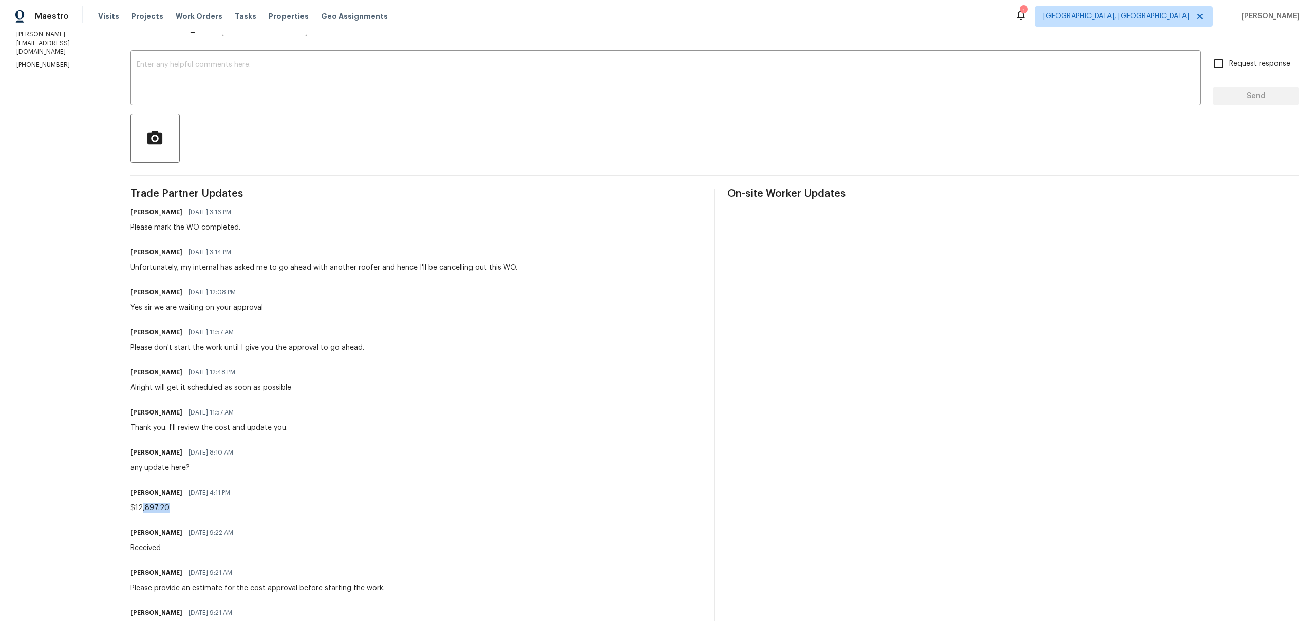
scroll to position [135, 0]
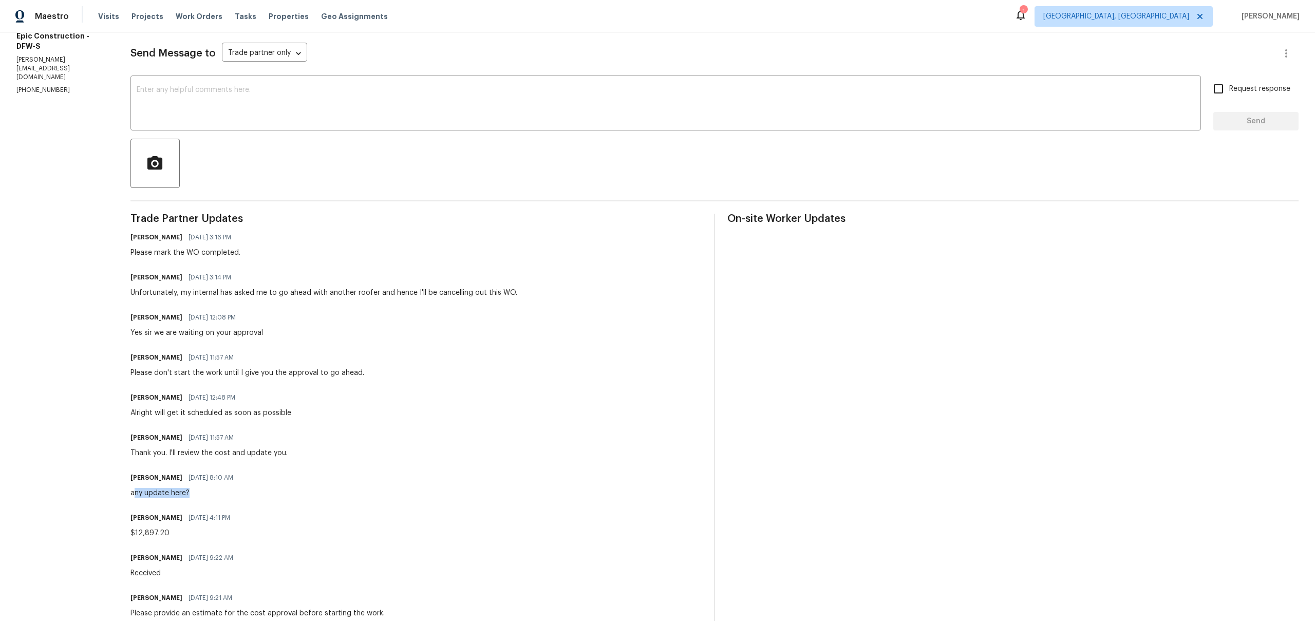
drag, startPoint x: 134, startPoint y: 488, endPoint x: 223, endPoint y: 489, distance: 89.4
click at [220, 488] on div "any update here?" at bounding box center [184, 493] width 109 height 10
drag, startPoint x: 167, startPoint y: 455, endPoint x: 228, endPoint y: 455, distance: 60.1
click at [222, 455] on div "Thank you. I'll review the cost and update you." at bounding box center [208, 453] width 157 height 10
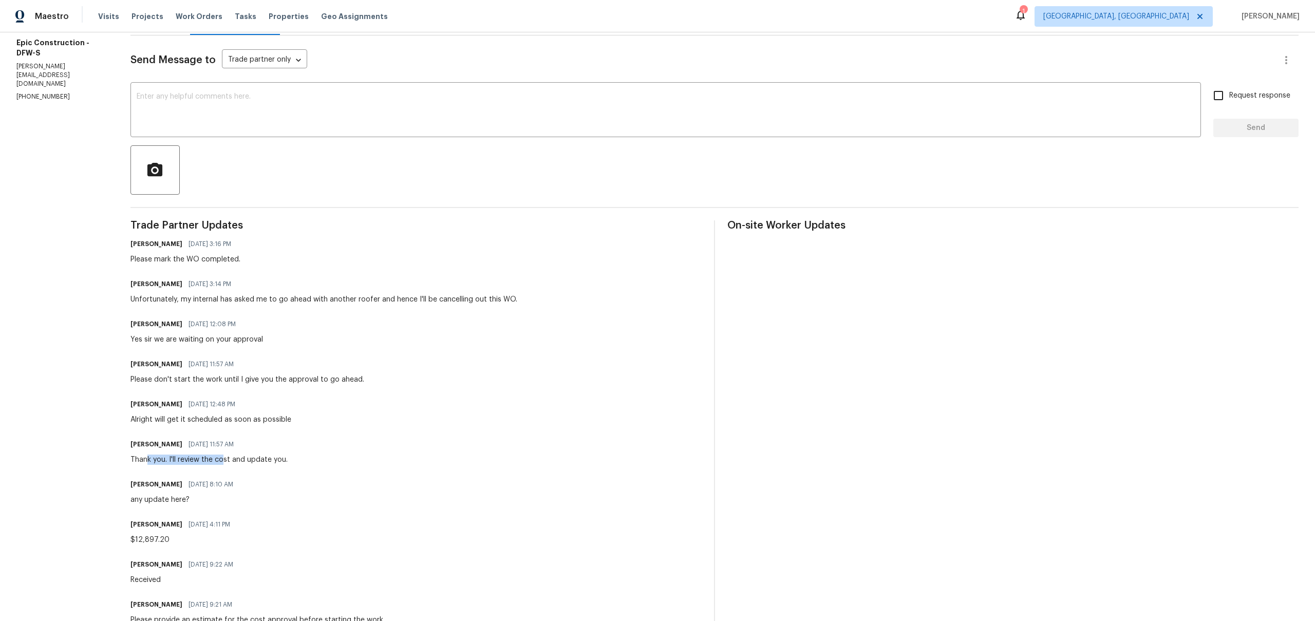
scroll to position [128, 0]
drag, startPoint x: 150, startPoint y: 423, endPoint x: 307, endPoint y: 422, distance: 156.7
click at [308, 422] on div "[PERSON_NAME] [DATE] 12:48 PM Alright will get it scheduled as soon as possible" at bounding box center [415, 412] width 571 height 28
drag, startPoint x: 147, startPoint y: 383, endPoint x: 368, endPoint y: 391, distance: 221.0
click at [368, 391] on div "Trade Partner Updates [PERSON_NAME] [DATE] 3:16 PM Please mark the WO completed…" at bounding box center [415, 465] width 571 height 488
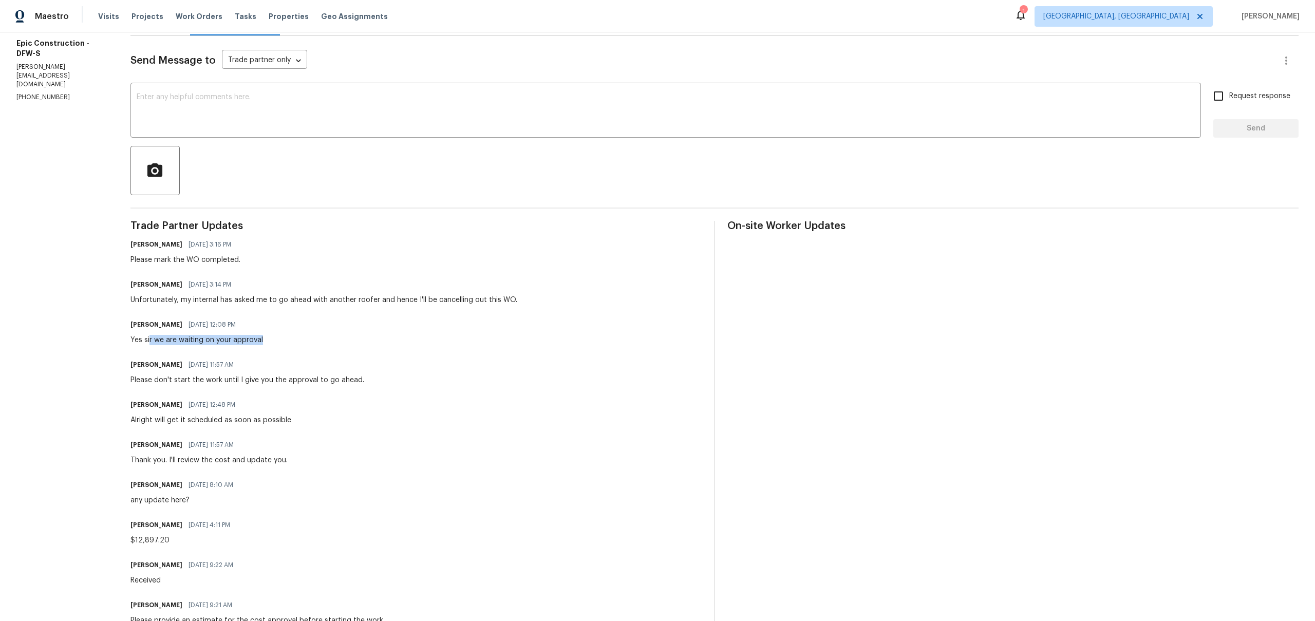
drag, startPoint x: 149, startPoint y: 344, endPoint x: 281, endPoint y: 341, distance: 132.0
click at [281, 341] on div "[PERSON_NAME] [DATE] 12:08 PM Yes sir we are waiting on your approval" at bounding box center [415, 331] width 571 height 28
drag, startPoint x: 156, startPoint y: 310, endPoint x: 227, endPoint y: 321, distance: 71.8
click at [171, 305] on div "Trade Partner Updates [PERSON_NAME] [DATE] 3:16 PM Please mark the WO completed…" at bounding box center [415, 465] width 571 height 488
